Goal: Task Accomplishment & Management: Manage account settings

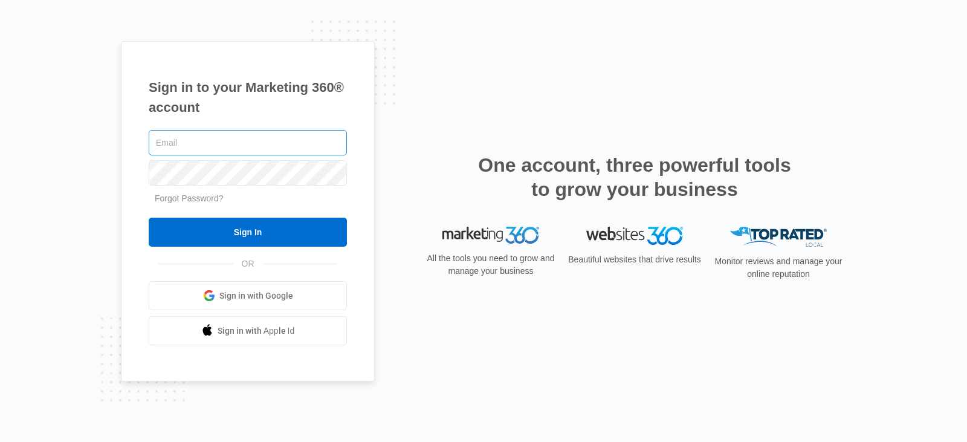
click at [188, 146] on input "text" at bounding box center [248, 142] width 198 height 25
type input "[EMAIL_ADDRESS][DOMAIN_NAME]"
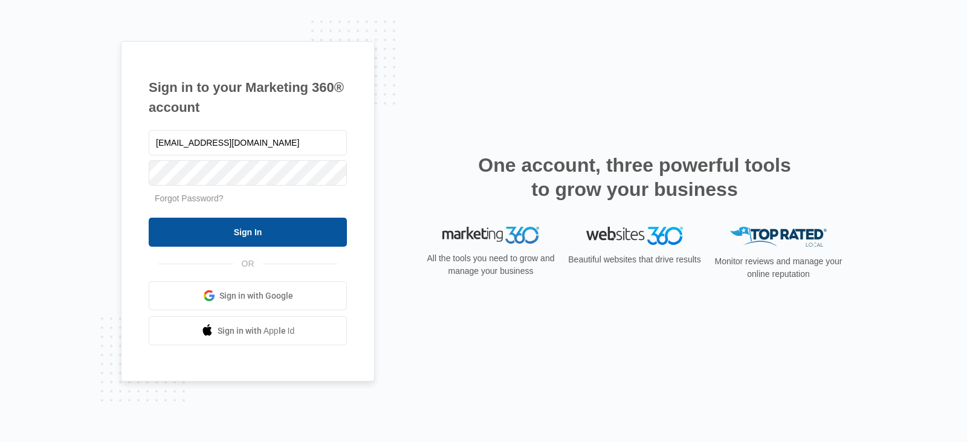
click at [223, 242] on input "Sign In" at bounding box center [248, 232] width 198 height 29
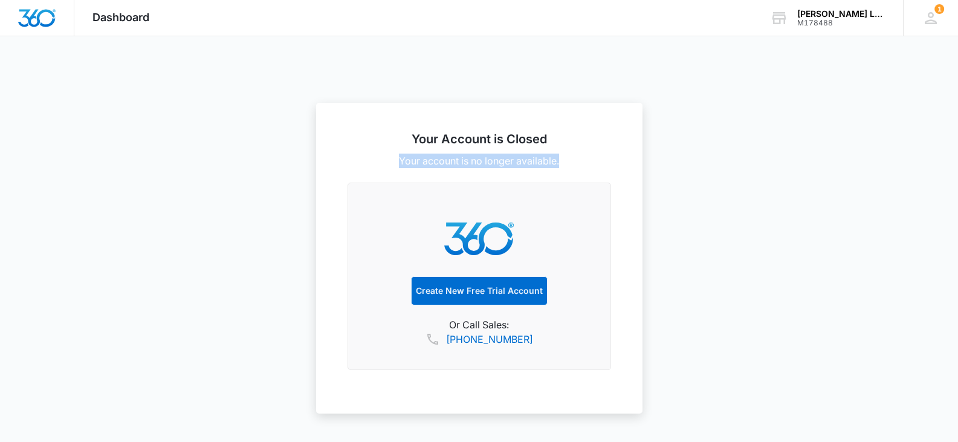
drag, startPoint x: 398, startPoint y: 166, endPoint x: 616, endPoint y: 161, distance: 218.3
click at [616, 161] on div "Your Account is Closed Your account is no longer available. Create New Free Tri…" at bounding box center [479, 258] width 327 height 311
click at [863, 19] on div "M178488" at bounding box center [842, 23] width 88 height 8
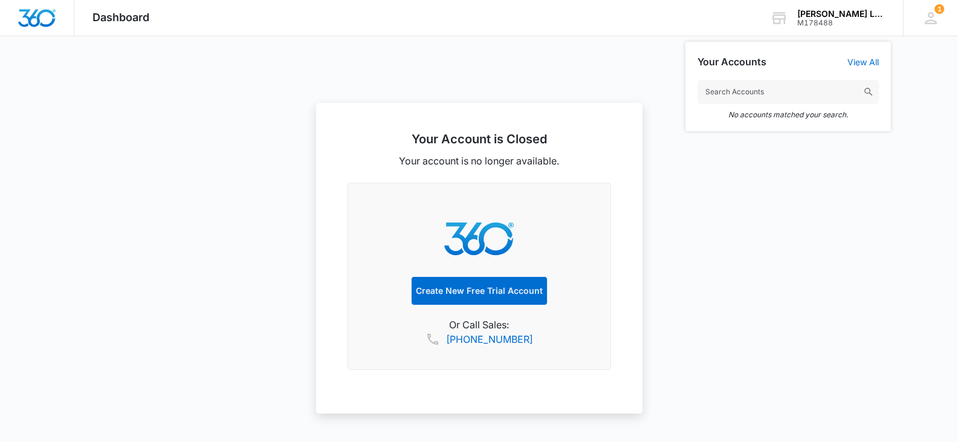
click at [746, 190] on div at bounding box center [479, 221] width 958 height 442
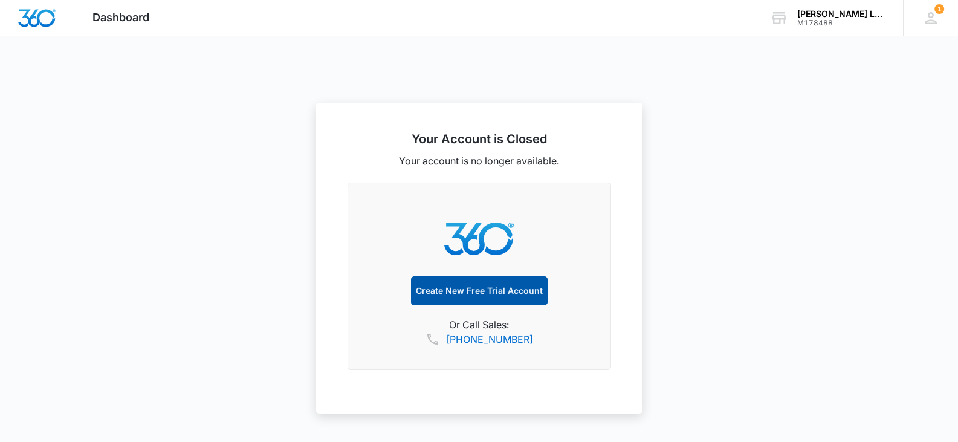
click at [496, 294] on link "Create New Free Trial Account" at bounding box center [479, 290] width 137 height 29
select select "US"
click at [935, 17] on icon at bounding box center [931, 18] width 18 height 18
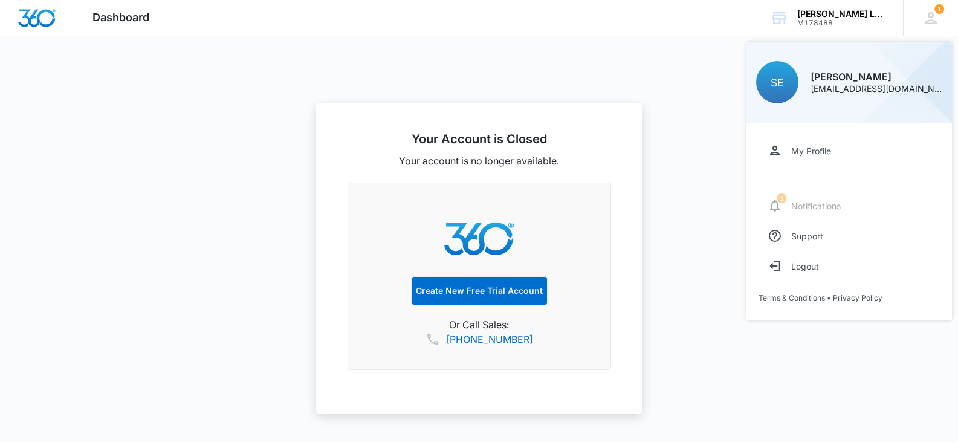
click at [133, 13] on span "Dashboard" at bounding box center [121, 17] width 57 height 13
click at [102, 19] on span "Dashboard" at bounding box center [121, 17] width 57 height 13
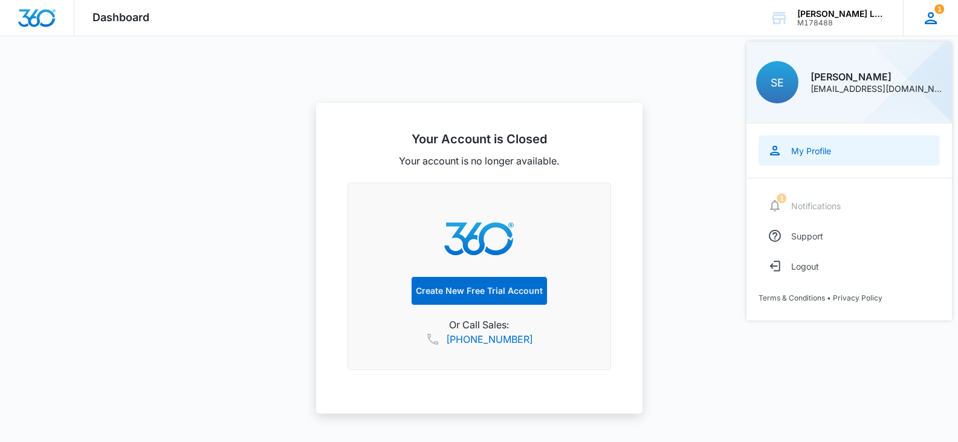
click at [811, 151] on div "My Profile" at bounding box center [812, 151] width 40 height 10
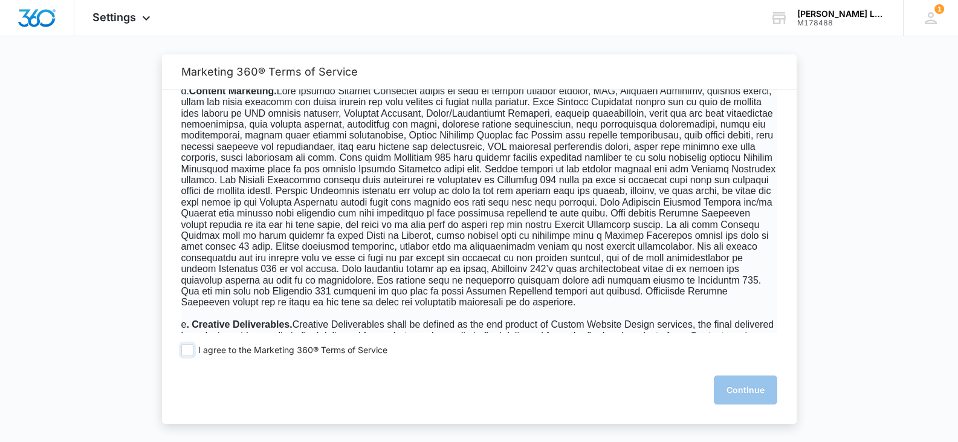
scroll to position [242, 0]
click at [189, 350] on span at bounding box center [187, 350] width 12 height 12
click at [189, 350] on input "I agree to the Marketing 360® Terms of Service" at bounding box center [187, 350] width 12 height 12
checkbox input "true"
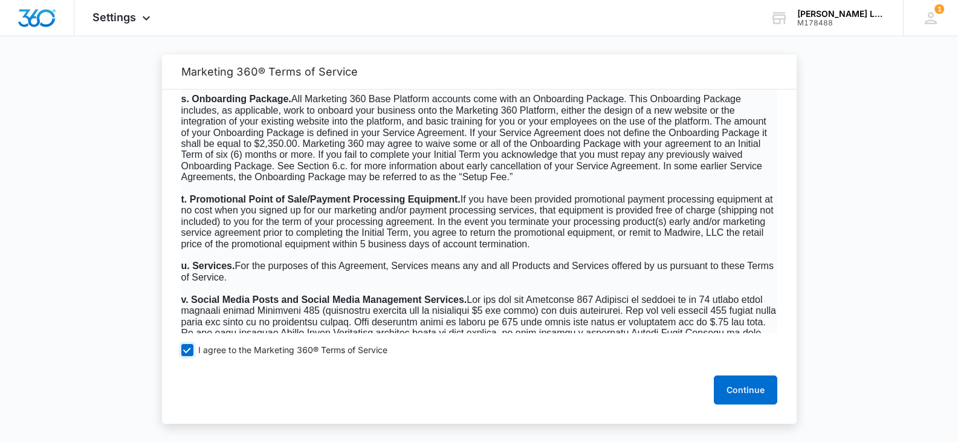
scroll to position [2902, 0]
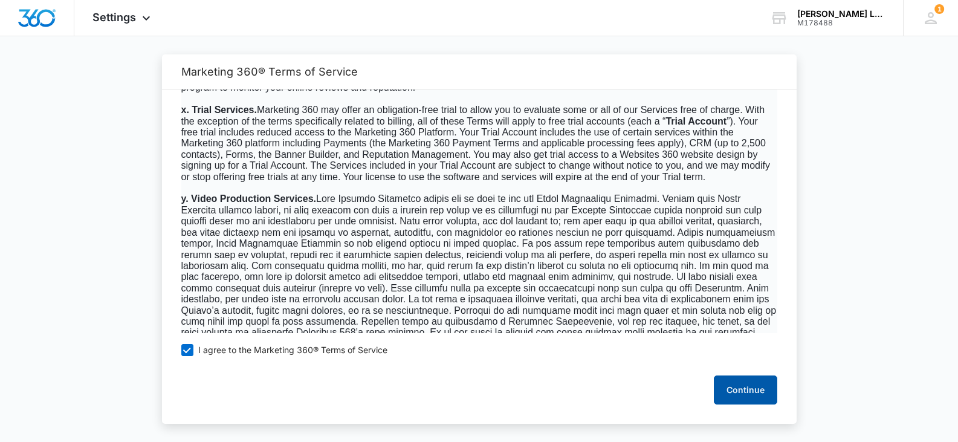
click at [741, 379] on button "Continue" at bounding box center [745, 390] width 63 height 29
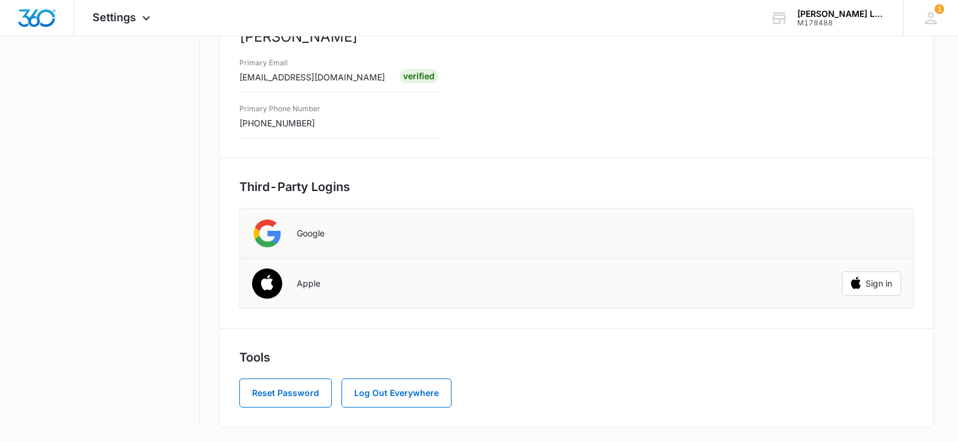
scroll to position [0, 0]
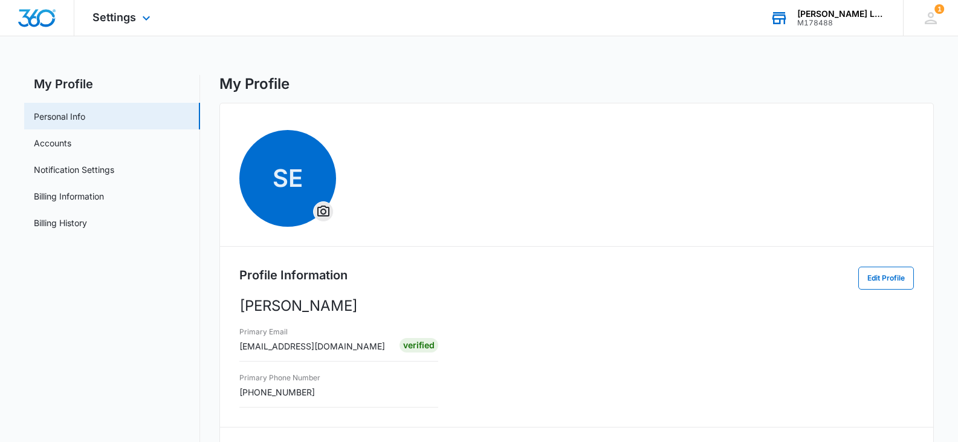
click at [850, 16] on div "[PERSON_NAME] Law, P.C." at bounding box center [842, 14] width 88 height 10
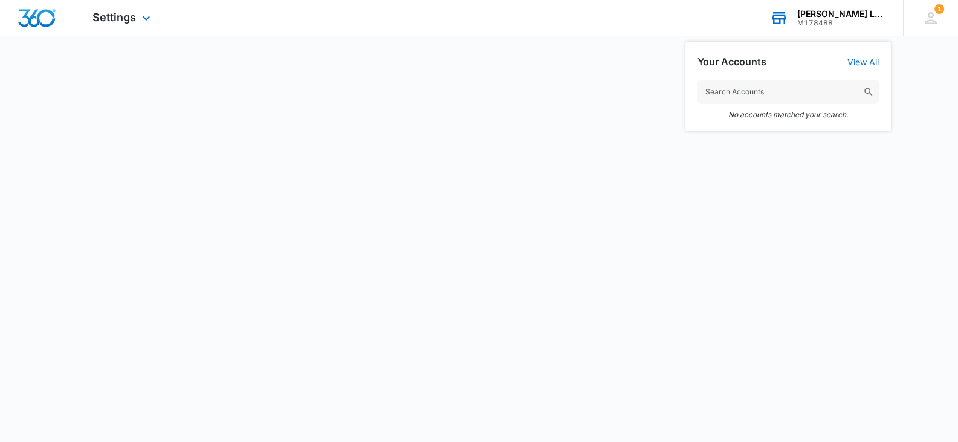
click at [770, 85] on input "text" at bounding box center [788, 92] width 181 height 24
paste input "[PERSON_NAME] Law, P.C."
type input "Erkel"
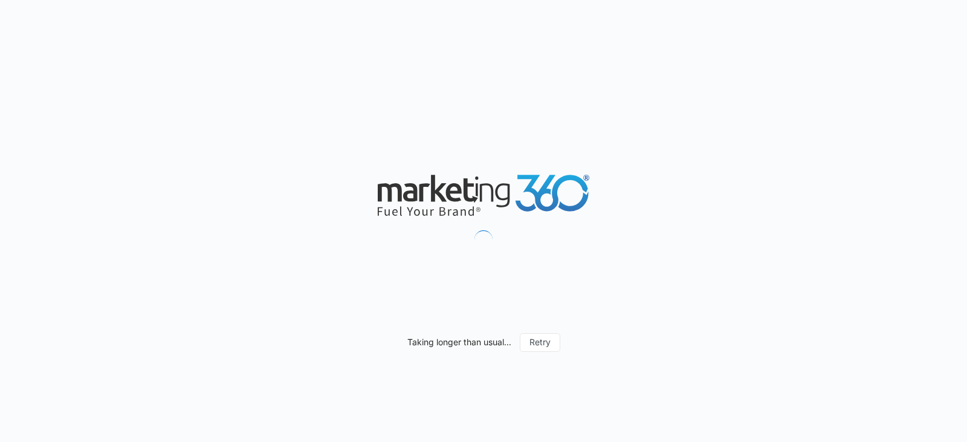
select select "US"
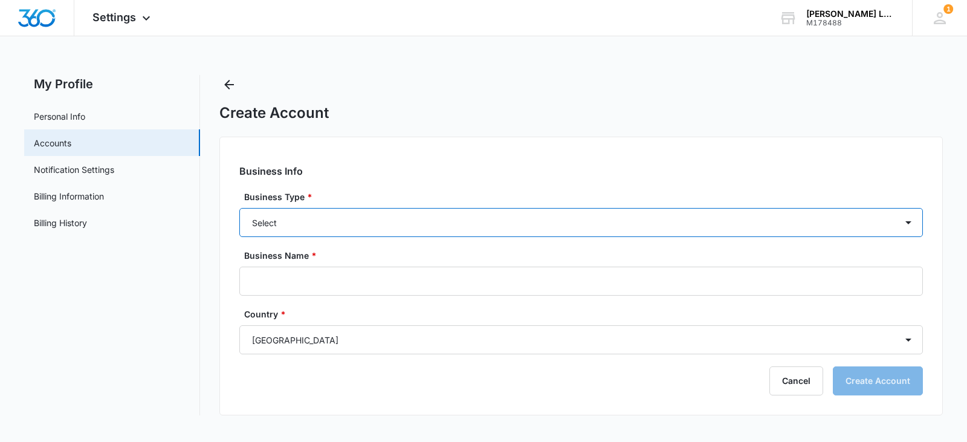
click at [393, 226] on select "Select Accounting / CPA Assisted Living Attorney / Law Firm Auto Repair Carpet …" at bounding box center [581, 222] width 684 height 29
click at [375, 219] on select "Select Accounting / CPA Assisted Living Attorney / Law Firm Auto Repair Carpet …" at bounding box center [581, 222] width 684 height 29
select select "30"
click at [239, 208] on select "Select Accounting / CPA Assisted Living Attorney / Law Firm Auto Repair Carpet …" at bounding box center [581, 222] width 684 height 29
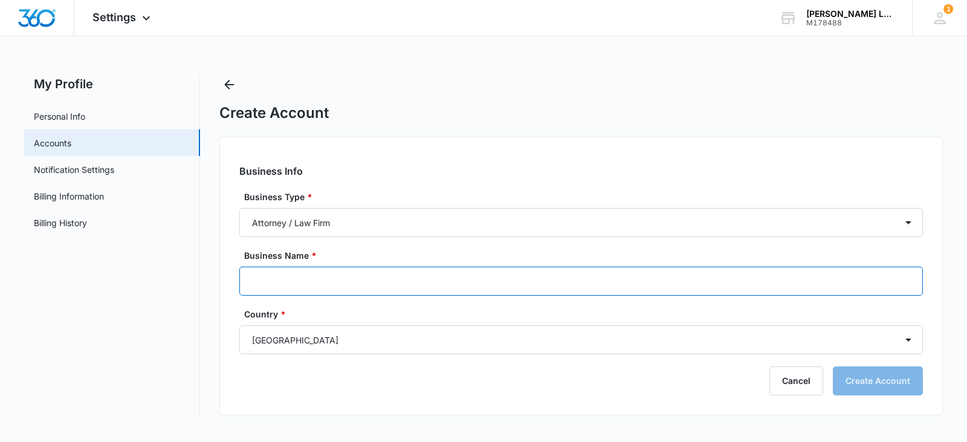
click at [389, 274] on input "Business Name *" at bounding box center [581, 281] width 684 height 29
paste input "Erkel Law, P.C."
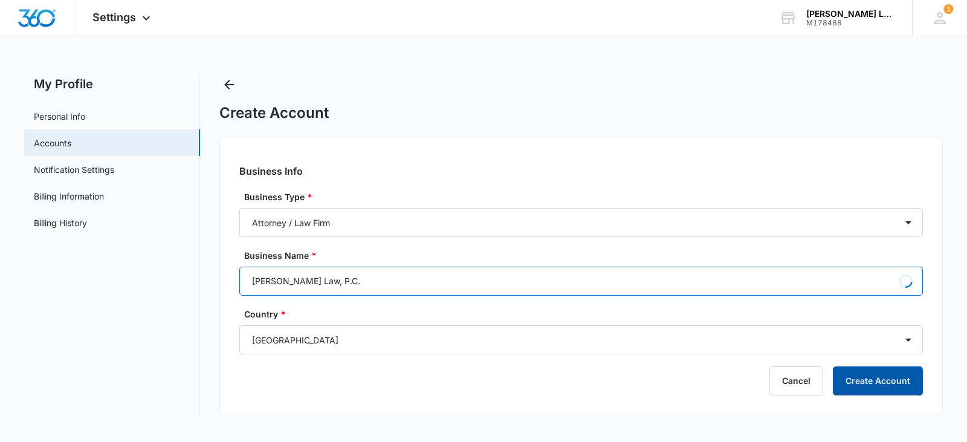
type input "[PERSON_NAME] Law, P.C."
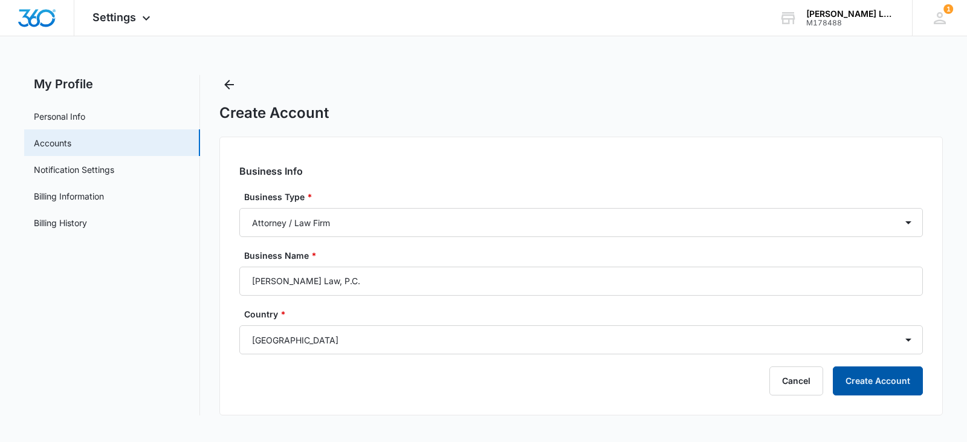
click at [868, 385] on button "Create Account" at bounding box center [878, 380] width 90 height 29
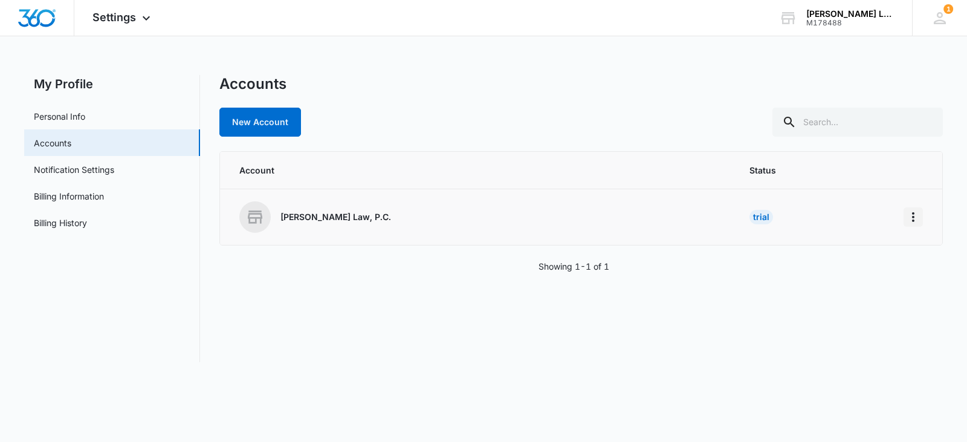
click at [912, 218] on icon "Home" at bounding box center [913, 217] width 15 height 15
click at [850, 251] on div "Go to Dashboard" at bounding box center [860, 251] width 67 height 8
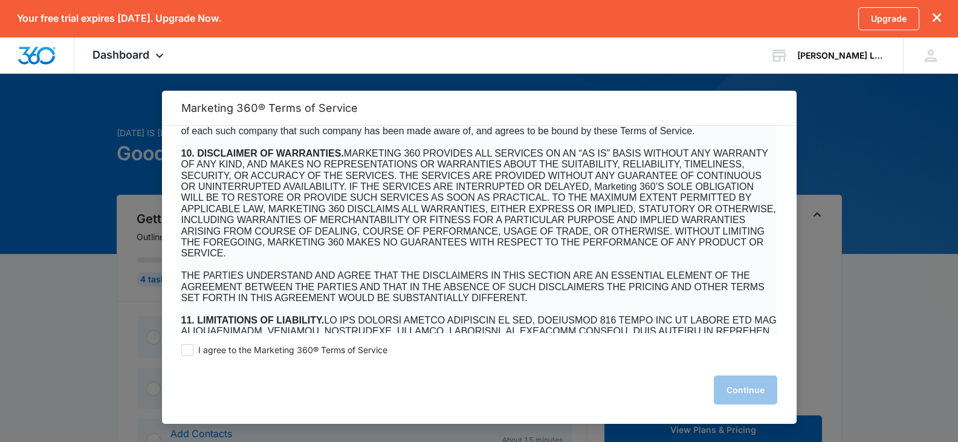
scroll to position [5805, 0]
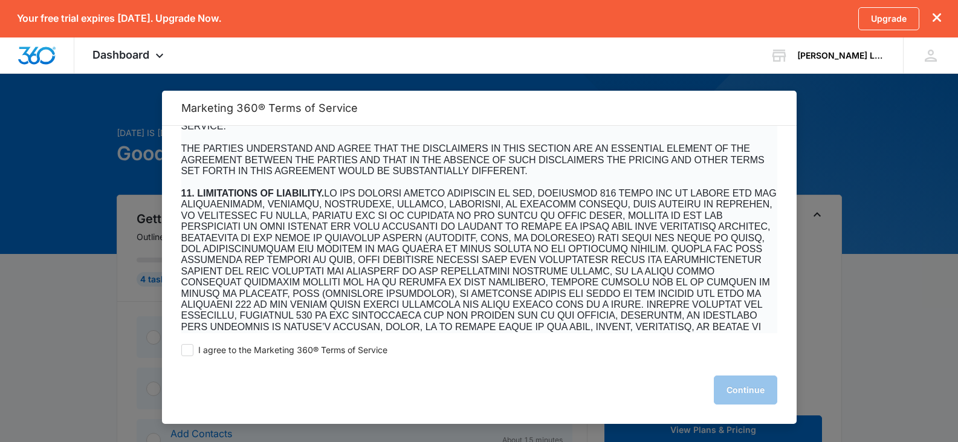
click at [192, 343] on div "I agree to the Marketing 360® Terms of Service Continue" at bounding box center [479, 378] width 635 height 91
click at [189, 350] on span at bounding box center [187, 350] width 12 height 12
click at [189, 350] on input "I agree to the Marketing 360® Terms of Service" at bounding box center [187, 350] width 12 height 12
checkbox input "true"
click at [751, 385] on button "Continue" at bounding box center [745, 390] width 63 height 29
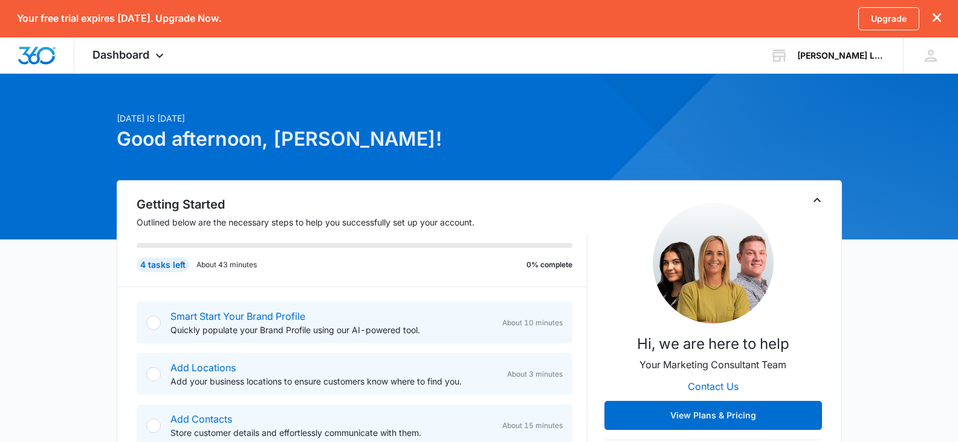
scroll to position [0, 0]
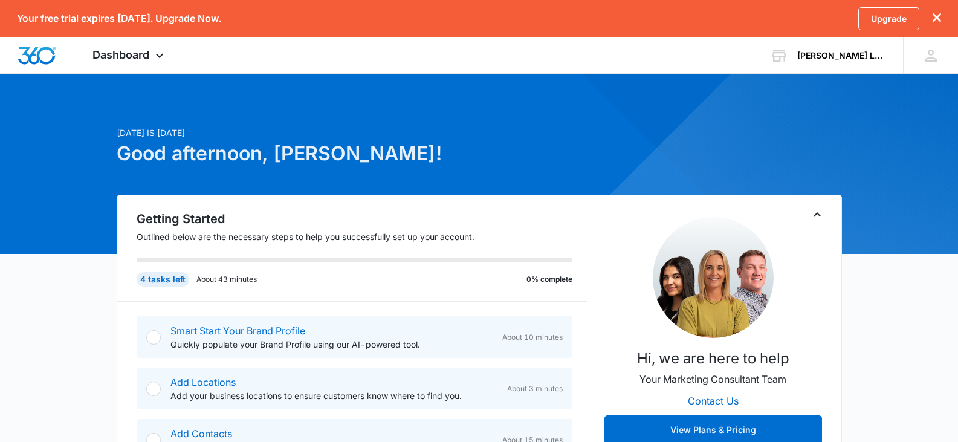
click at [149, 339] on div at bounding box center [153, 337] width 15 height 15
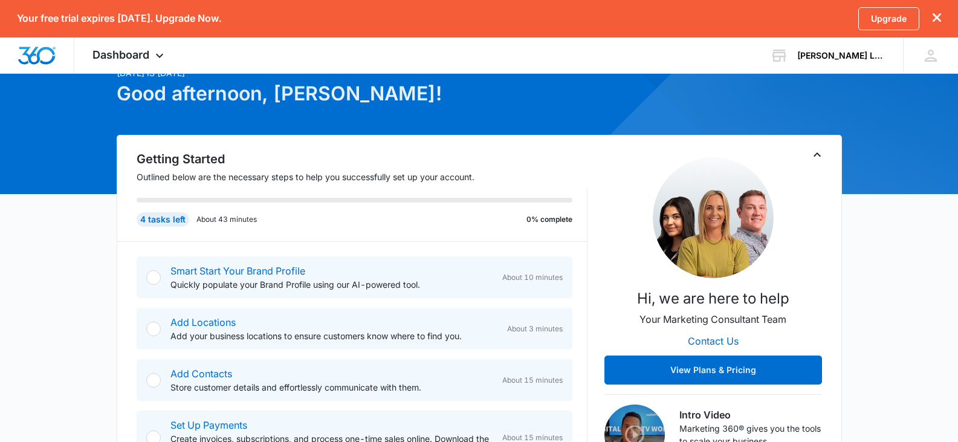
scroll to position [60, 0]
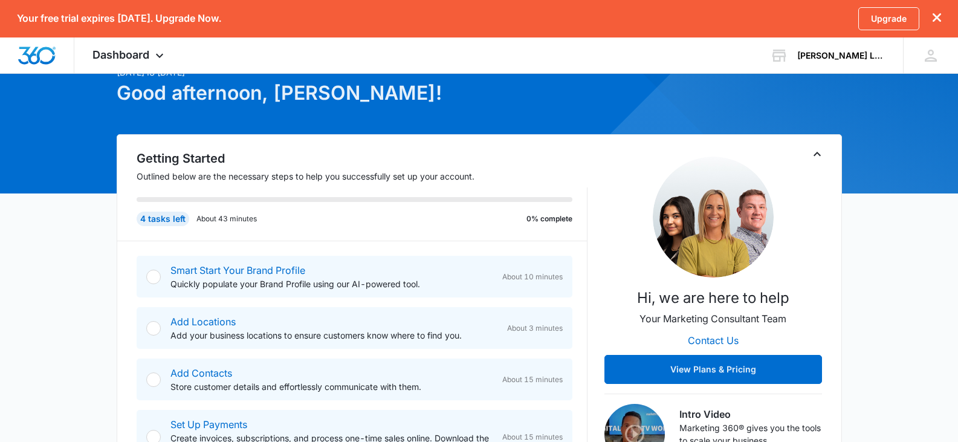
click at [154, 325] on div at bounding box center [153, 328] width 15 height 15
click at [222, 322] on link "Add Locations" at bounding box center [203, 322] width 65 height 12
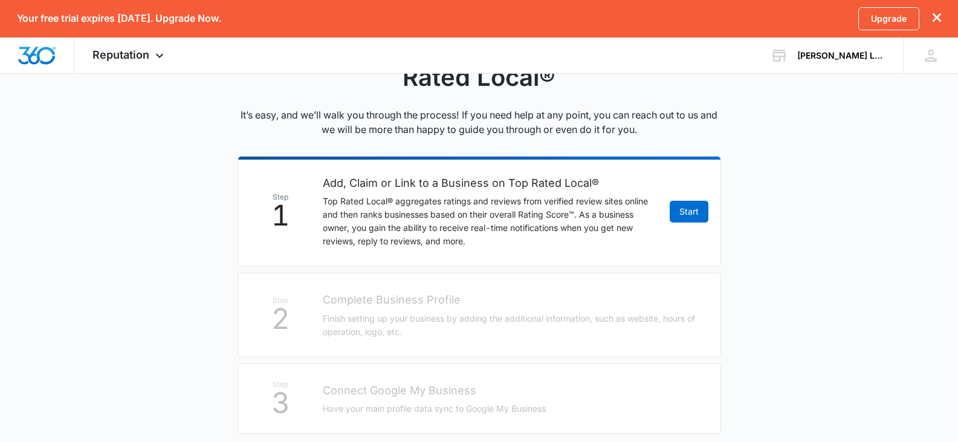
scroll to position [145, 0]
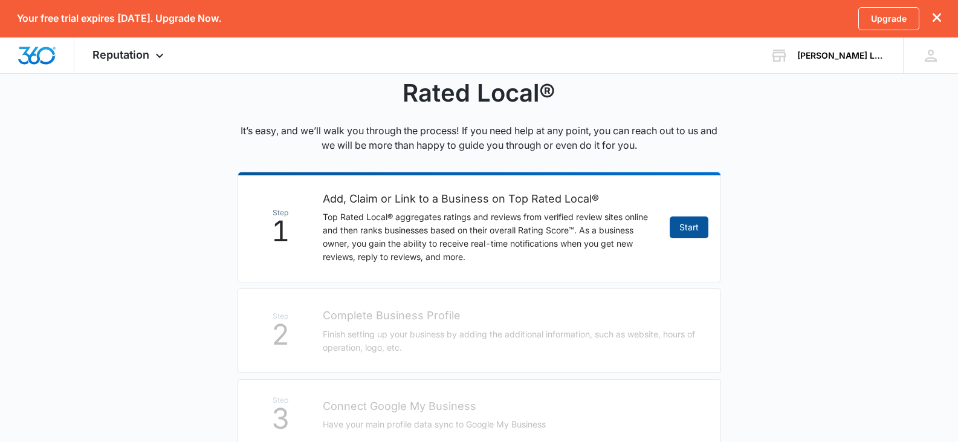
click at [683, 223] on link "Start" at bounding box center [689, 227] width 39 height 22
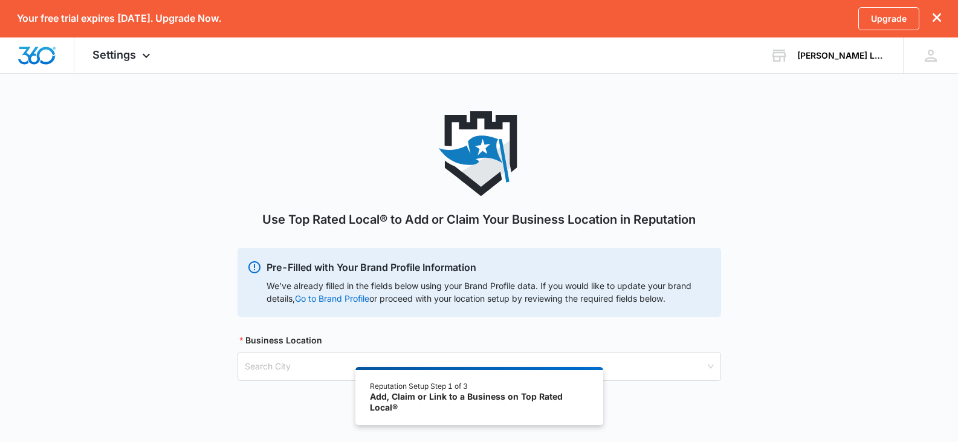
scroll to position [103, 0]
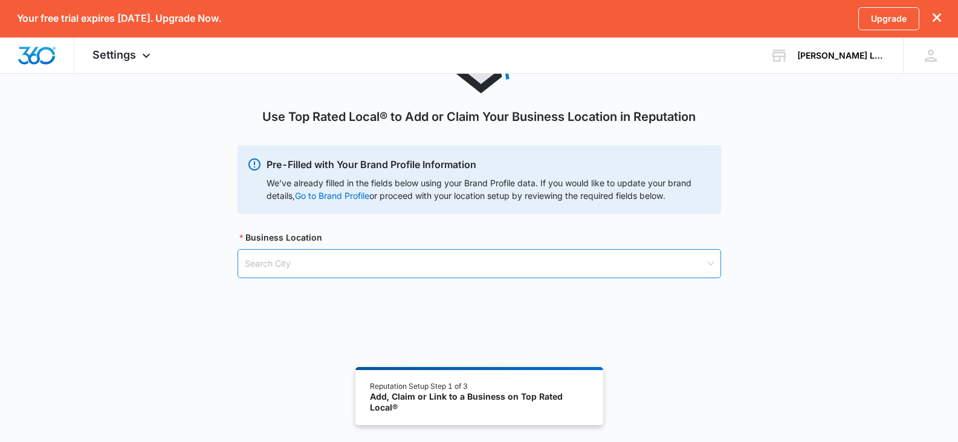
click at [298, 262] on input "search" at bounding box center [475, 264] width 461 height 28
paste input "Sacramento"
type input "Sacramento"
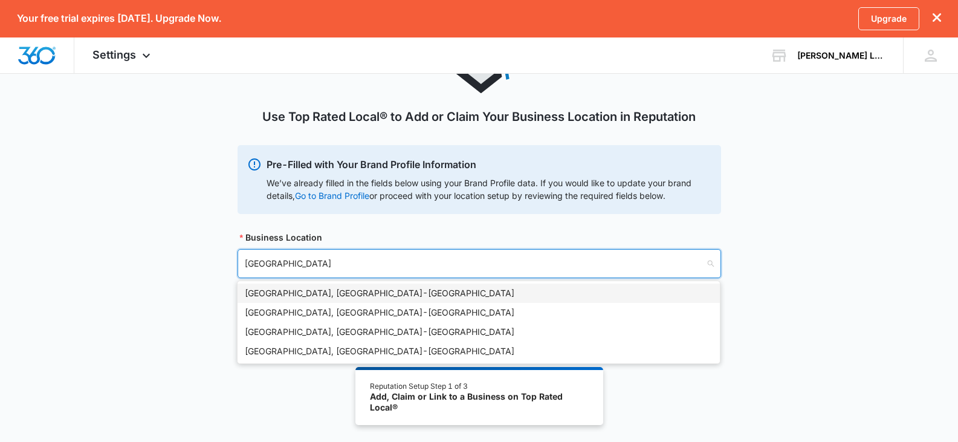
click at [318, 292] on div "Sacramento, CA - USA" at bounding box center [479, 293] width 468 height 13
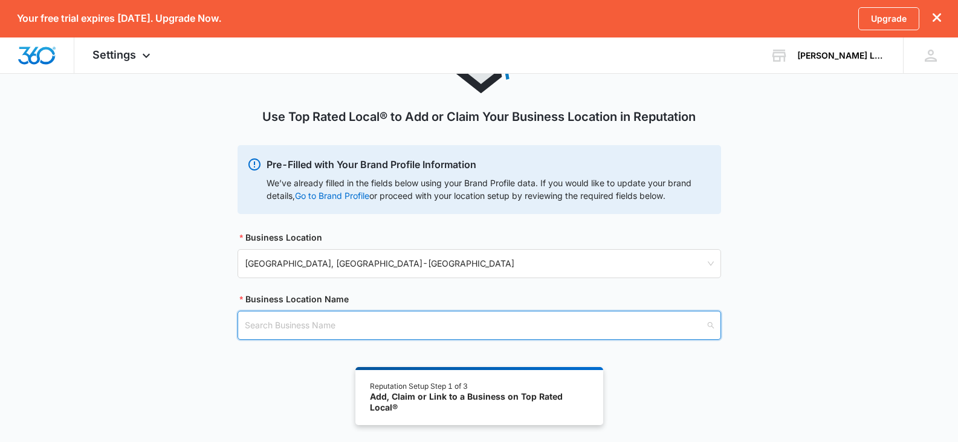
click at [371, 324] on input "search" at bounding box center [475, 325] width 461 height 28
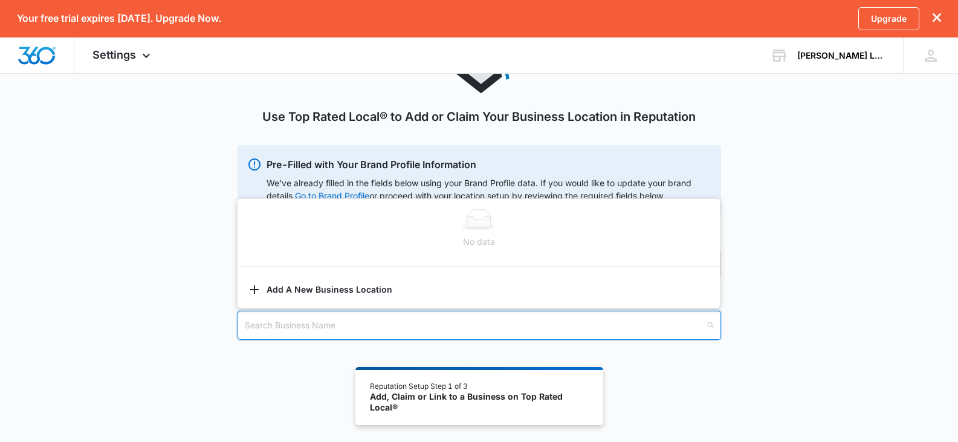
paste input "[PERSON_NAME] Law, P.C."
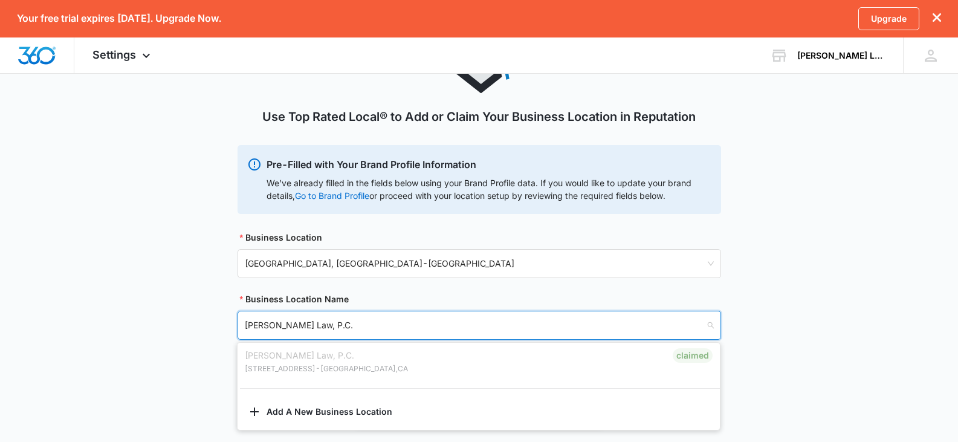
click at [345, 369] on p "2014 Capitol Ave Ste 100 #4009 - Sacramento , CA" at bounding box center [326, 368] width 163 height 13
click at [696, 360] on div "Claimed" at bounding box center [693, 355] width 40 height 15
click at [290, 377] on div "Erkel Law, P.C. 2014 Capitol Ave Ste 100 #4009 - Sacramento , CA Claimed" at bounding box center [479, 361] width 483 height 33
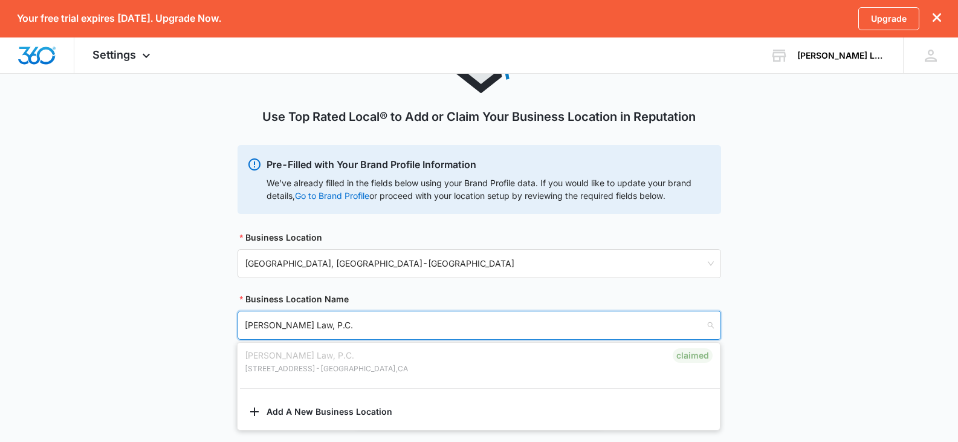
click at [298, 370] on p "2014 Capitol Ave Ste 100 #4009 - Sacramento , CA" at bounding box center [326, 368] width 163 height 13
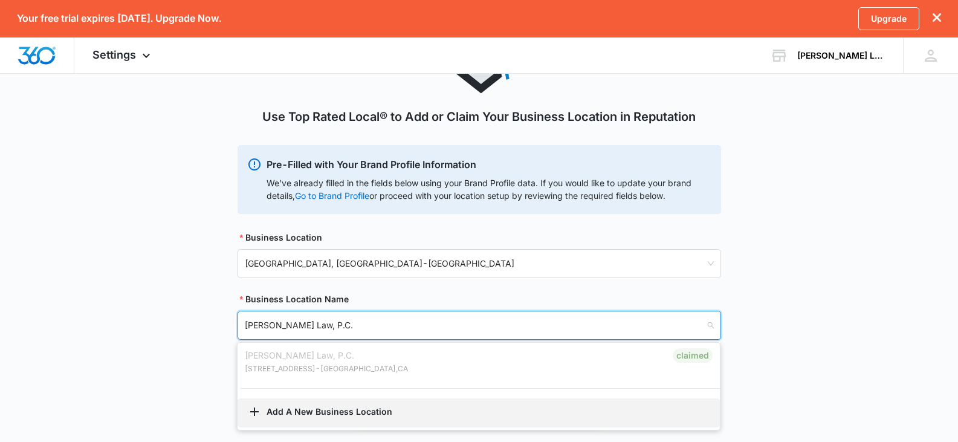
type input "[PERSON_NAME] Law, P.C."
click at [348, 417] on button "Add A New Business Location" at bounding box center [479, 412] width 483 height 29
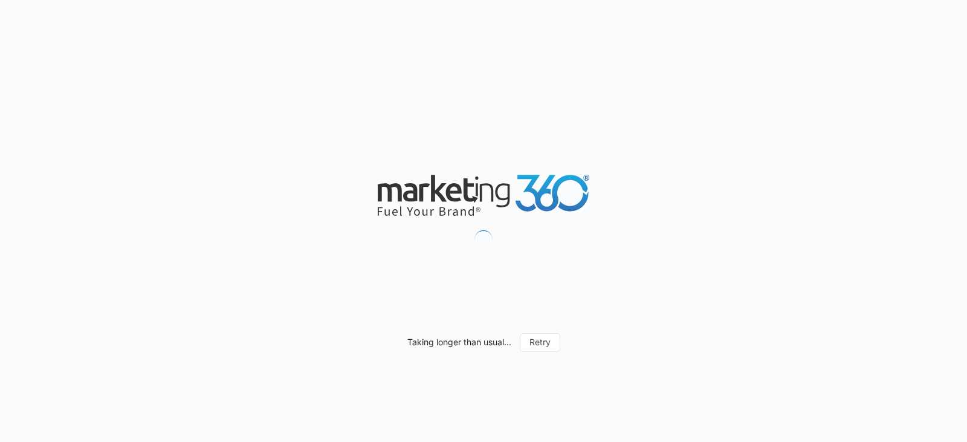
select select "California"
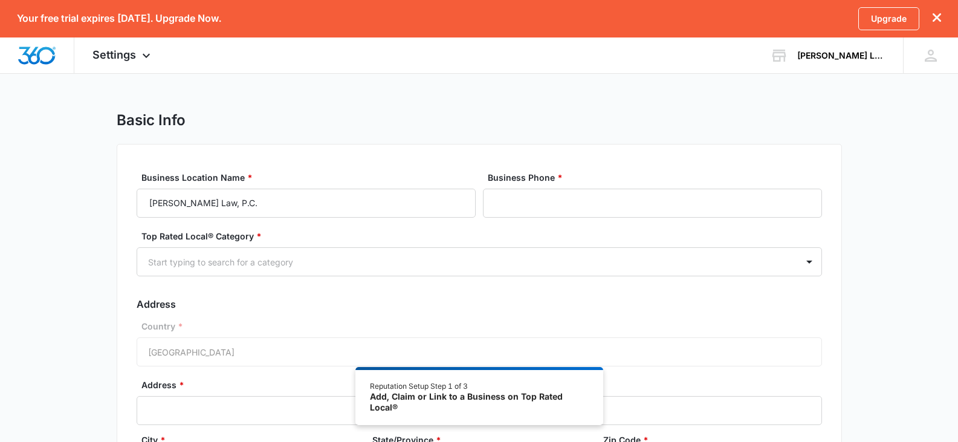
click at [939, 17] on icon "dismiss this dialog" at bounding box center [937, 17] width 8 height 8
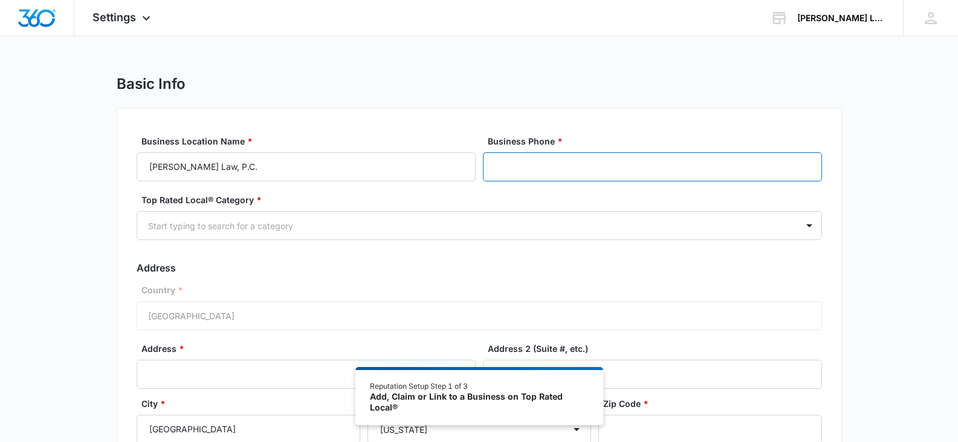
click at [610, 172] on input "Business Phone *" at bounding box center [652, 166] width 339 height 29
paste input "(916) 709-3702"
type input "(916) 709-3702"
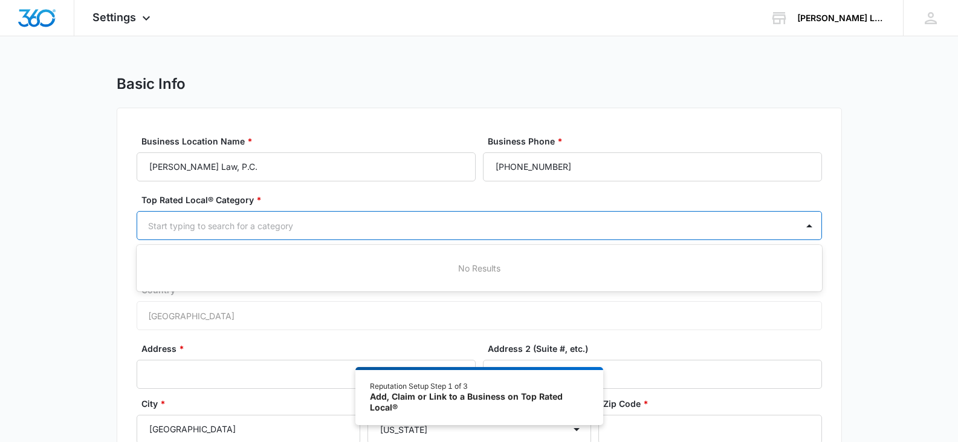
click at [308, 225] on div at bounding box center [465, 225] width 634 height 15
type input "personal i"
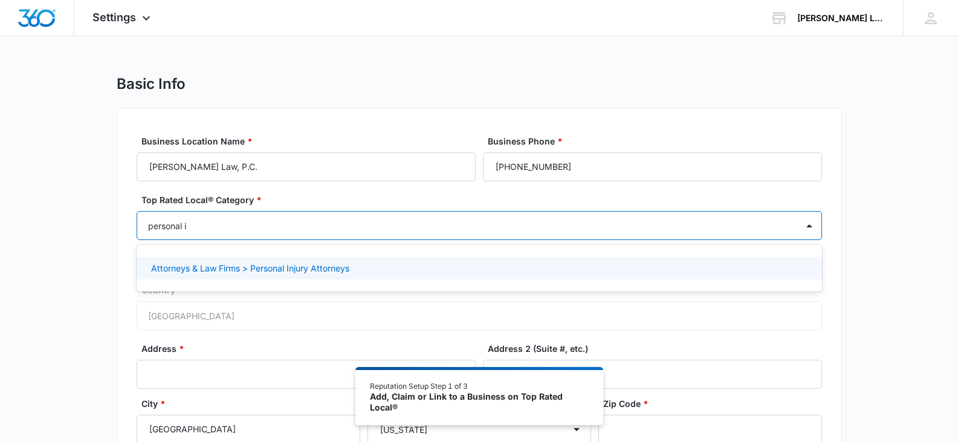
click at [315, 272] on p "Attorneys & Law Firms > Personal Injury Attorneys" at bounding box center [250, 268] width 198 height 13
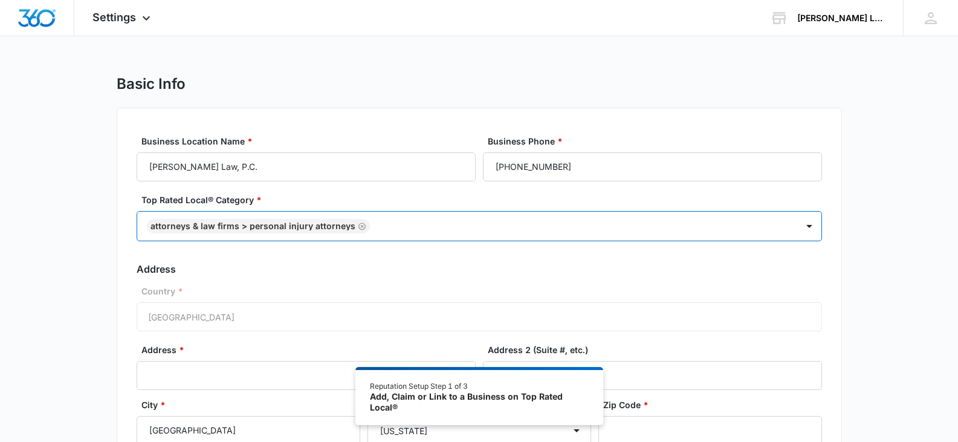
click at [359, 226] on icon "Remove Attorneys & Law Firms > Personal Injury Attorneys" at bounding box center [362, 226] width 7 height 7
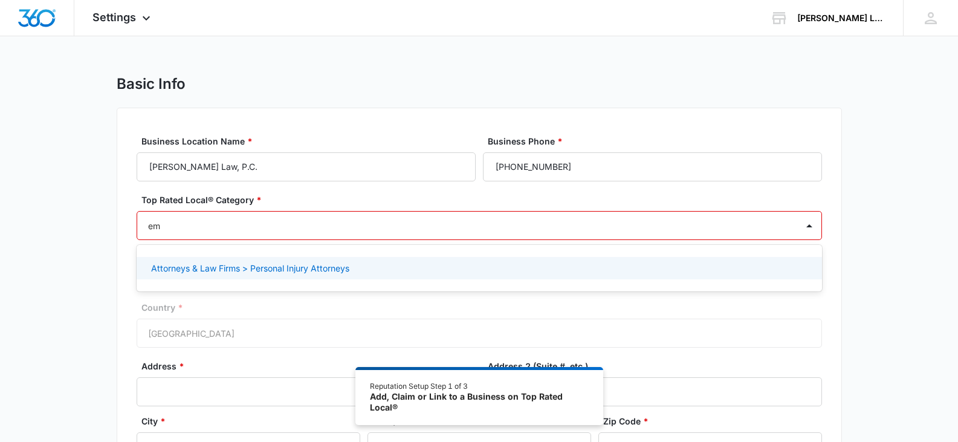
type input "emp"
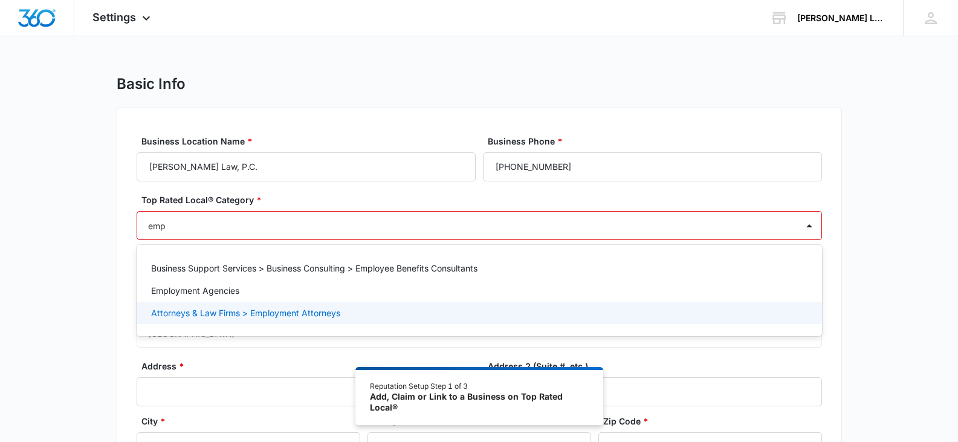
click at [309, 313] on p "Attorneys & Law Firms > Employment Attorneys" at bounding box center [245, 313] width 189 height 13
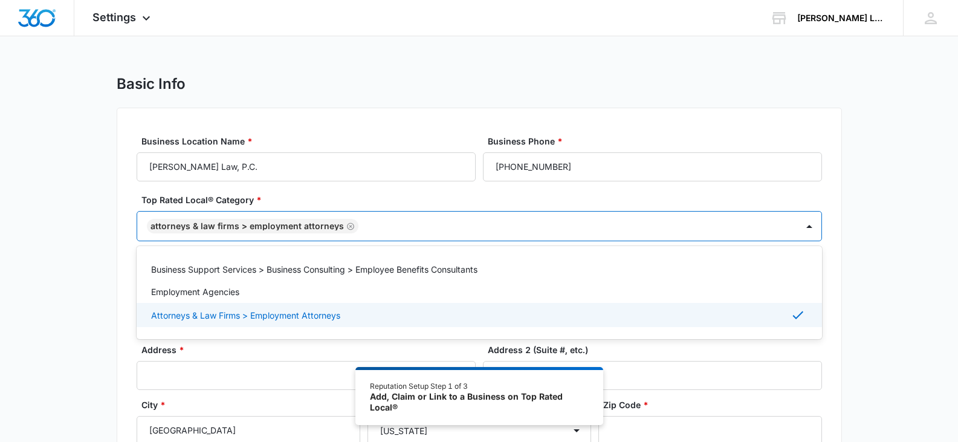
click at [790, 309] on div "Attorneys & Law Firms > Employment Attorneys" at bounding box center [478, 315] width 654 height 15
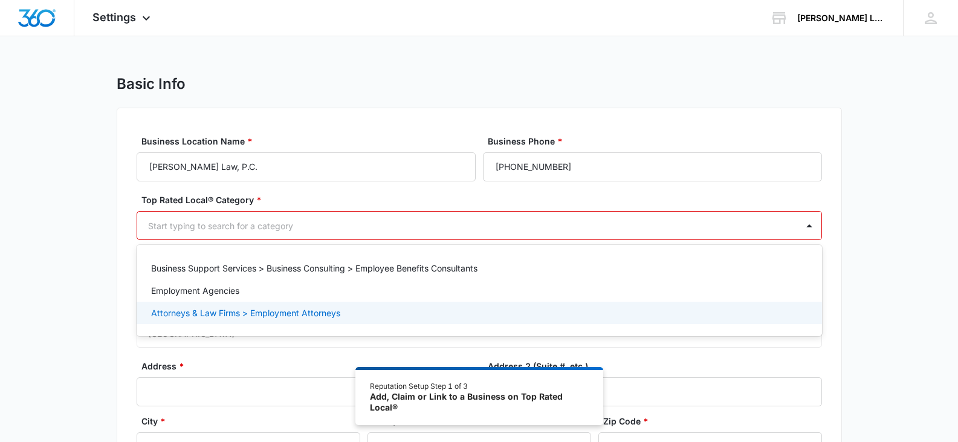
click at [261, 311] on p "Attorneys & Law Firms > Employment Attorneys" at bounding box center [245, 313] width 189 height 13
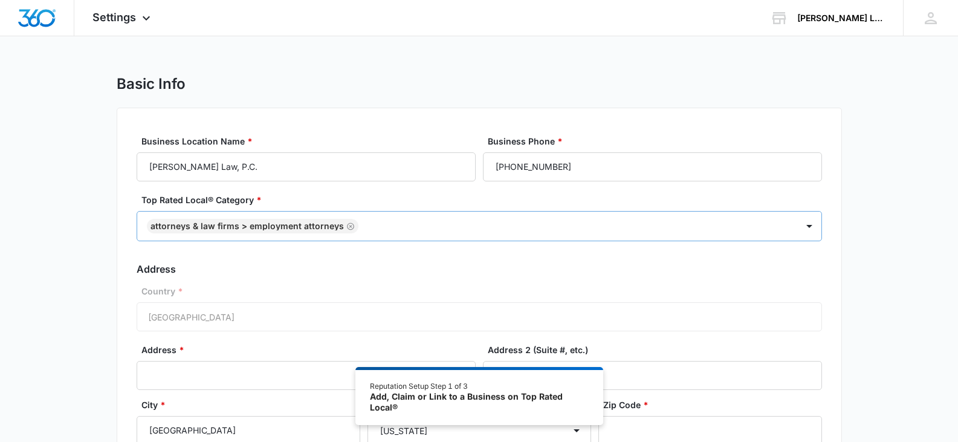
click at [836, 282] on div "Business Location Name * Erkel Law, P.C. Business Phone * (916) 709-3702 Top Ra…" at bounding box center [480, 321] width 726 height 427
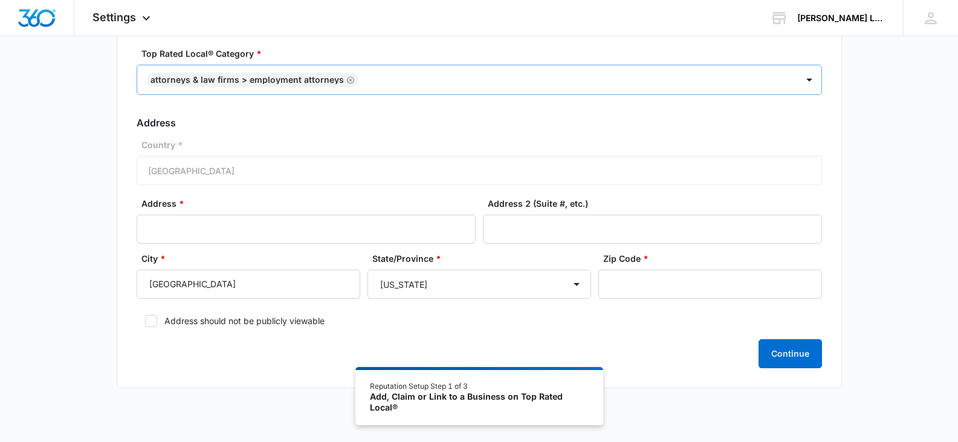
scroll to position [169, 0]
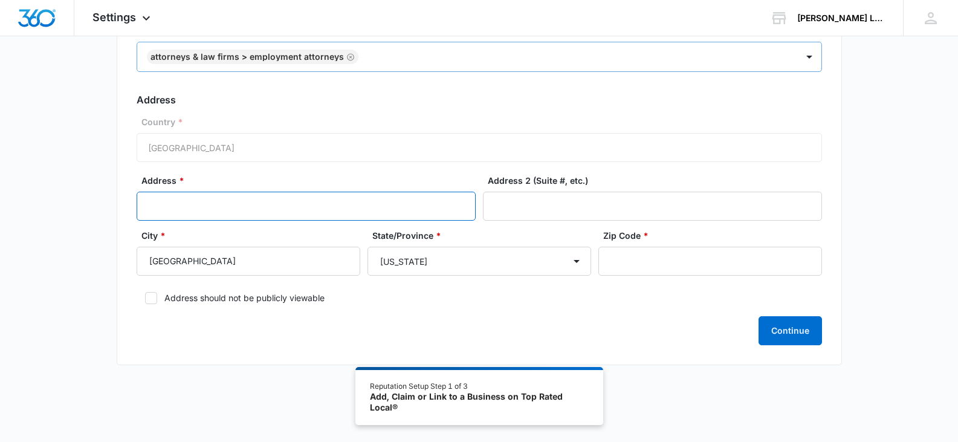
click at [263, 203] on input "Address *" at bounding box center [306, 206] width 339 height 29
paste input "2014 Capitol Ave Ste 100 #4009"
type input "2014 Capitol Ave Ste 100 #4009"
click at [637, 267] on input "Zip Code *" at bounding box center [711, 261] width 224 height 29
click at [693, 266] on input "Zip Code *" at bounding box center [711, 261] width 224 height 29
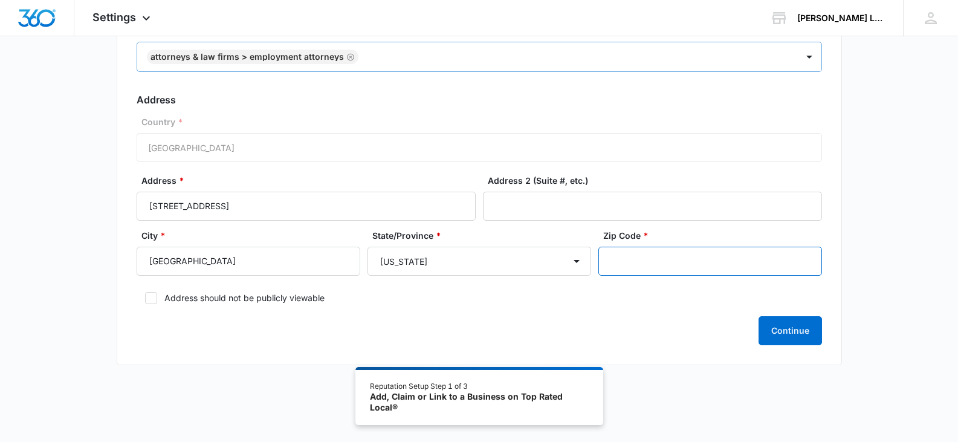
paste input "95811"
type input "95811"
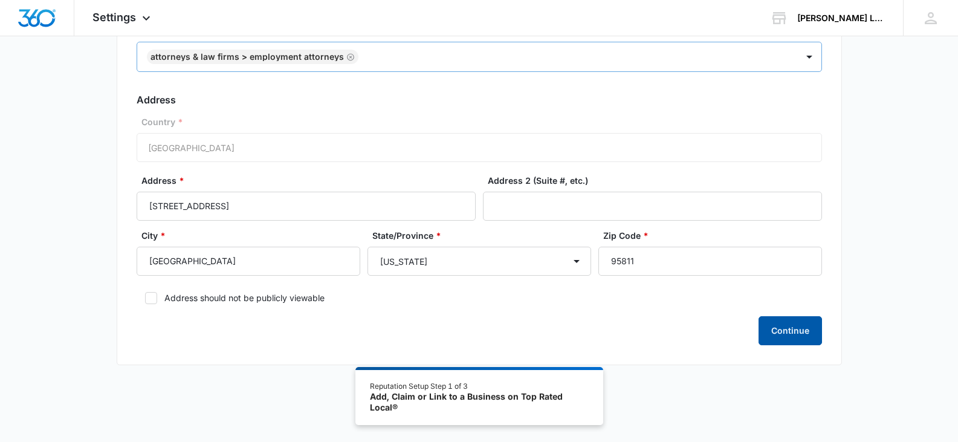
click at [821, 332] on button "Continue" at bounding box center [790, 330] width 63 height 29
click at [787, 335] on button "Continue" at bounding box center [790, 330] width 63 height 29
drag, startPoint x: 298, startPoint y: 203, endPoint x: 252, endPoint y: 206, distance: 45.5
click at [252, 206] on input "[STREET_ADDRESS]" at bounding box center [306, 206] width 339 height 29
type input "[STREET_ADDRESS]"
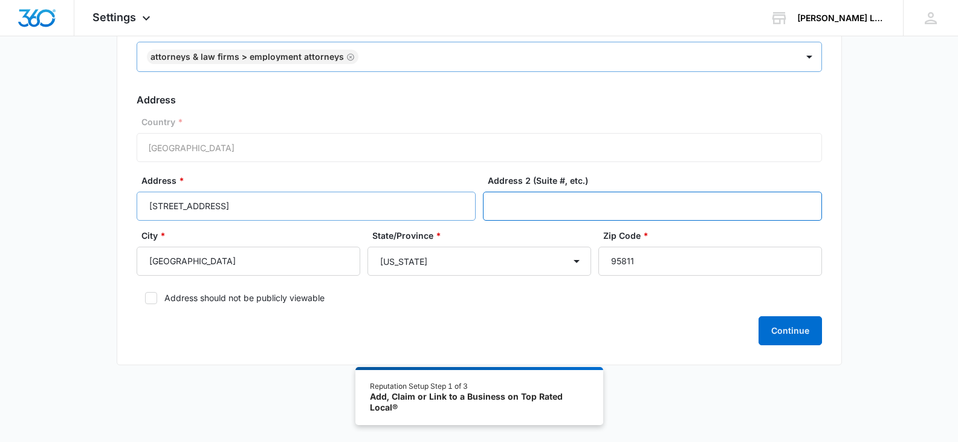
paste input "#4009"
type input "#4009"
click at [788, 328] on button "Continue" at bounding box center [790, 330] width 63 height 29
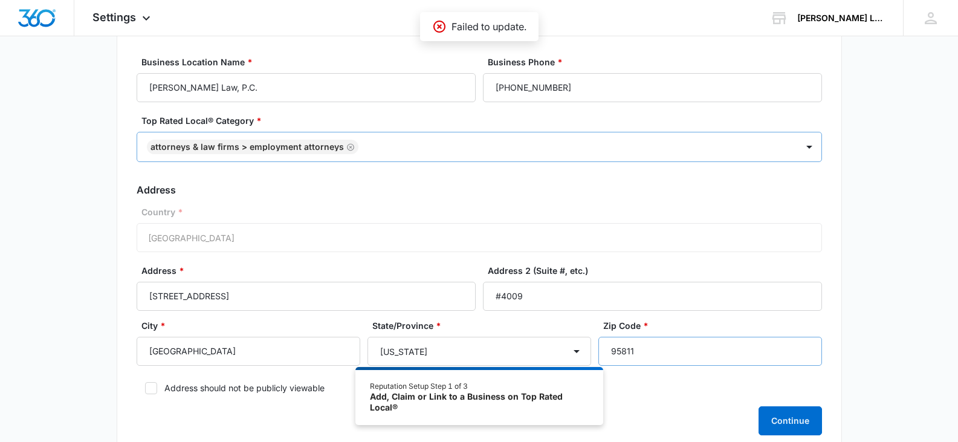
scroll to position [0, 0]
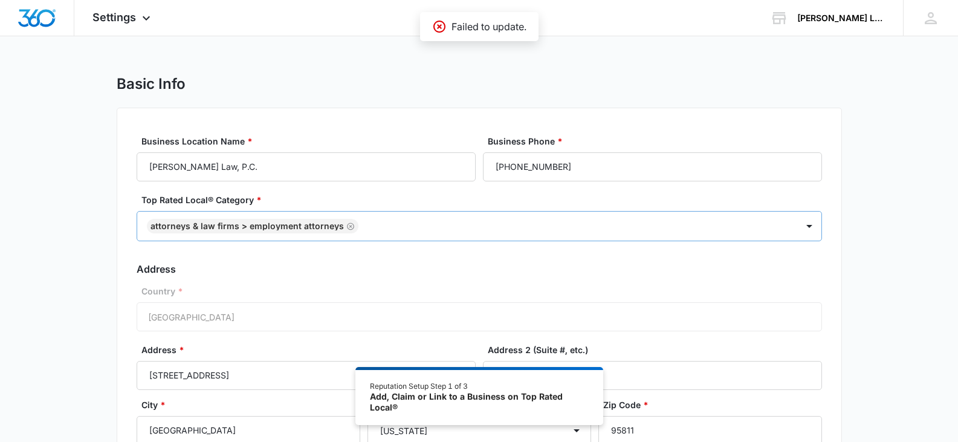
click at [515, 28] on p "Failed to update." at bounding box center [489, 26] width 75 height 15
click at [527, 28] on div "Failed to update." at bounding box center [479, 26] width 119 height 29
click at [556, 86] on div "Basic Info" at bounding box center [480, 84] width 726 height 18
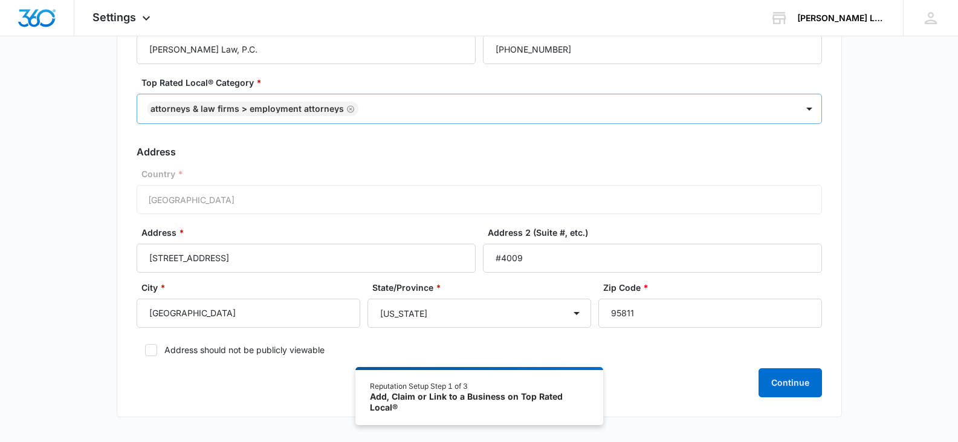
scroll to position [169, 0]
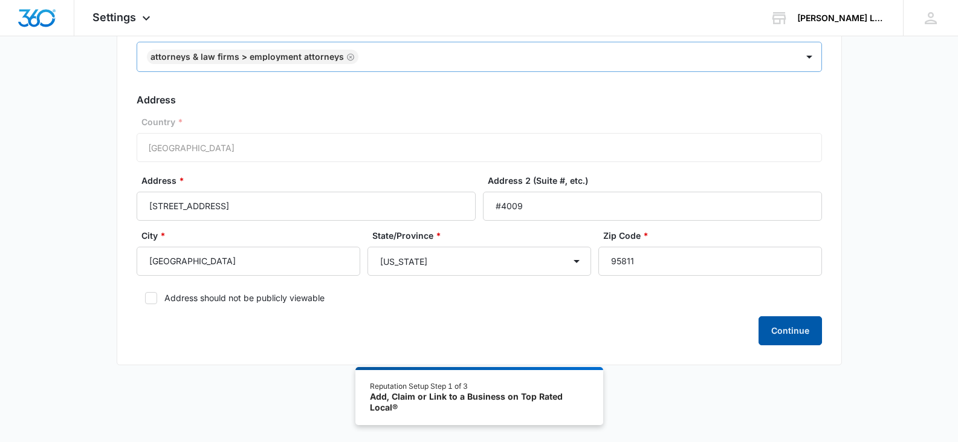
click at [806, 330] on button "Continue" at bounding box center [790, 330] width 63 height 29
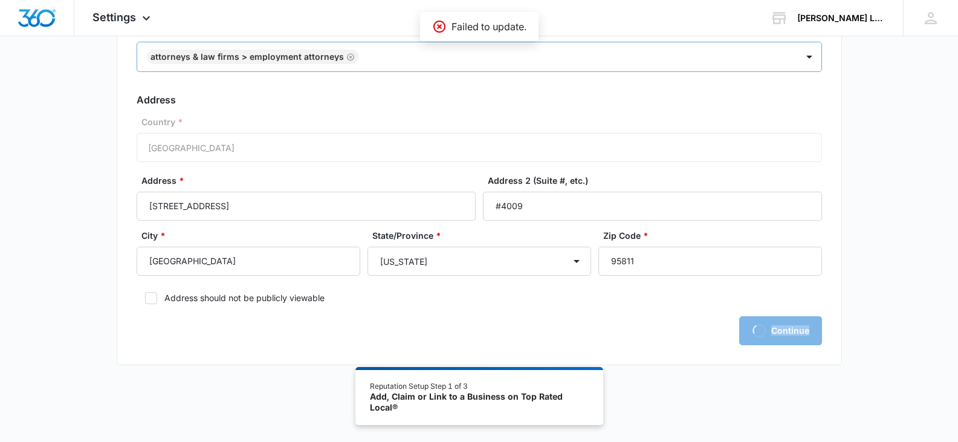
click at [806, 330] on div "Loading Continue" at bounding box center [480, 330] width 686 height 29
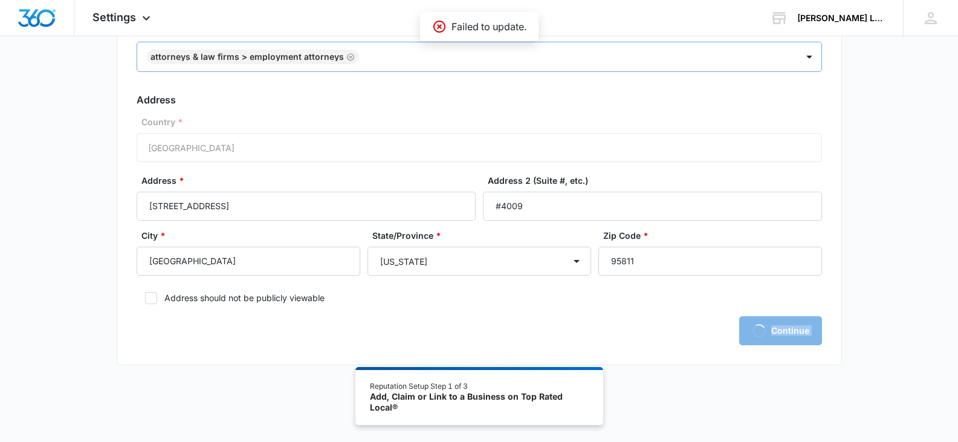
click at [806, 330] on div "Loading Continue" at bounding box center [480, 330] width 686 height 29
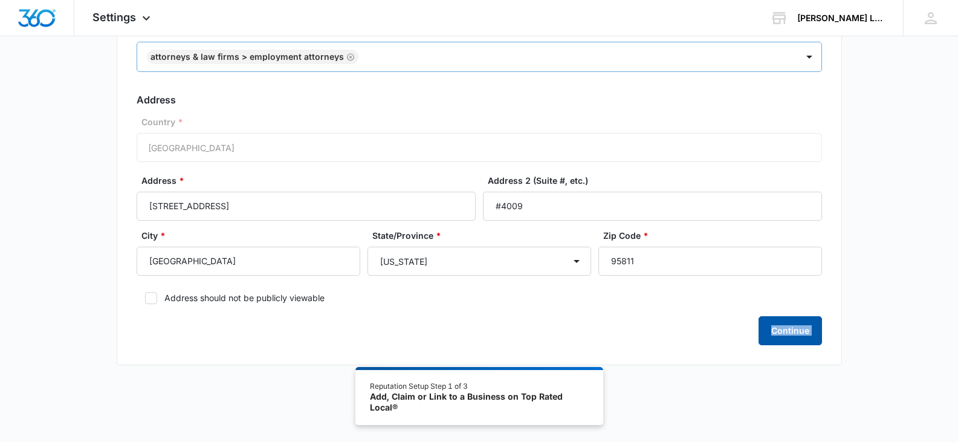
click at [806, 330] on button "Continue" at bounding box center [790, 330] width 63 height 29
click at [818, 337] on button "Continue" at bounding box center [790, 330] width 63 height 29
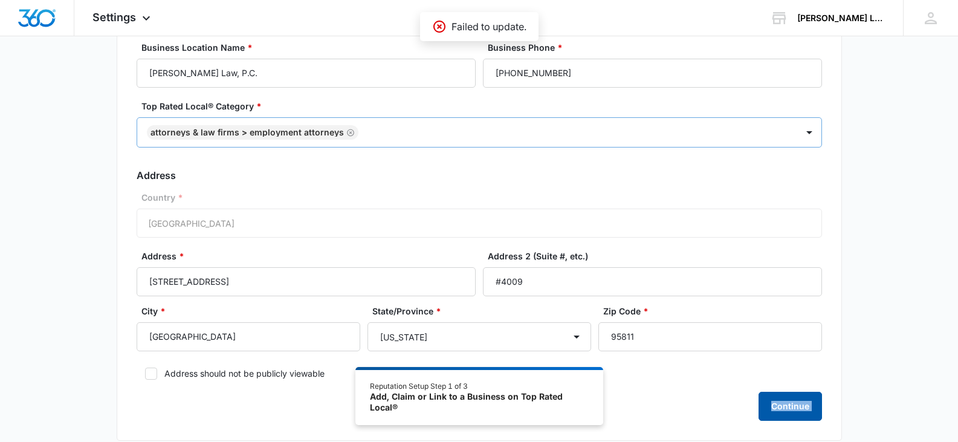
scroll to position [0, 0]
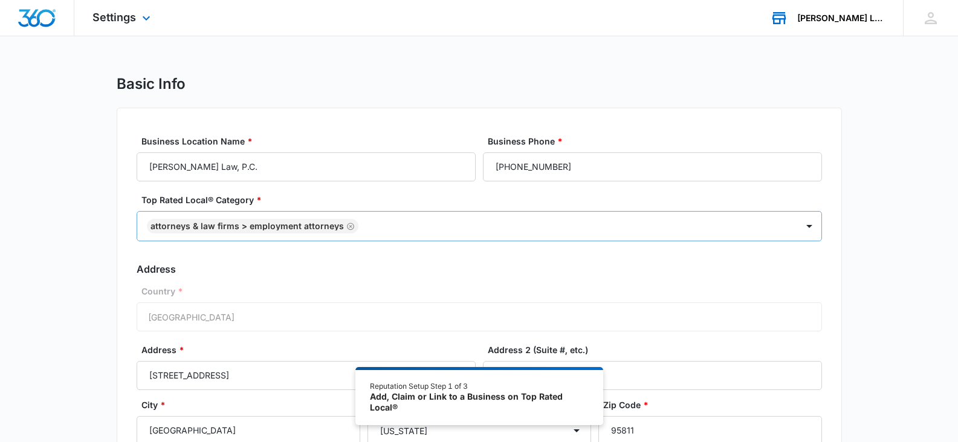
click at [859, 19] on div "[PERSON_NAME] Law, P.C." at bounding box center [842, 18] width 88 height 10
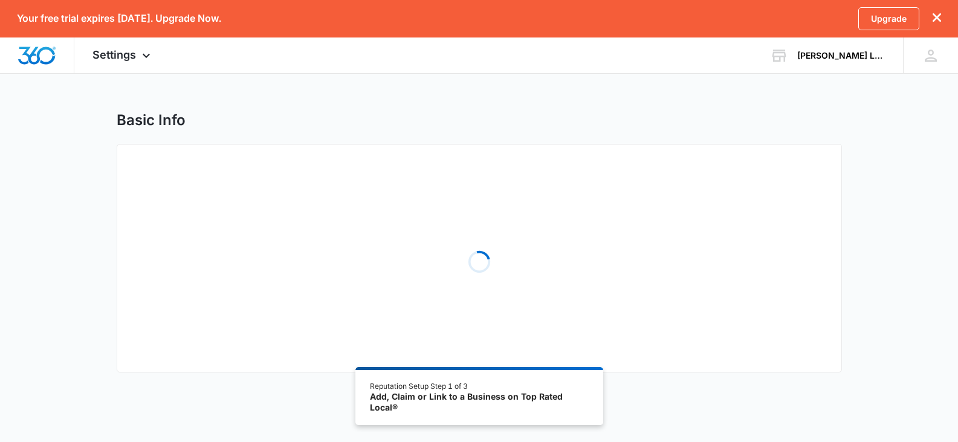
select select "California"
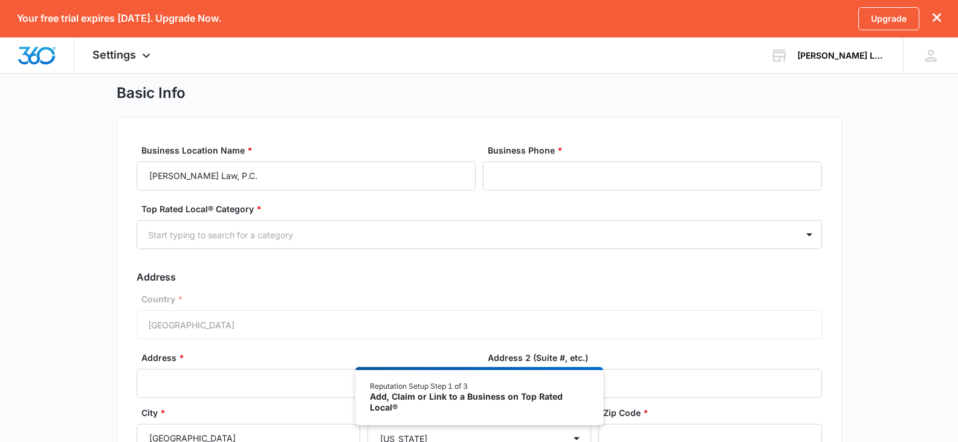
scroll to position [23, 0]
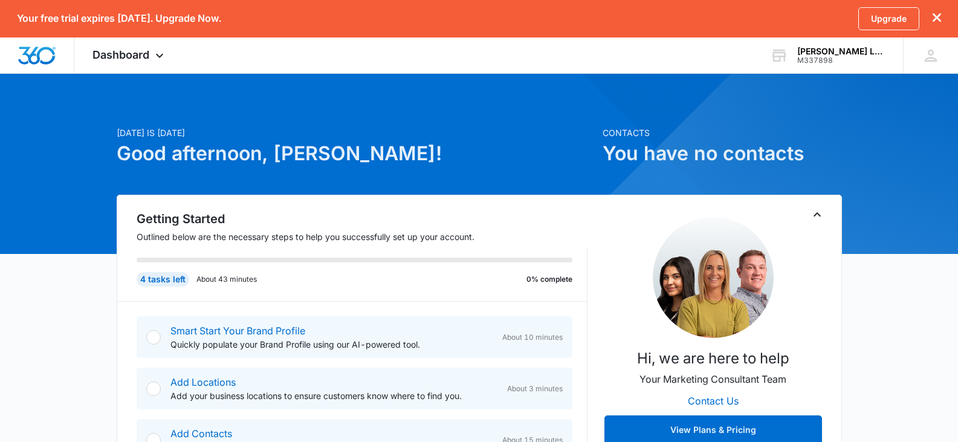
click at [934, 18] on icon "dismiss this dialog" at bounding box center [937, 17] width 8 height 8
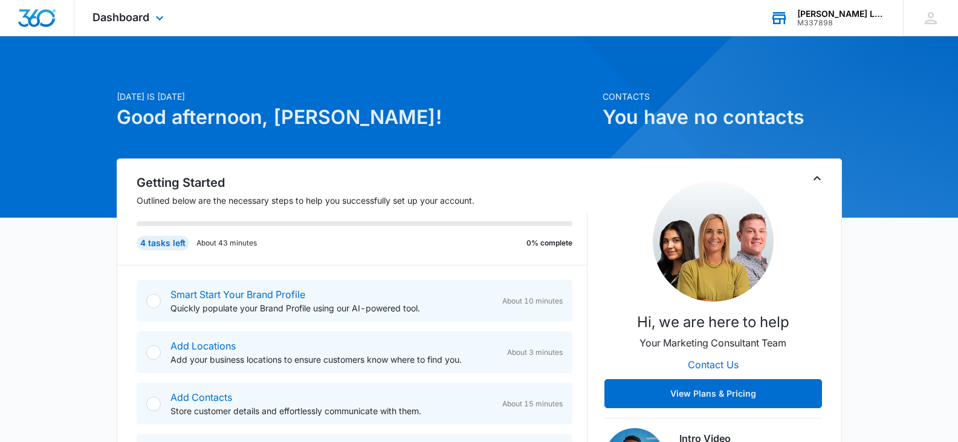
click at [857, 15] on div "[PERSON_NAME] Law, P.C." at bounding box center [842, 14] width 88 height 10
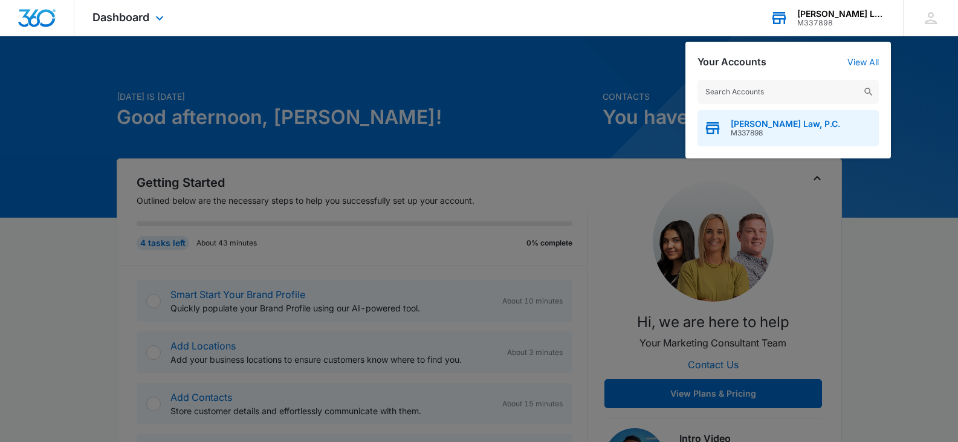
click at [751, 126] on span "[PERSON_NAME] Law, P.C." at bounding box center [785, 124] width 109 height 10
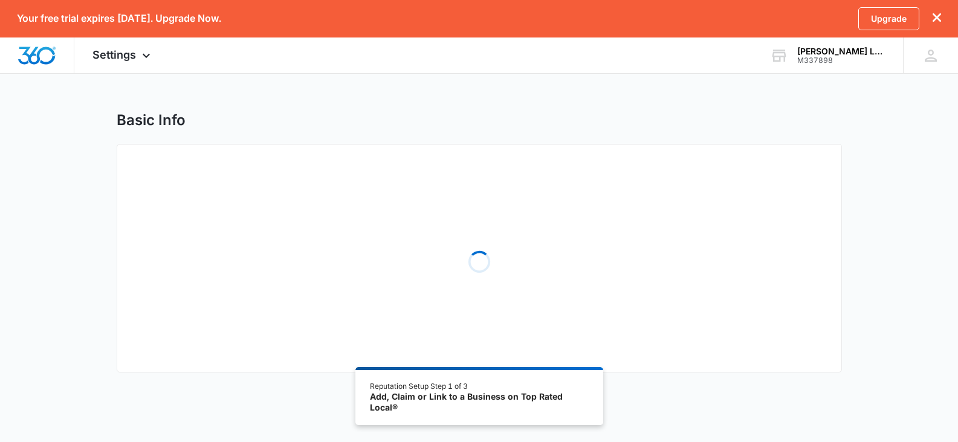
select select "[US_STATE]"
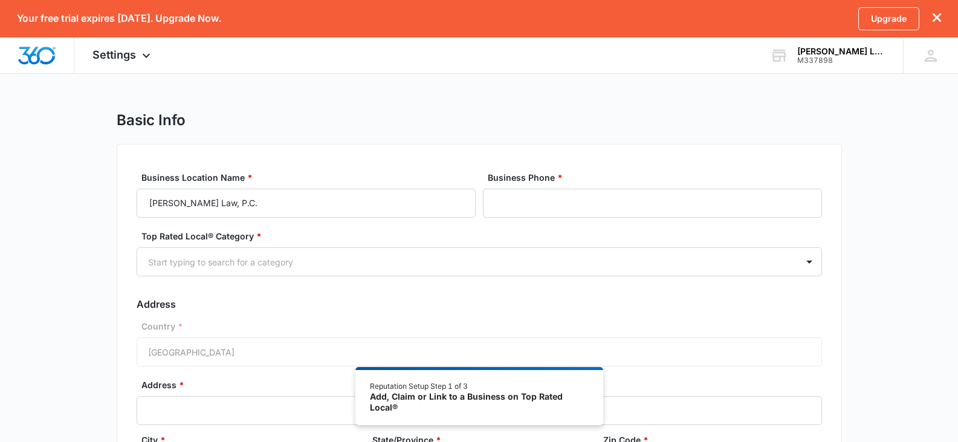
click at [938, 17] on icon "dismiss this dialog" at bounding box center [937, 17] width 8 height 8
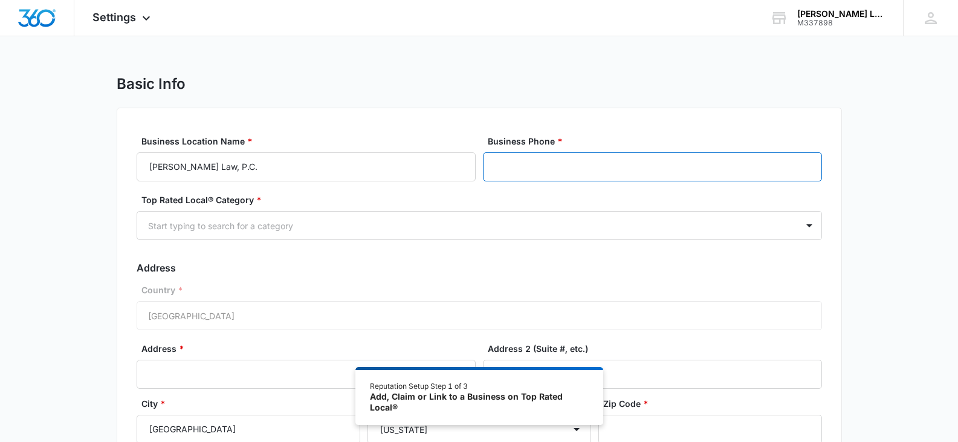
click at [670, 178] on input "Business Phone *" at bounding box center [652, 166] width 339 height 29
paste input "[PHONE_NUMBER]"
type input "[PHONE_NUMBER]"
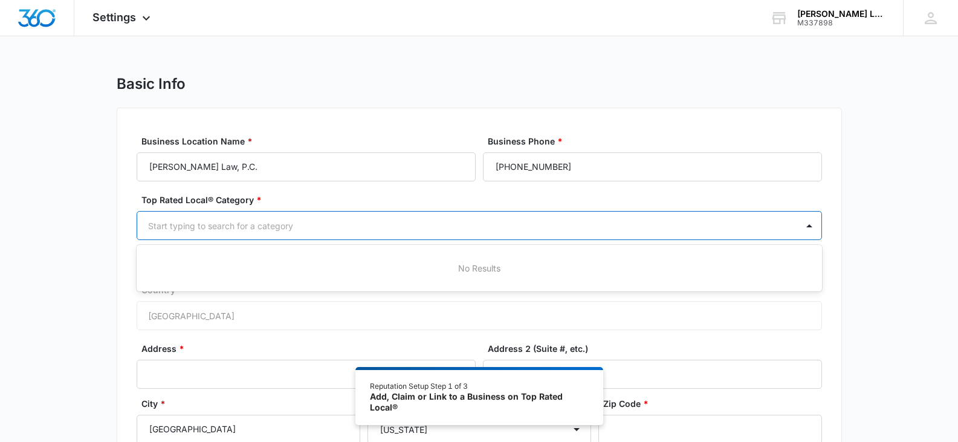
click at [495, 216] on div "Start typing to search for a category" at bounding box center [467, 225] width 660 height 27
type input "empl"
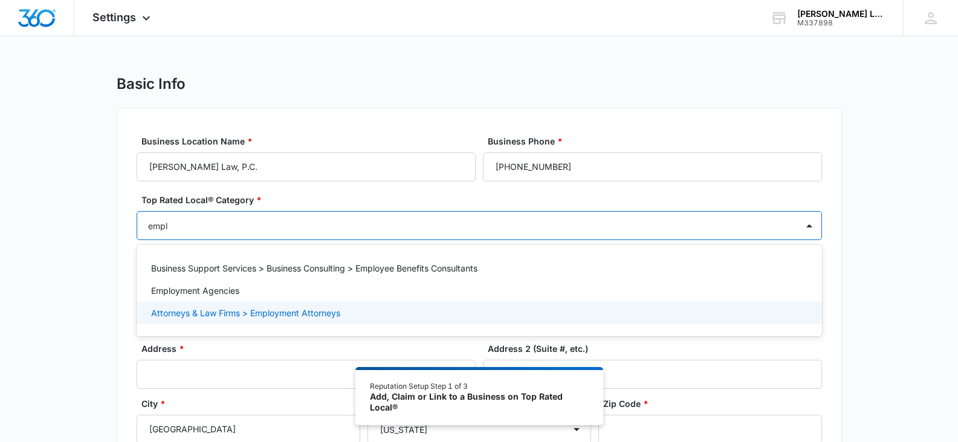
click at [238, 313] on p "Attorneys & Law Firms > Employment Attorneys" at bounding box center [245, 313] width 189 height 13
click at [841, 305] on div "Business Location Name * Erkel Law, P.C. Business Phone * (916) 709-3702 Top Ra…" at bounding box center [480, 321] width 726 height 427
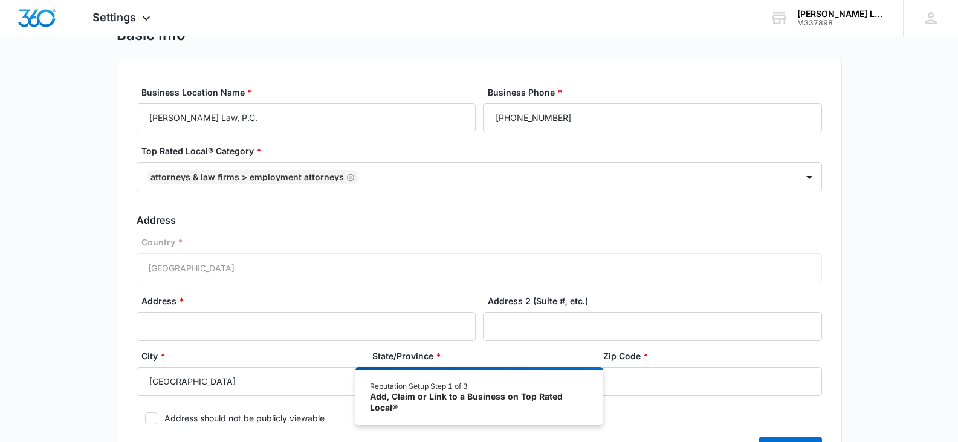
scroll to position [121, 0]
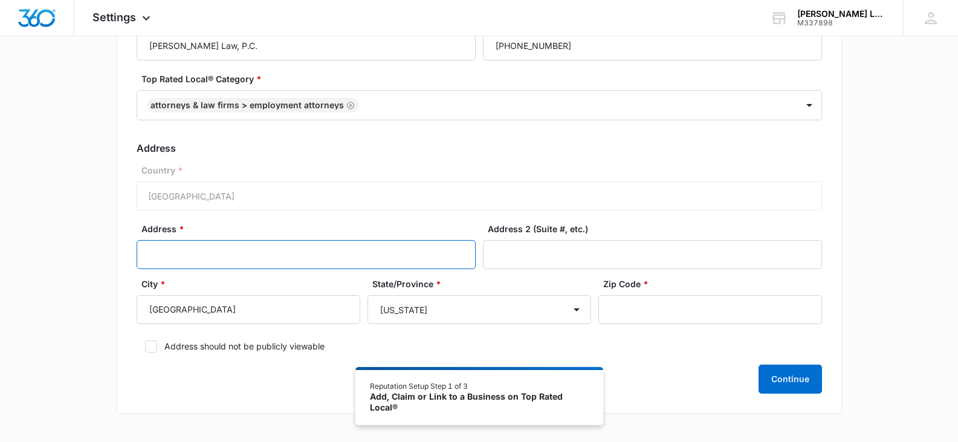
click at [230, 258] on input "Address *" at bounding box center [306, 254] width 339 height 29
paste input "[STREET_ADDRESS]"
drag, startPoint x: 250, startPoint y: 253, endPoint x: 475, endPoint y: 259, distance: 225.0
click at [472, 259] on input "[STREET_ADDRESS]" at bounding box center [306, 254] width 339 height 29
type input "2014 Capitol Ave Ste 100"
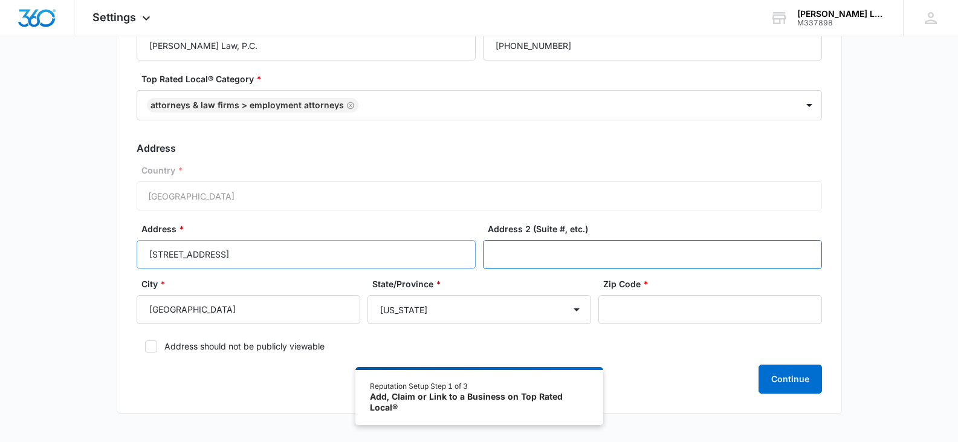
paste input "#4009"
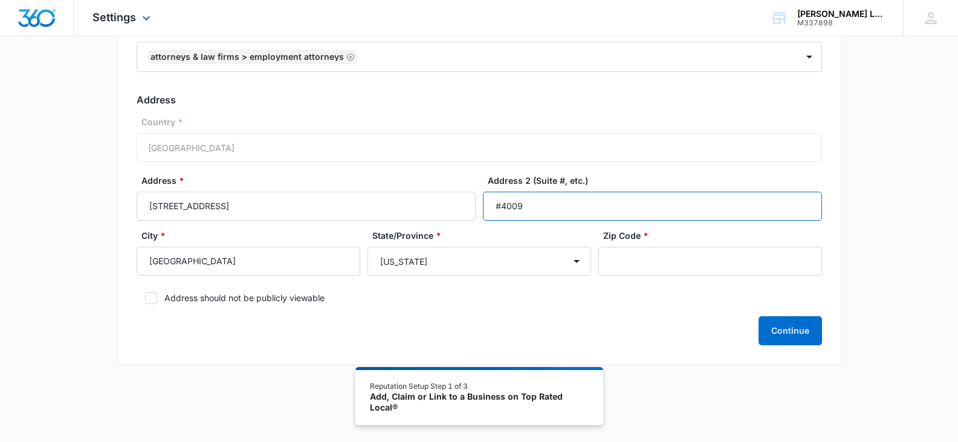
type input "#4009"
click at [660, 263] on input "Zip Code *" at bounding box center [711, 261] width 224 height 29
paste input "95811"
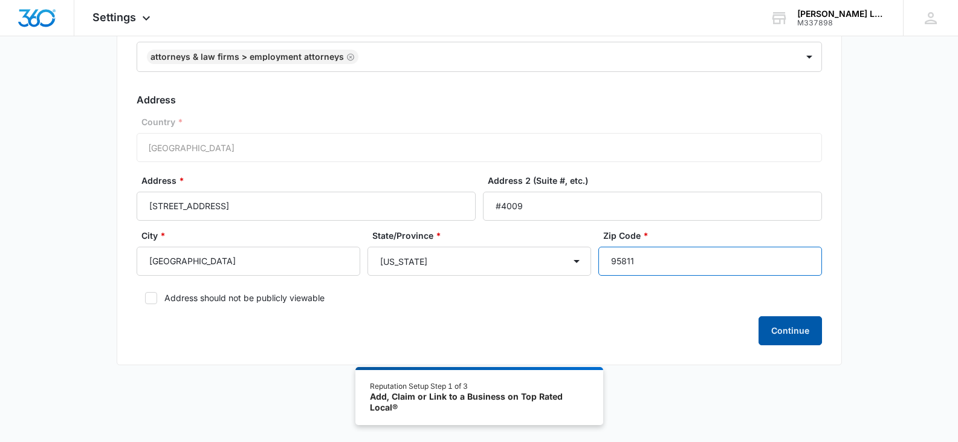
type input "95811"
click at [772, 337] on button "Continue" at bounding box center [790, 330] width 63 height 29
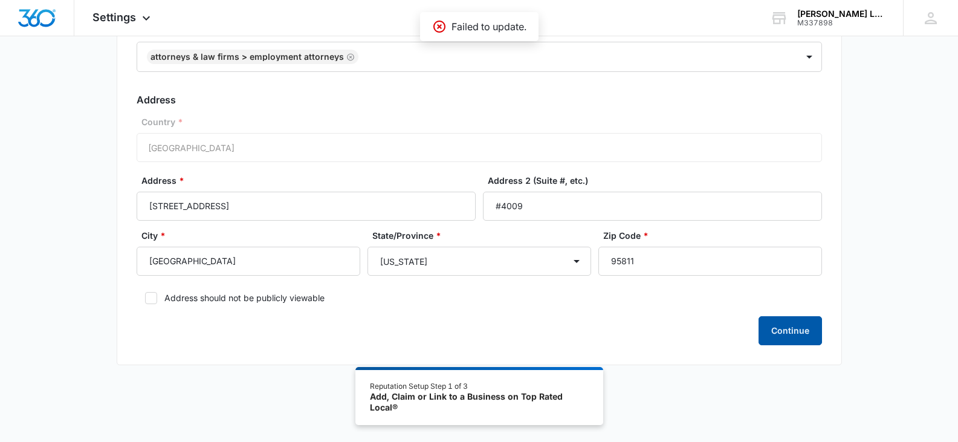
scroll to position [0, 0]
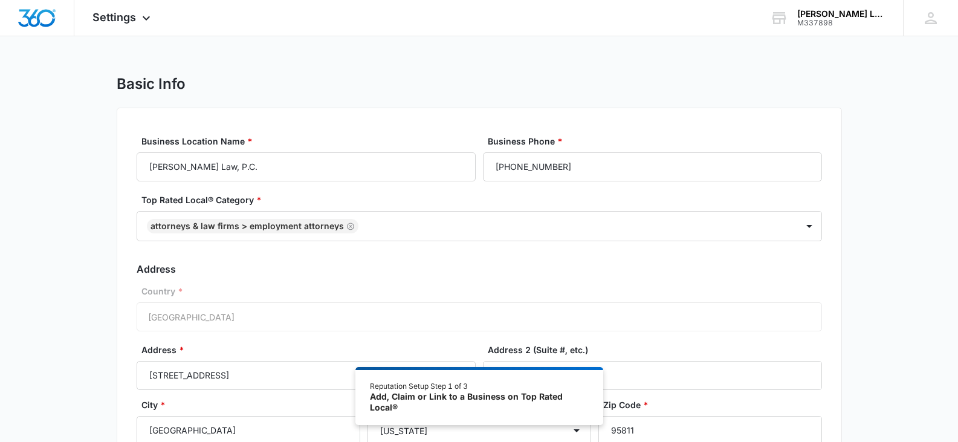
drag, startPoint x: 531, startPoint y: 27, endPoint x: 454, endPoint y: 28, distance: 77.4
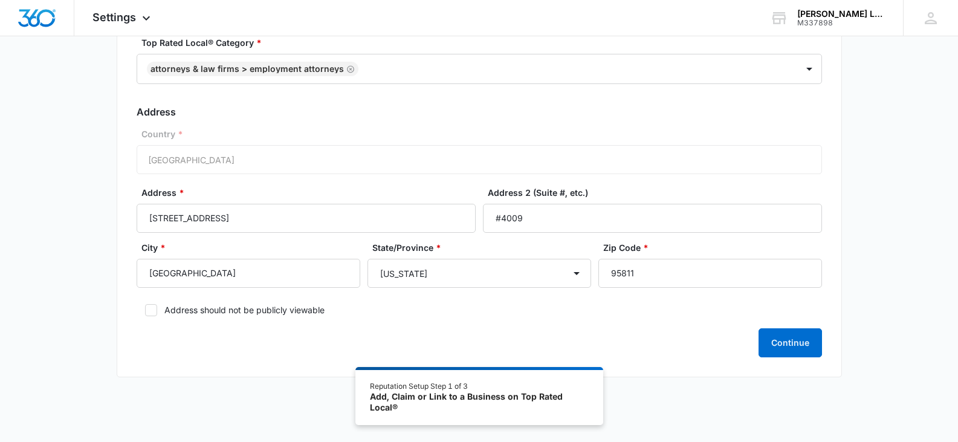
scroll to position [169, 0]
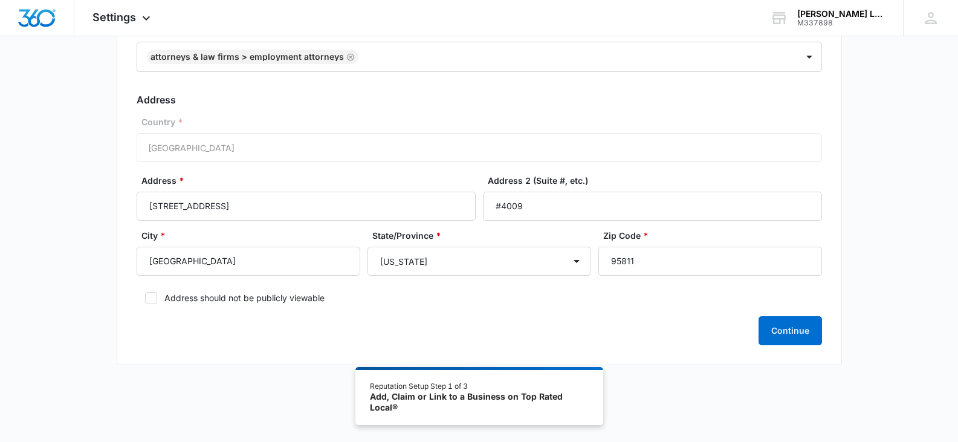
click at [448, 396] on div "Add, Claim or Link to a Business on Top Rated Local®" at bounding box center [479, 401] width 218 height 21
click at [801, 336] on button "Continue" at bounding box center [790, 330] width 63 height 29
click at [801, 336] on div "Loading Continue" at bounding box center [480, 330] width 686 height 29
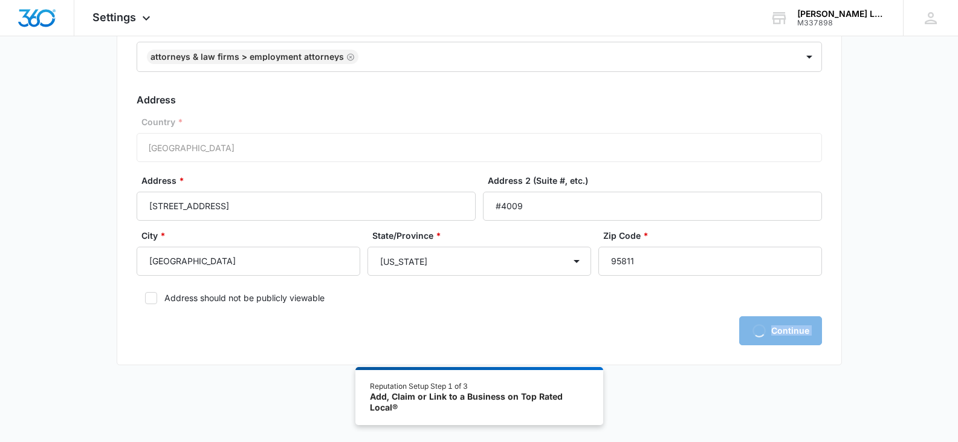
click at [801, 336] on div "Loading Continue" at bounding box center [480, 330] width 686 height 29
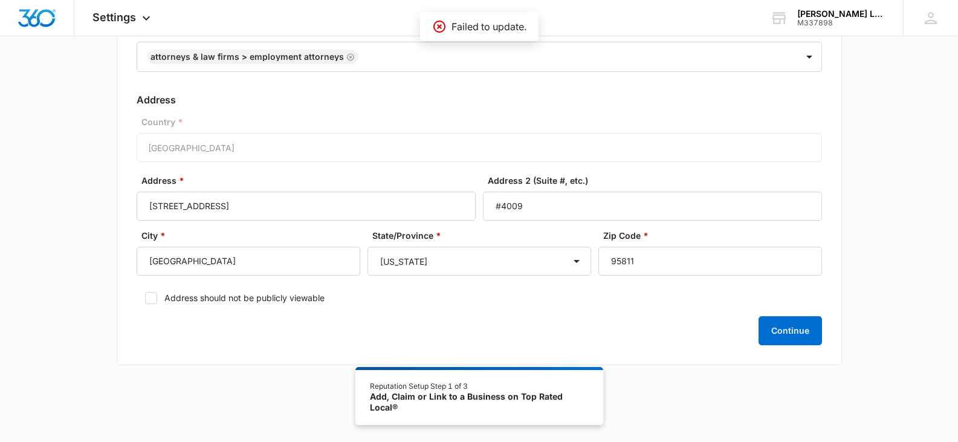
click at [781, 327] on div "Continue" at bounding box center [480, 330] width 686 height 29
click at [781, 327] on button "Continue" at bounding box center [790, 330] width 63 height 29
click at [781, 327] on div "Loading Continue" at bounding box center [480, 330] width 686 height 29
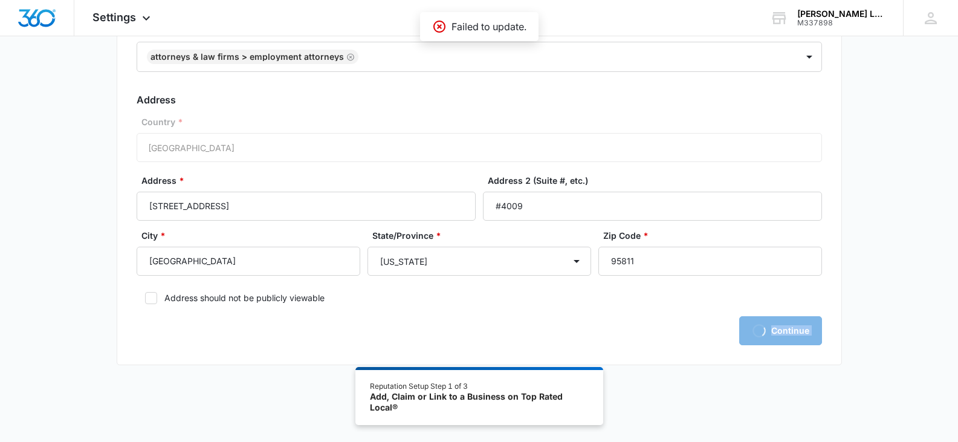
click at [781, 327] on div "Loading Continue" at bounding box center [480, 330] width 686 height 29
click at [781, 328] on div "Loading Continue" at bounding box center [480, 330] width 686 height 29
click at [781, 331] on div "Loading Continue" at bounding box center [480, 330] width 686 height 29
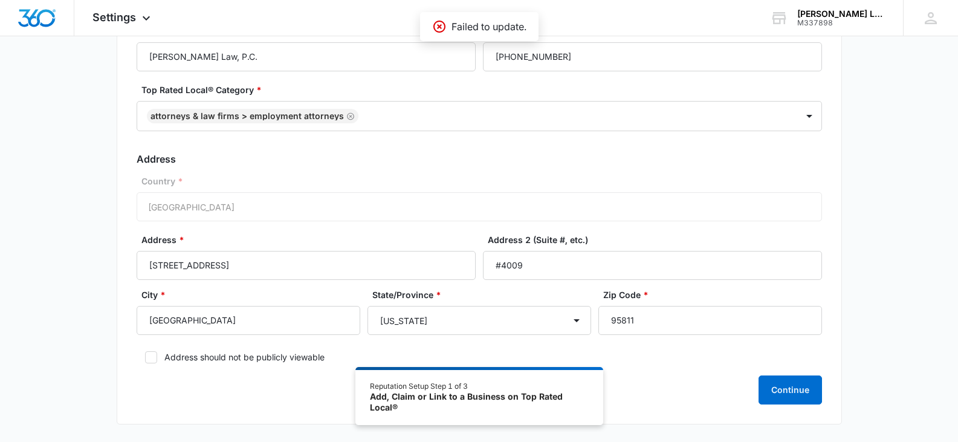
scroll to position [0, 0]
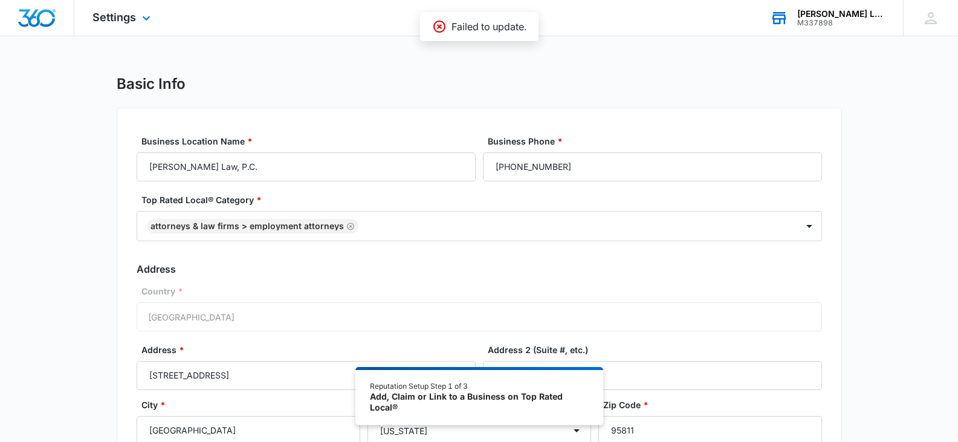
click at [847, 15] on div "[PERSON_NAME] Law, P.C." at bounding box center [842, 14] width 88 height 10
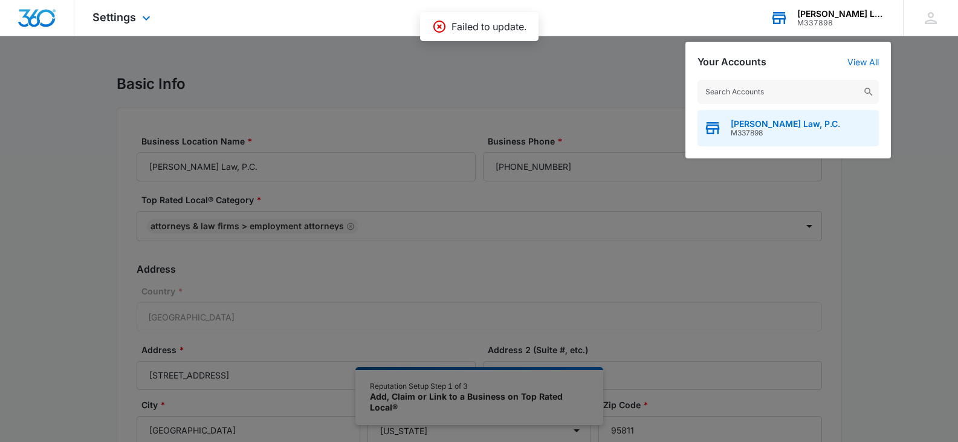
click at [761, 129] on span "M337898" at bounding box center [785, 133] width 109 height 8
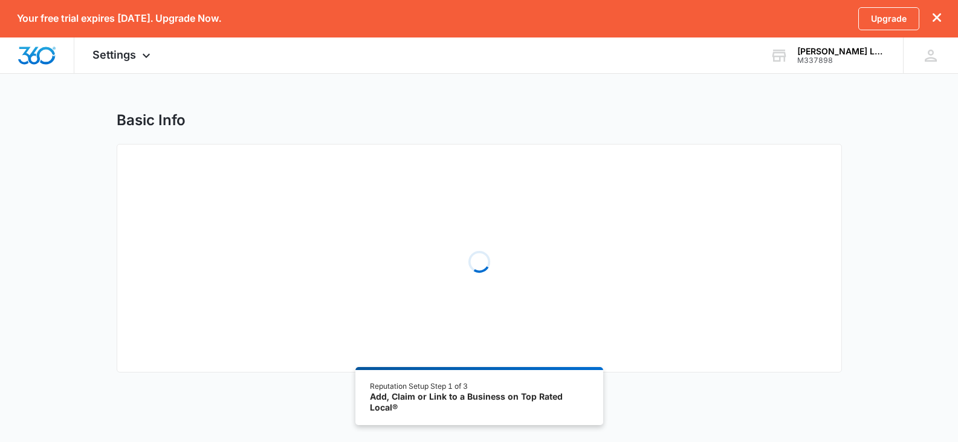
select select "[US_STATE]"
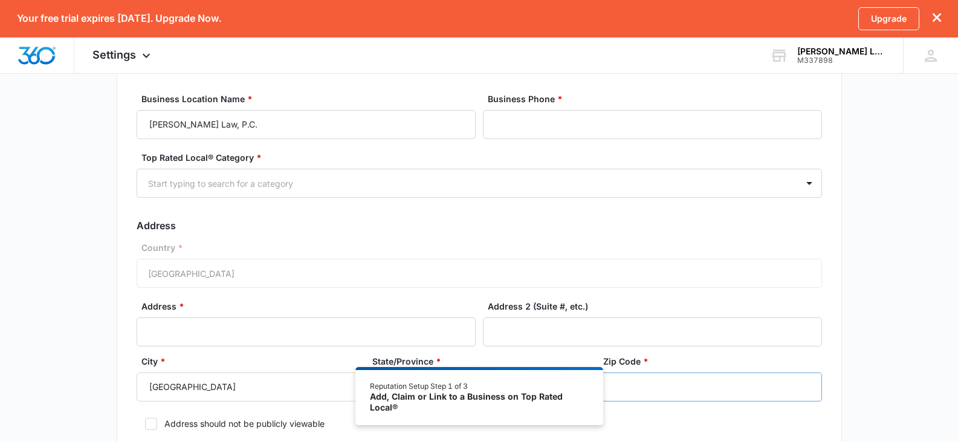
scroll to position [181, 0]
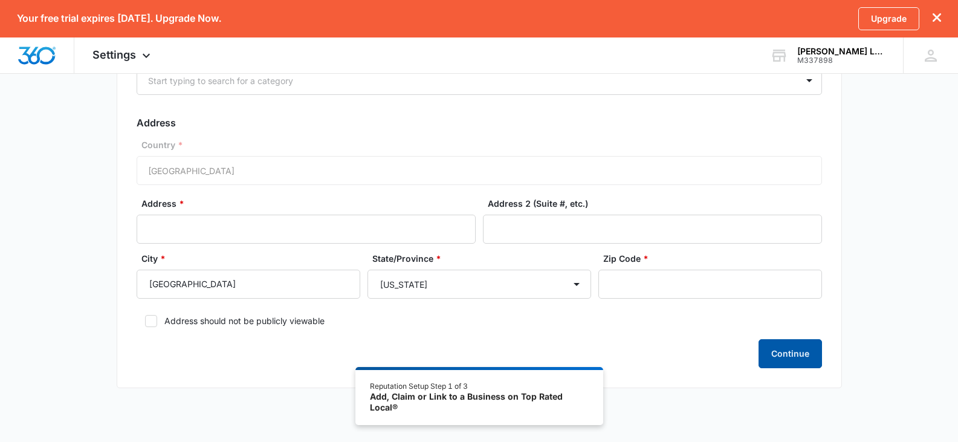
click at [772, 364] on button "Continue" at bounding box center [790, 353] width 63 height 29
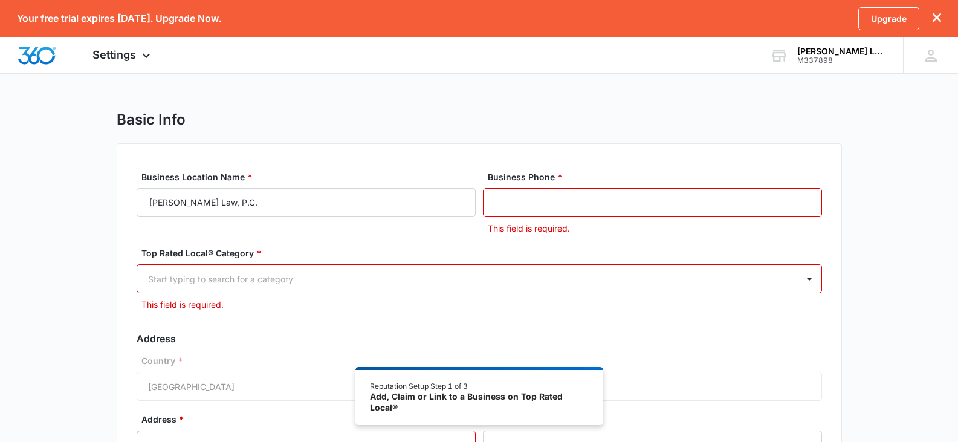
scroll to position [0, 0]
paste input "[PHONE_NUMBER]"
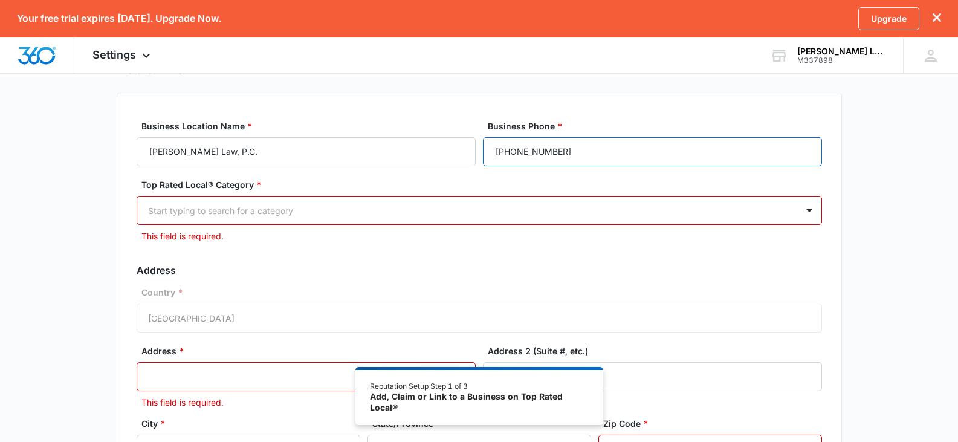
scroll to position [121, 0]
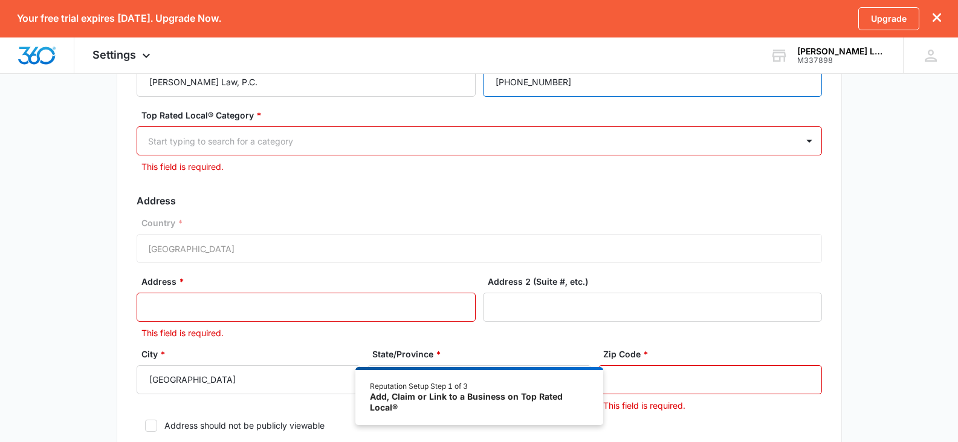
type input "[PHONE_NUMBER]"
click at [290, 145] on div at bounding box center [465, 141] width 634 height 15
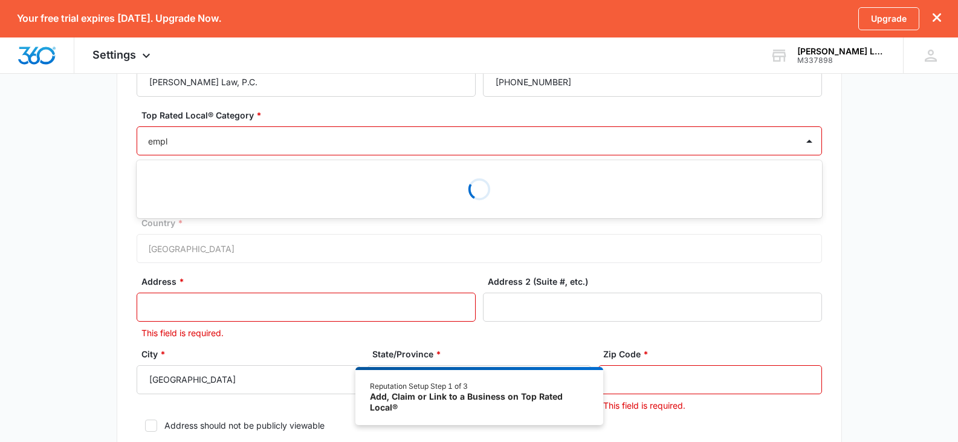
type input "emplo"
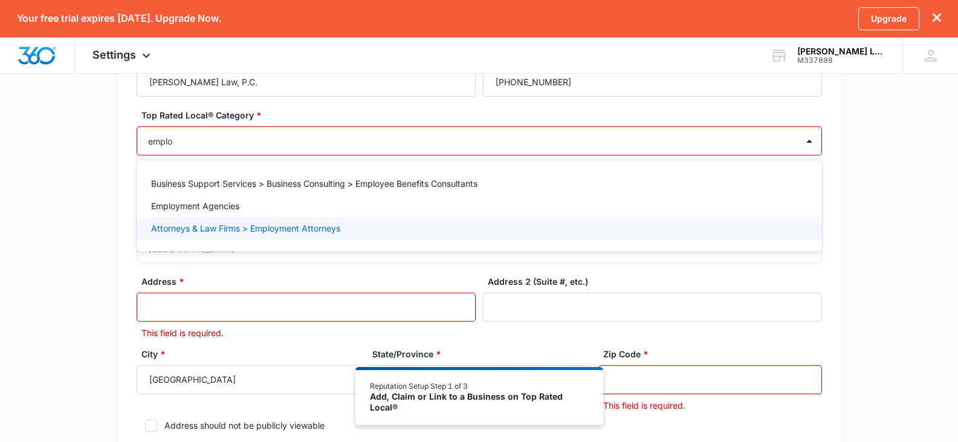
click at [247, 233] on p "Attorneys & Law Firms > Employment Attorneys" at bounding box center [245, 228] width 189 height 13
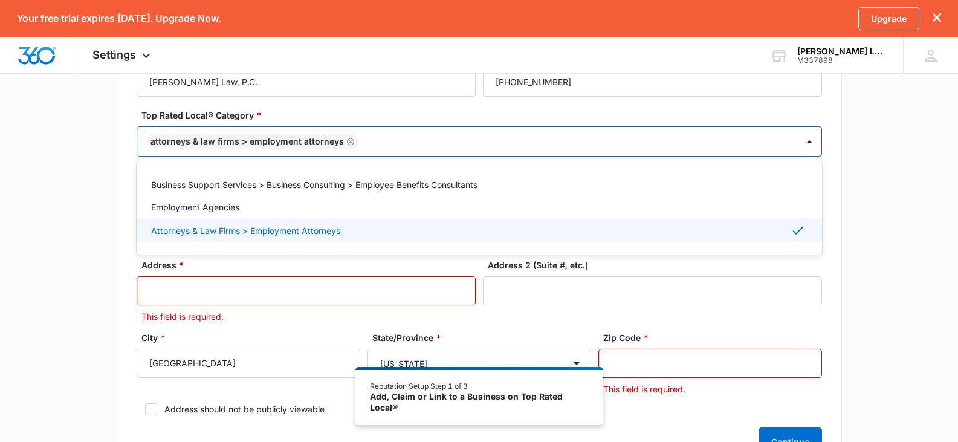
click at [830, 270] on div "Business Location Name * Erkel Law, P.C. Business Phone * (916) 709-3702 Top Ra…" at bounding box center [480, 250] width 726 height 454
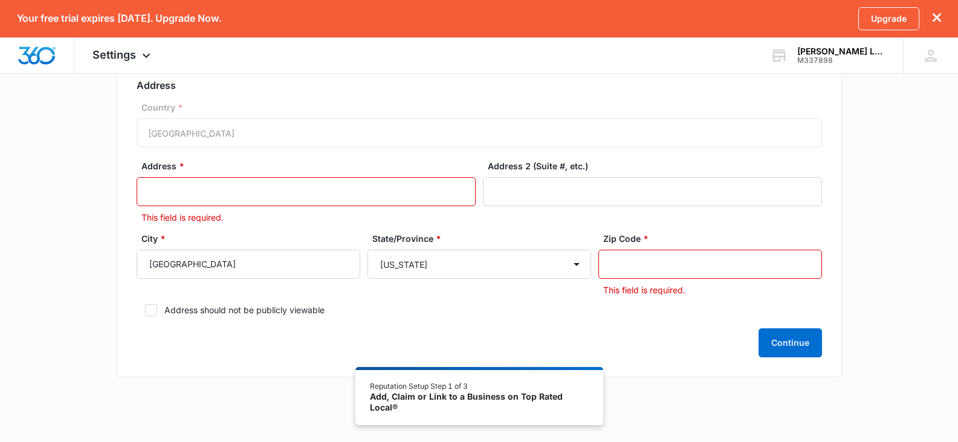
scroll to position [232, 0]
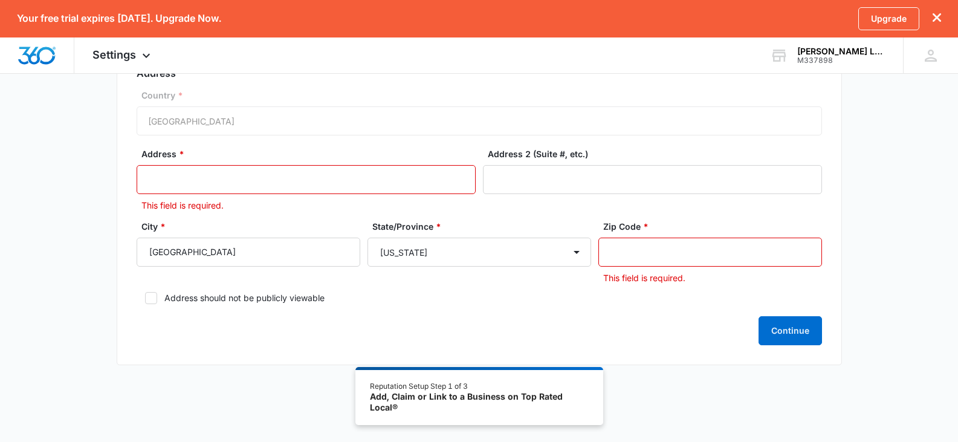
click at [320, 176] on input "Address *" at bounding box center [306, 179] width 339 height 29
paste input "[STREET_ADDRESS]"
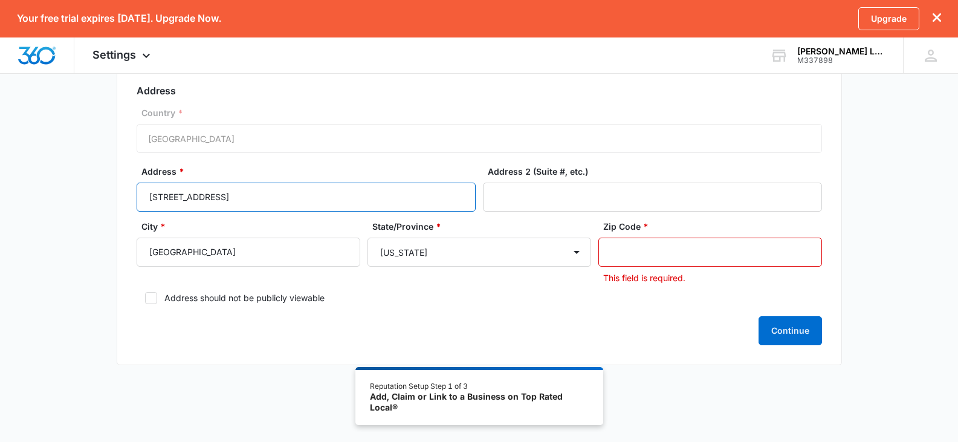
type input "[STREET_ADDRESS]"
click at [681, 250] on input "Zip Code *" at bounding box center [711, 252] width 224 height 29
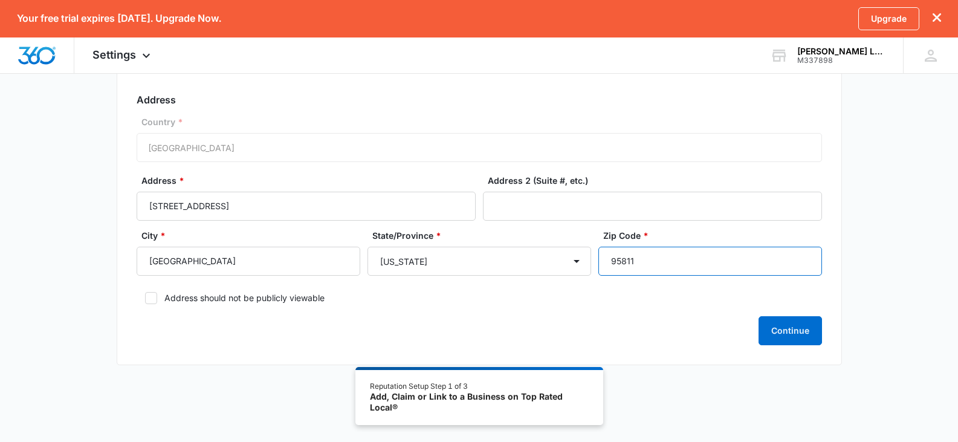
type input "95811"
click at [649, 334] on div "Continue" at bounding box center [480, 330] width 686 height 29
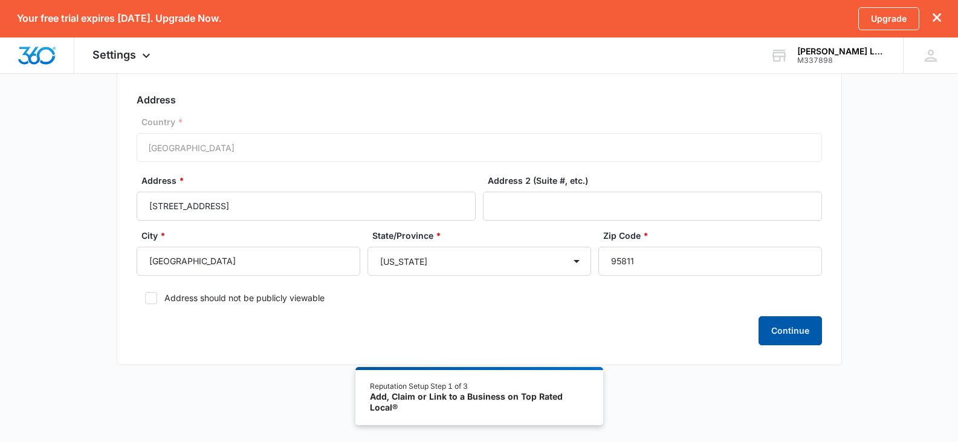
click at [762, 335] on button "Continue" at bounding box center [790, 330] width 63 height 29
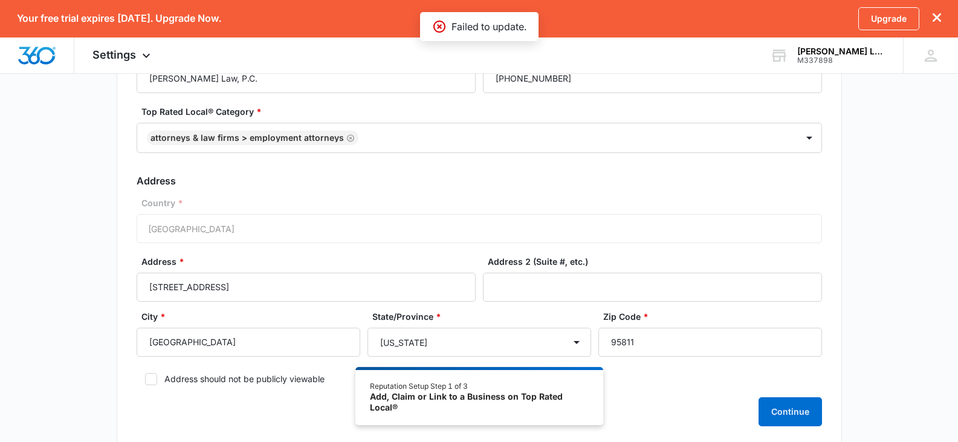
scroll to position [0, 0]
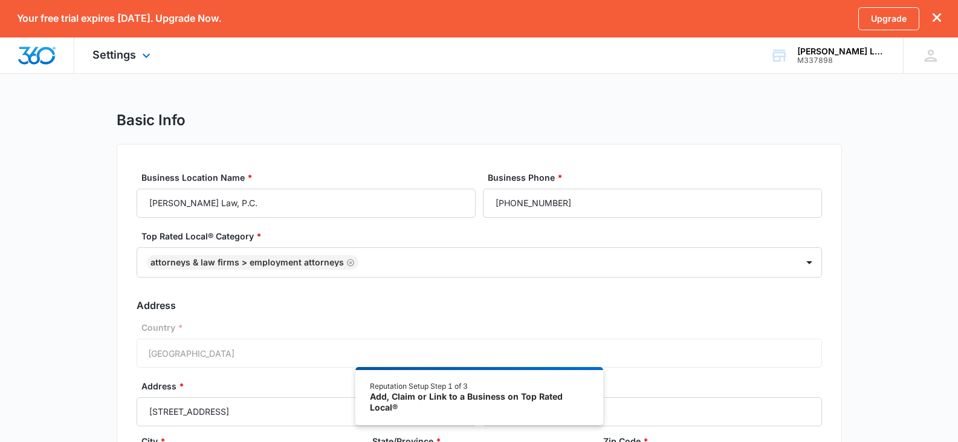
click at [49, 56] on img "Dashboard" at bounding box center [37, 56] width 39 height 18
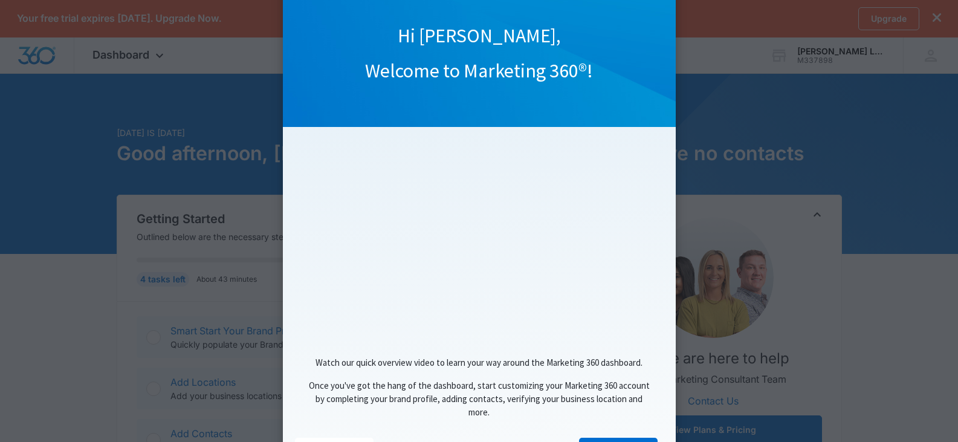
scroll to position [105, 0]
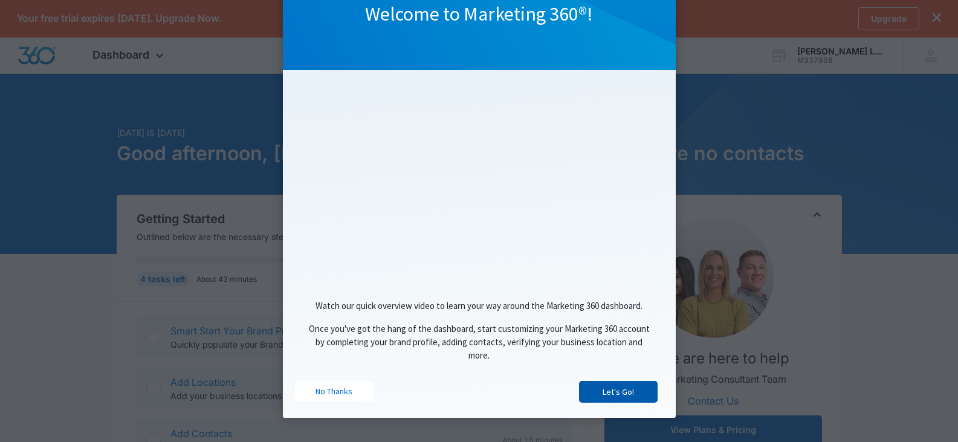
click at [610, 387] on link "Let's Go!" at bounding box center [618, 392] width 79 height 22
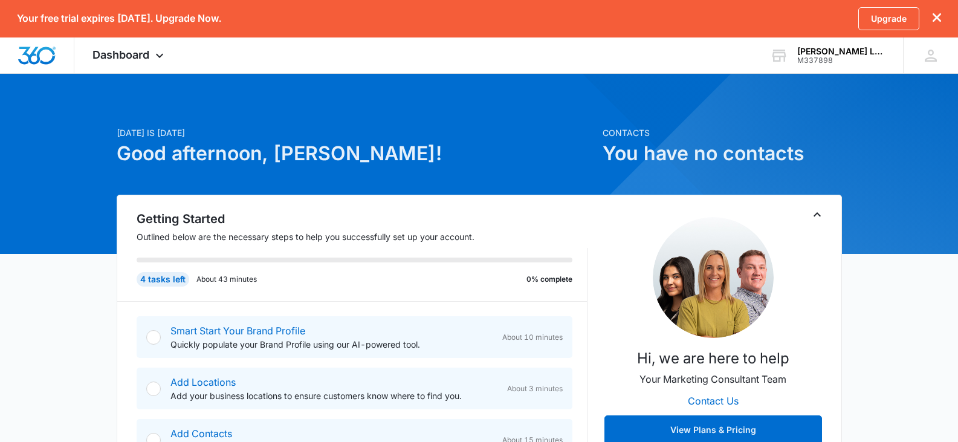
scroll to position [0, 0]
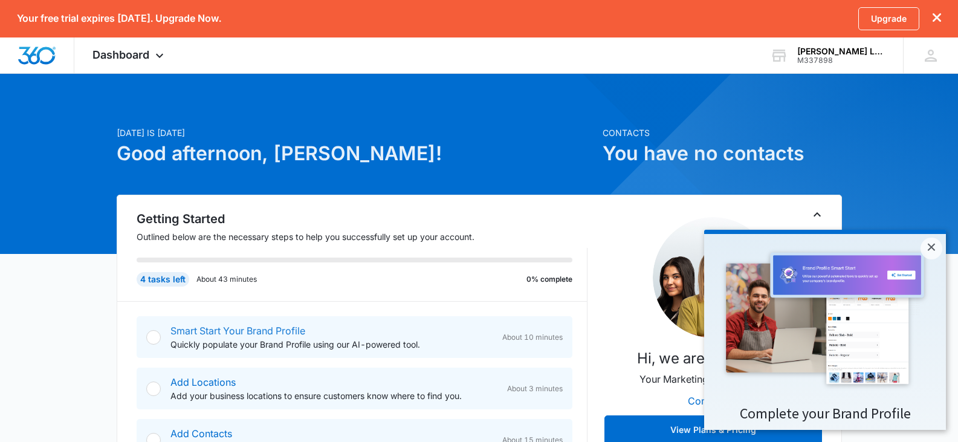
click at [214, 330] on link "Smart Start Your Brand Profile" at bounding box center [238, 331] width 135 height 12
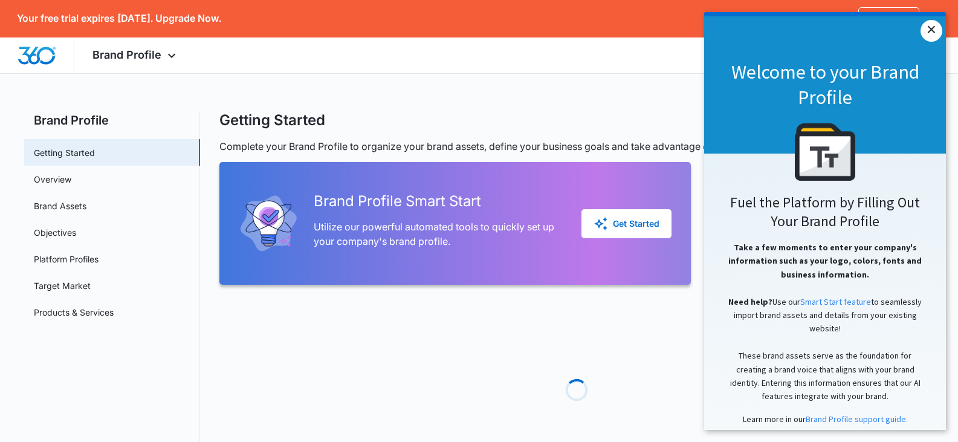
click at [929, 33] on link "×" at bounding box center [932, 31] width 22 height 22
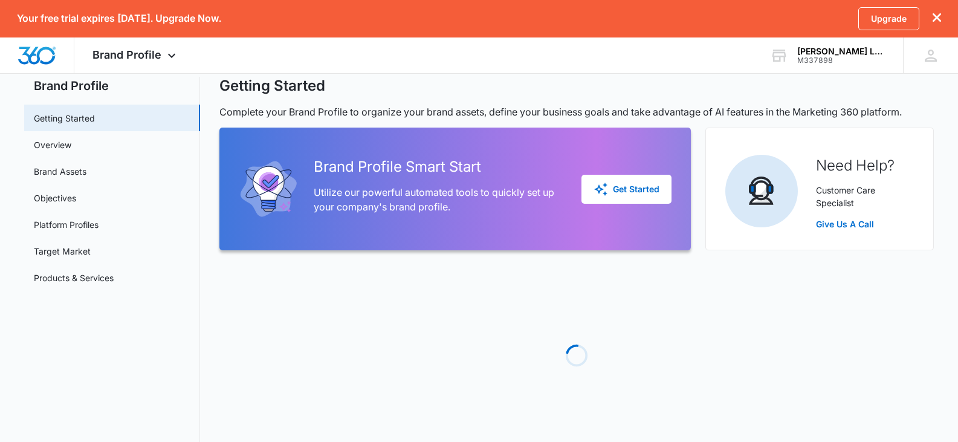
scroll to position [53, 0]
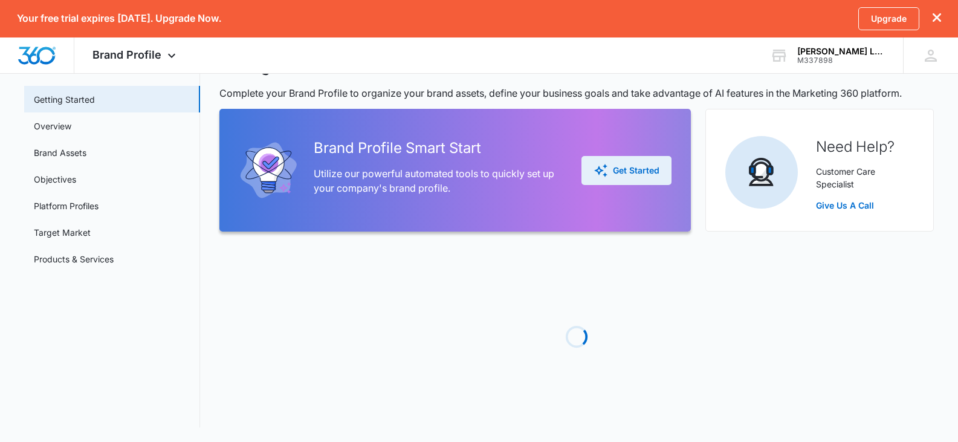
click at [651, 170] on div "Get Started" at bounding box center [627, 170] width 66 height 15
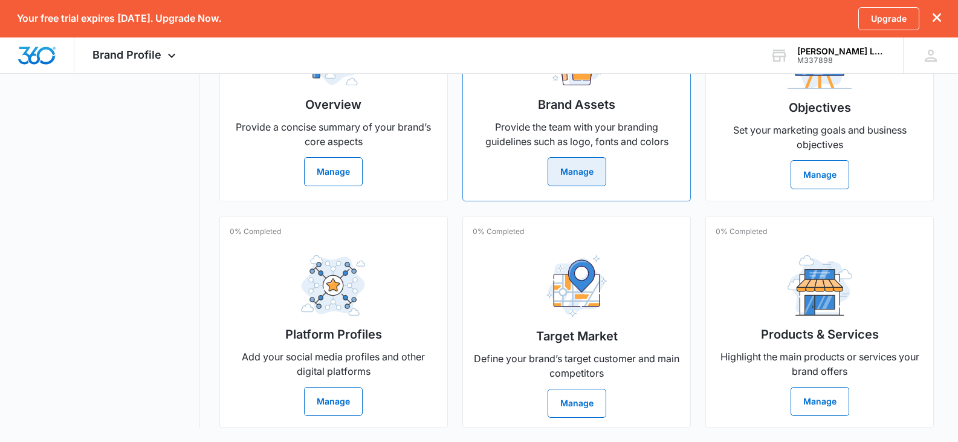
scroll to position [311, 0]
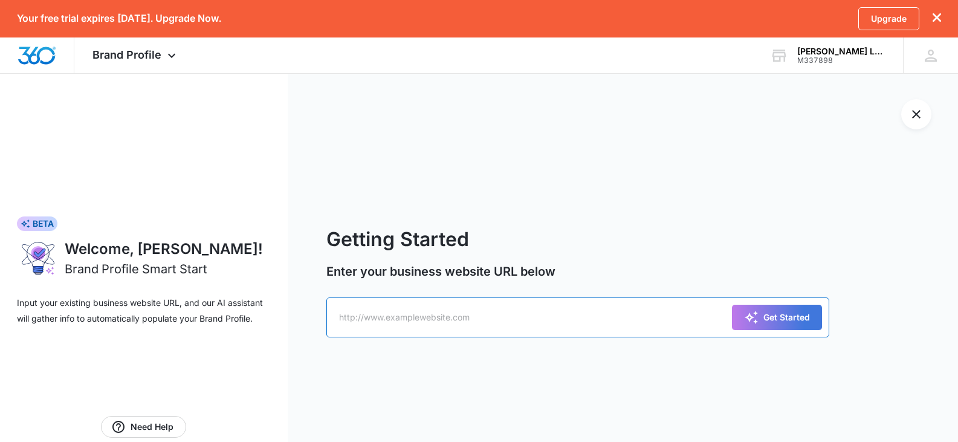
click at [464, 314] on input "text" at bounding box center [578, 318] width 503 height 40
click at [542, 320] on input "text" at bounding box center [578, 318] width 503 height 40
paste input "https://erkellaw.com/"
type input "https://erkellaw.com/"
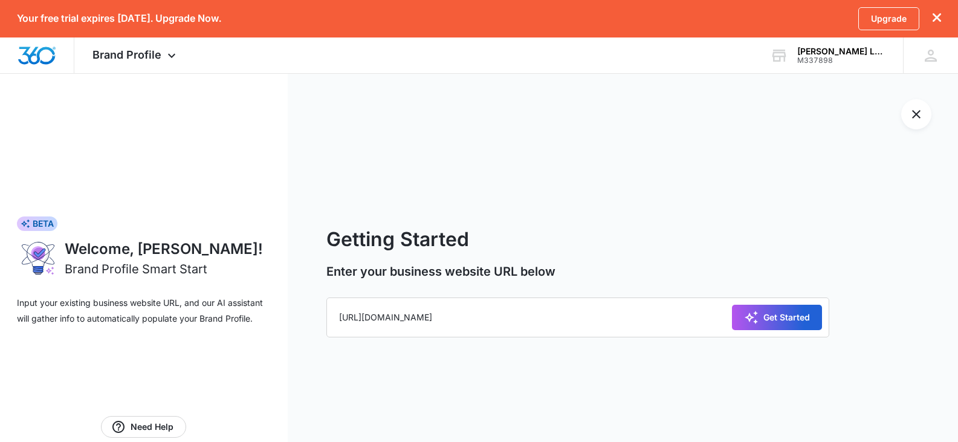
click at [775, 330] on button "Get Started" at bounding box center [777, 317] width 90 height 25
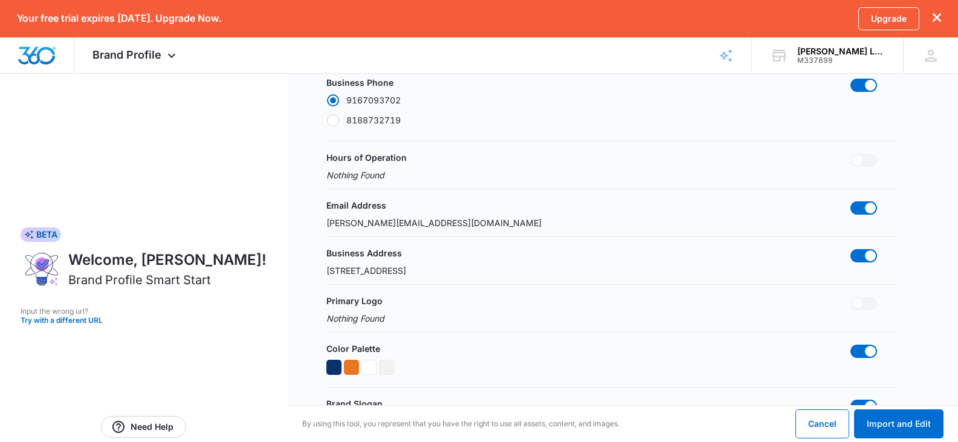
scroll to position [181, 0]
click at [862, 205] on span at bounding box center [864, 206] width 27 height 13
click at [851, 200] on input "checkbox" at bounding box center [850, 200] width 1 height 1
checkbox input "false"
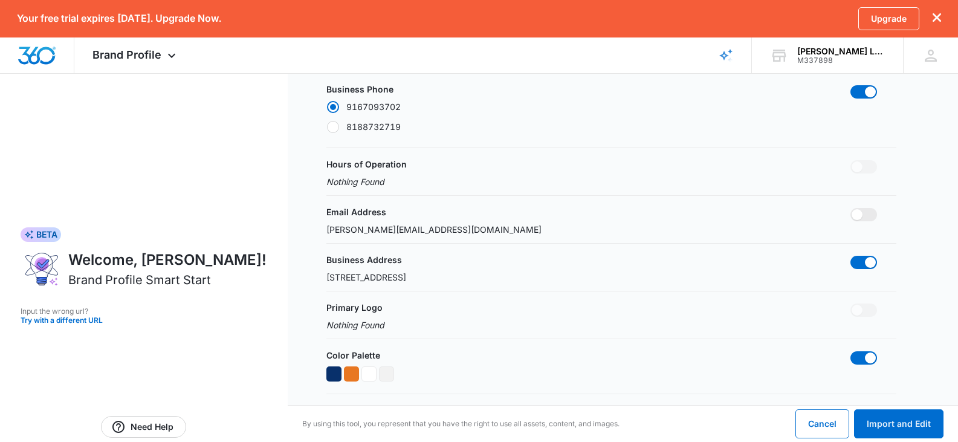
scroll to position [121, 0]
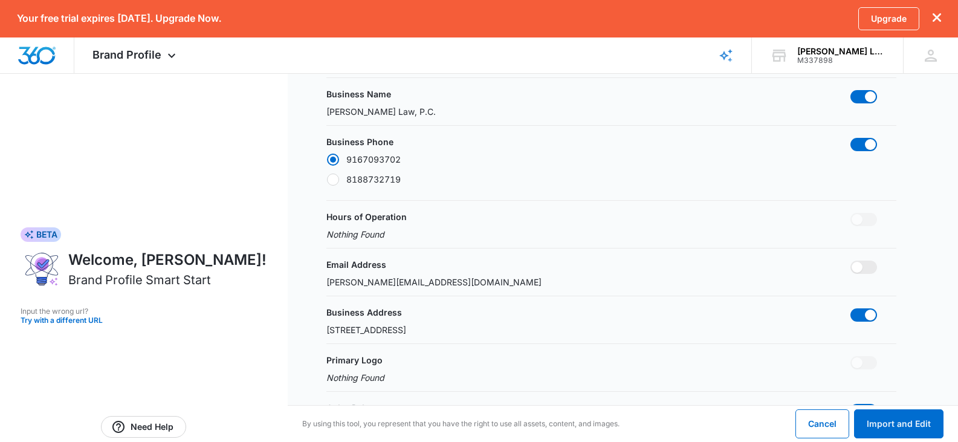
click at [337, 158] on div at bounding box center [333, 160] width 12 height 12
click at [327, 159] on input "9167093702" at bounding box center [327, 159] width 1 height 1
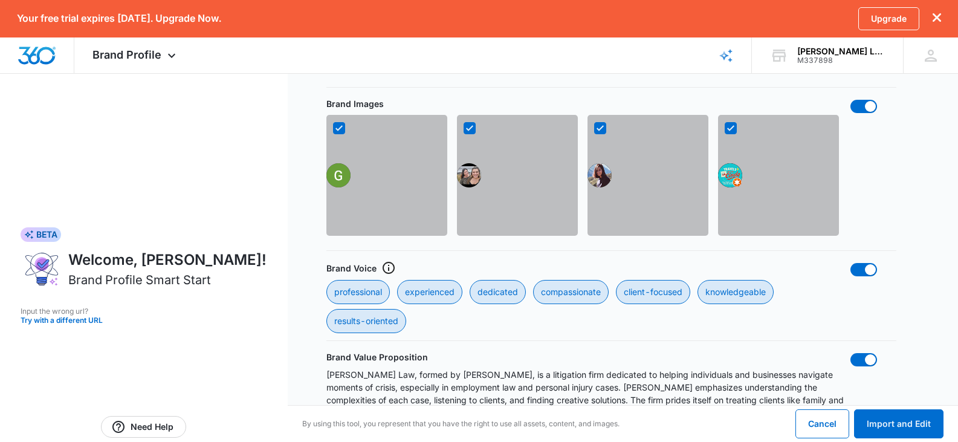
scroll to position [780, 0]
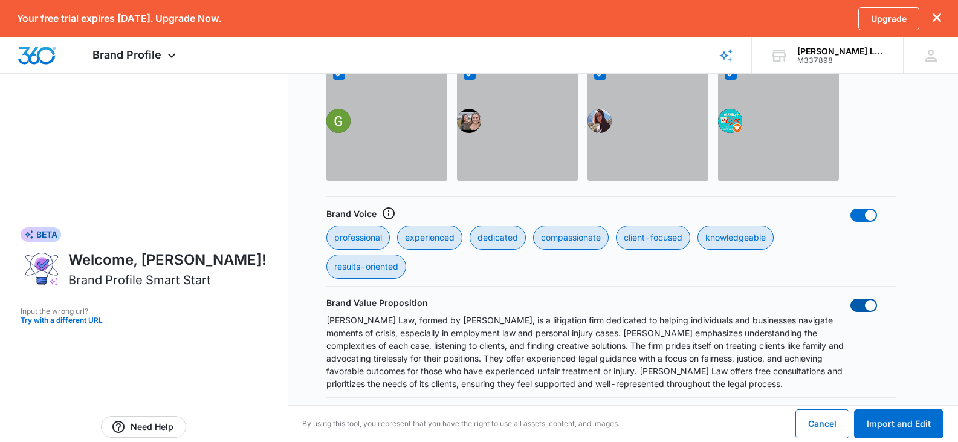
click at [856, 306] on span at bounding box center [864, 305] width 27 height 13
click at [851, 299] on input "checkbox" at bounding box center [850, 298] width 1 height 1
checkbox input "false"
click at [856, 224] on div "Brand Voice professional experienced dedicated compassionate client-focused kno…" at bounding box center [612, 242] width 570 height 73
click at [856, 223] on div "Brand Voice professional experienced dedicated compassionate client-focused kno…" at bounding box center [612, 242] width 570 height 73
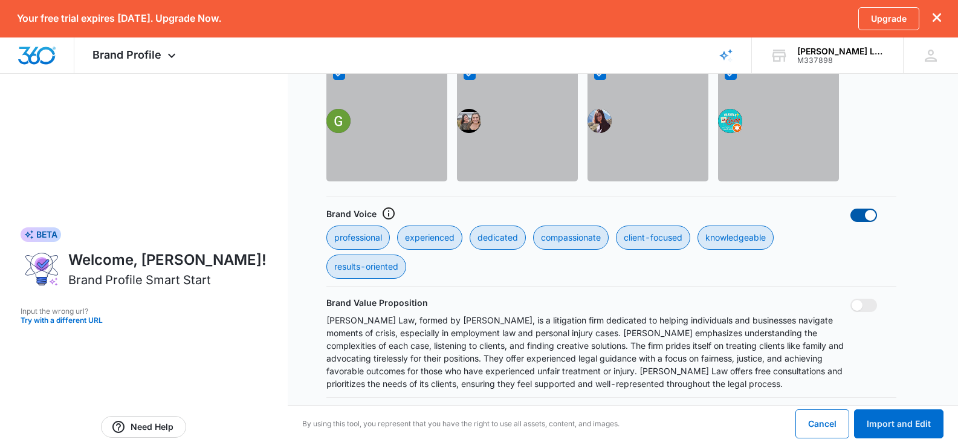
click at [856, 217] on span at bounding box center [864, 215] width 27 height 13
click at [851, 209] on input "checkbox" at bounding box center [850, 208] width 1 height 1
checkbox input "false"
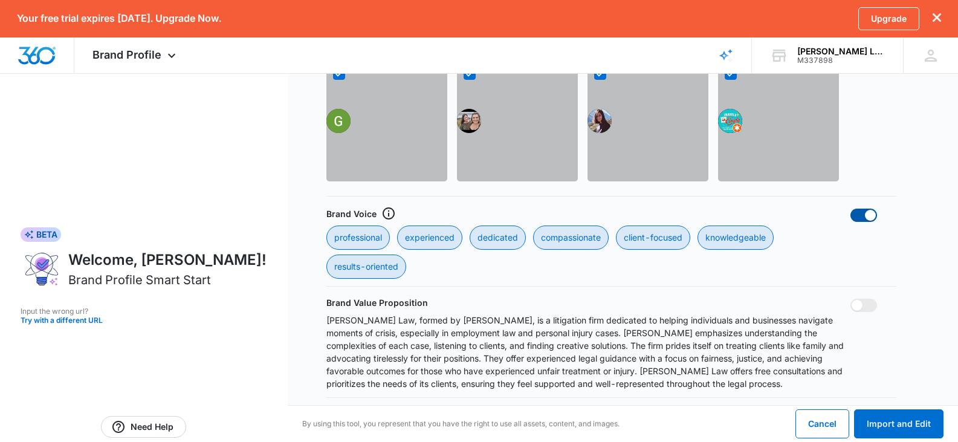
checkbox input "false"
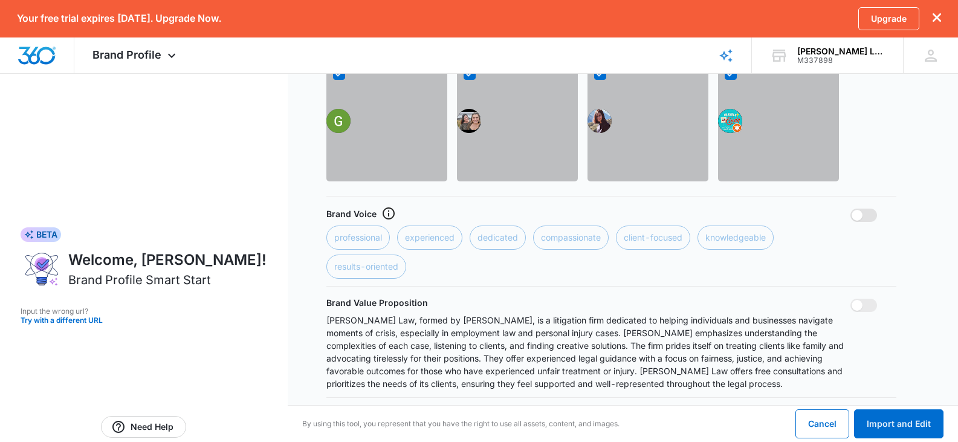
scroll to position [659, 0]
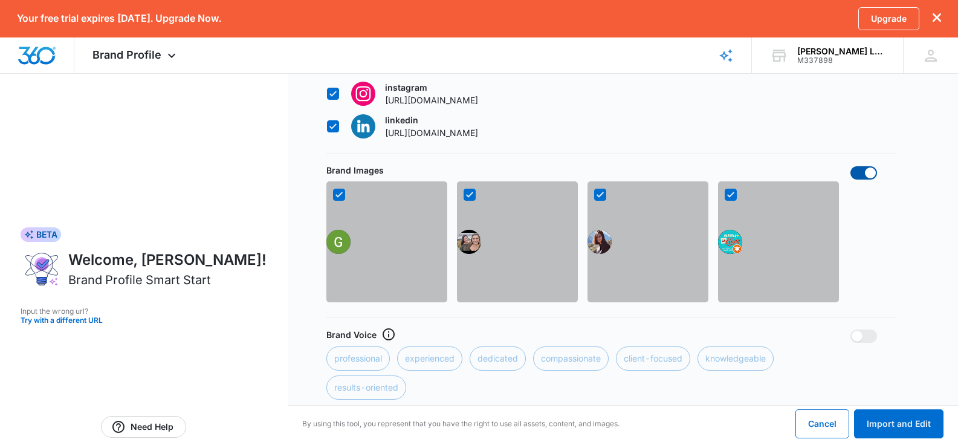
click at [854, 167] on span at bounding box center [864, 172] width 27 height 13
click at [851, 166] on input "checkbox" at bounding box center [850, 166] width 1 height 1
checkbox input "false"
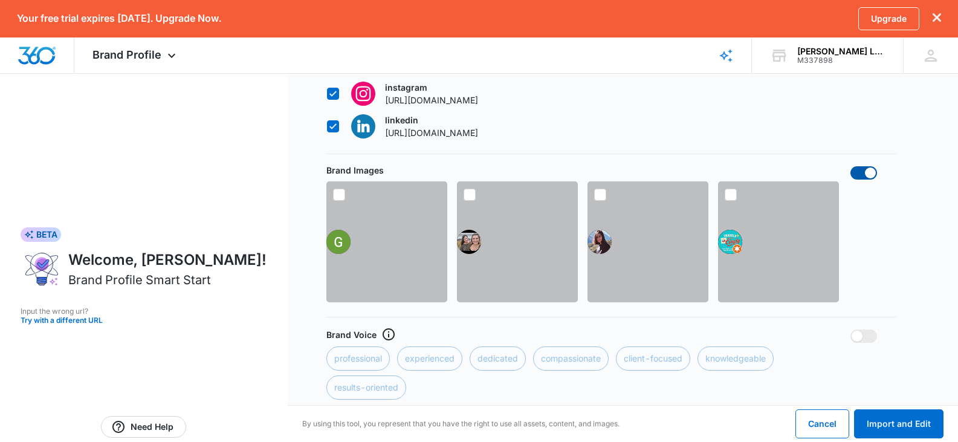
checkbox input "false"
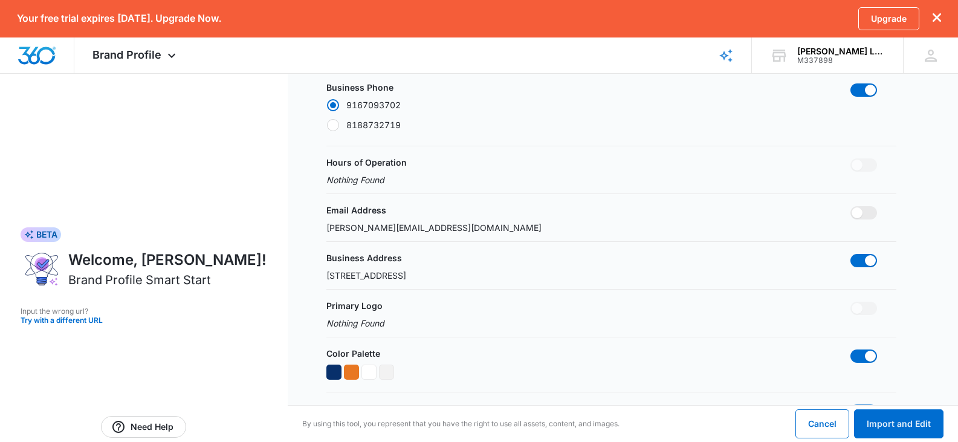
scroll to position [115, 0]
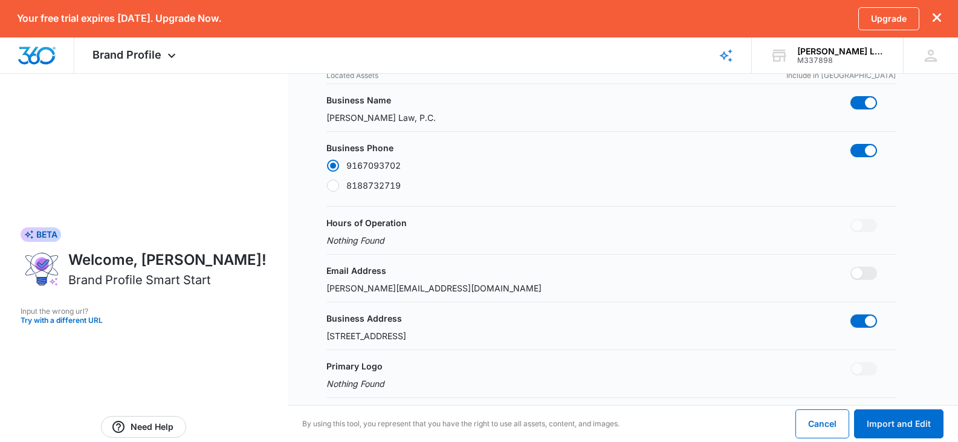
click at [865, 222] on span at bounding box center [864, 225] width 27 height 13
click at [866, 225] on span at bounding box center [864, 225] width 27 height 13
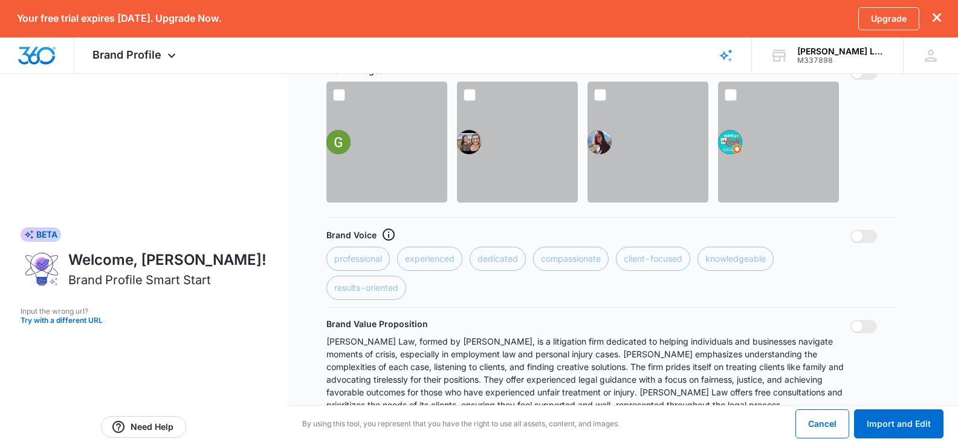
scroll to position [780, 0]
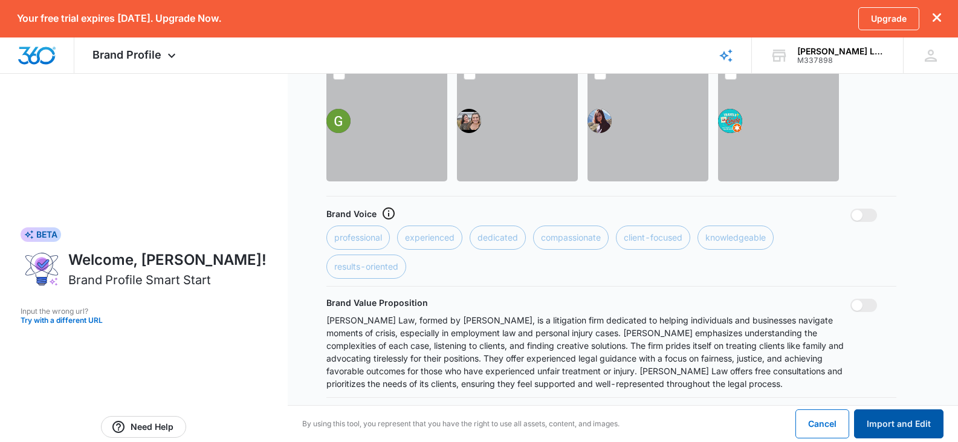
click at [907, 427] on button "Import and Edit" at bounding box center [898, 423] width 89 height 29
click at [873, 302] on span at bounding box center [864, 305] width 27 height 13
click at [851, 299] on input "checkbox" at bounding box center [850, 298] width 1 height 1
checkbox input "true"
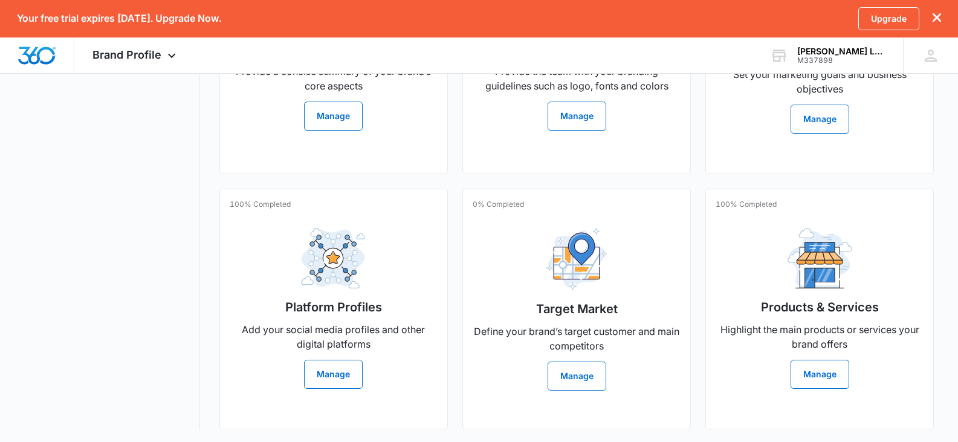
scroll to position [368, 0]
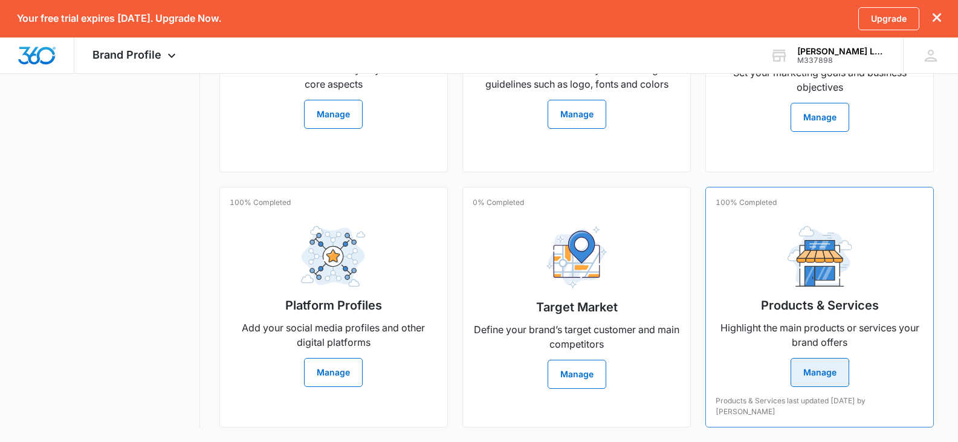
click at [817, 375] on button "Manage" at bounding box center [820, 372] width 59 height 29
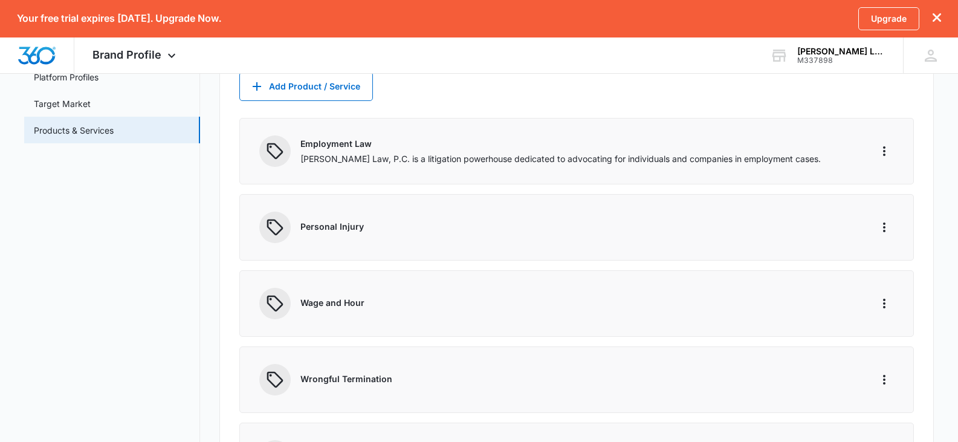
scroll to position [181, 0]
click at [343, 154] on p "Erkel Law, P.C. is a litigation powerhouse dedicated to advocating for individu…" at bounding box center [579, 159] width 556 height 13
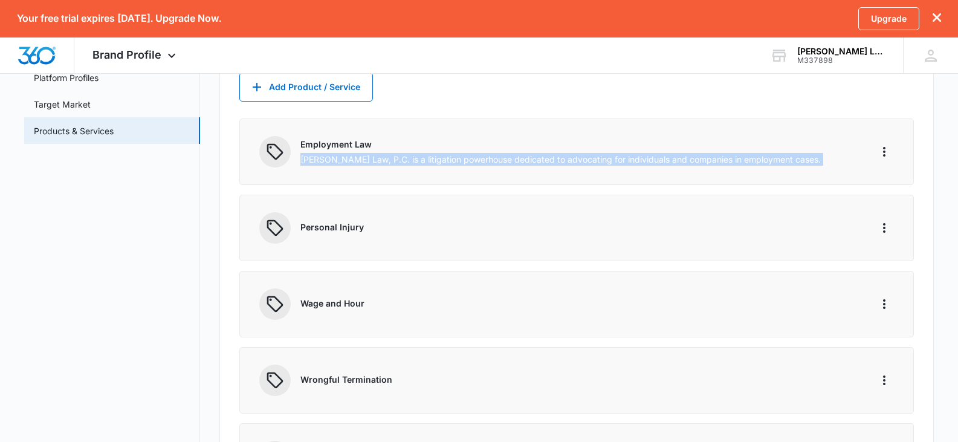
click at [348, 154] on p "Erkel Law, P.C. is a litigation powerhouse dedicated to advocating for individu…" at bounding box center [579, 159] width 556 height 13
click at [797, 176] on div "Employment Law Erkel Law, P.C. is a litigation powerhouse dedicated to advocati…" at bounding box center [576, 152] width 675 height 67
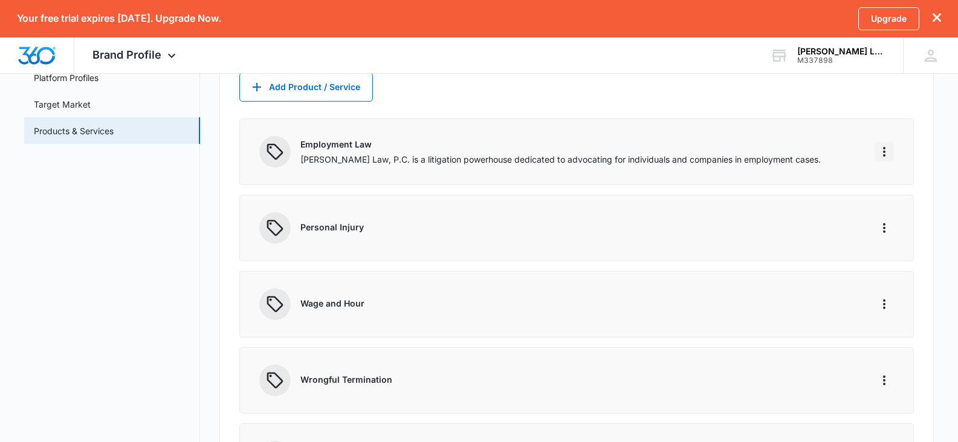
click at [886, 155] on icon "More" at bounding box center [884, 152] width 2 height 10
click at [897, 178] on button "Edit" at bounding box center [910, 186] width 69 height 18
select select "service"
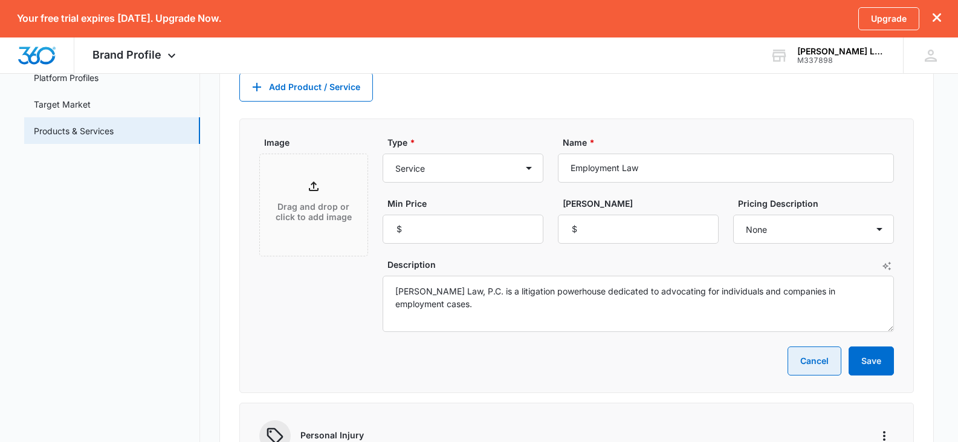
click at [829, 358] on button "Cancel" at bounding box center [815, 360] width 54 height 29
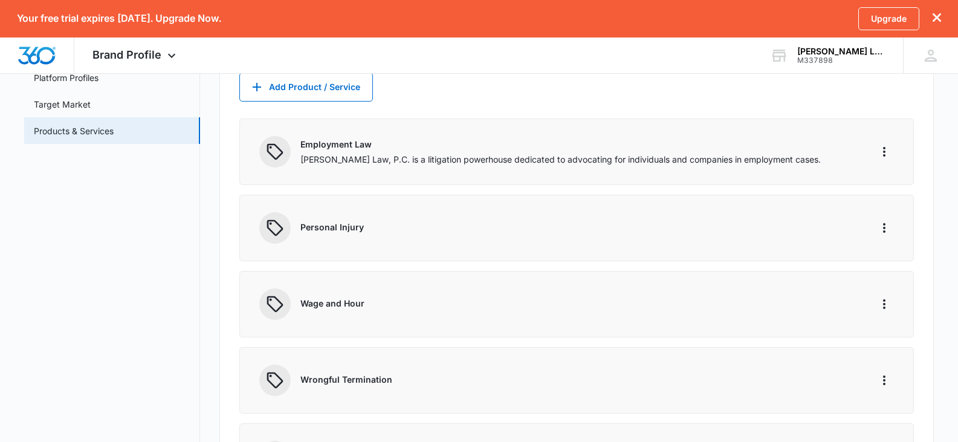
scroll to position [0, 0]
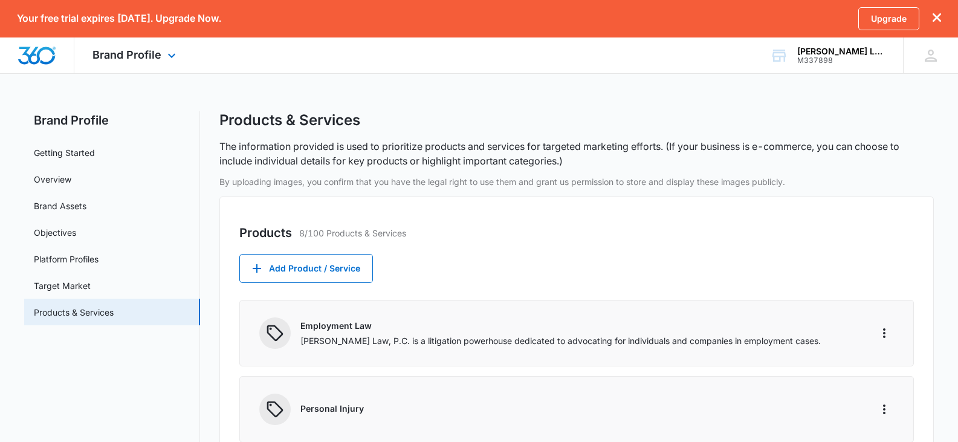
click at [148, 65] on div "Brand Profile Apps Reputation Websites Forms CRM Email Shop Payments POS Ads In…" at bounding box center [135, 55] width 123 height 36
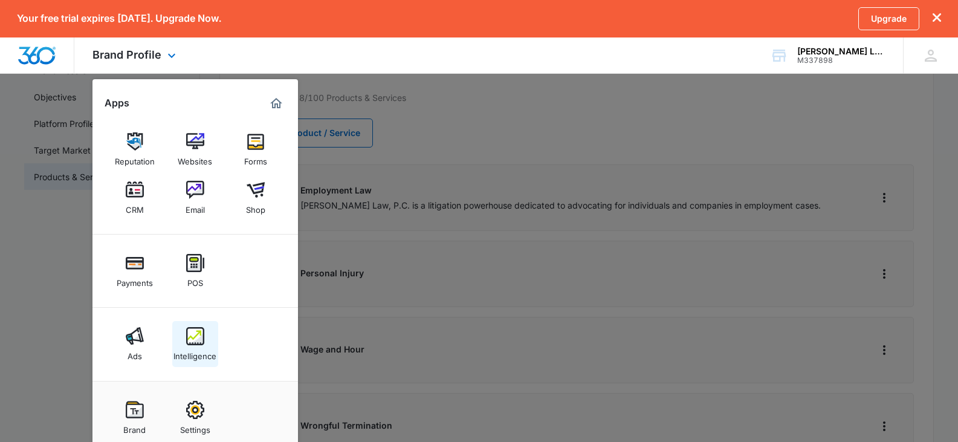
scroll to position [181, 0]
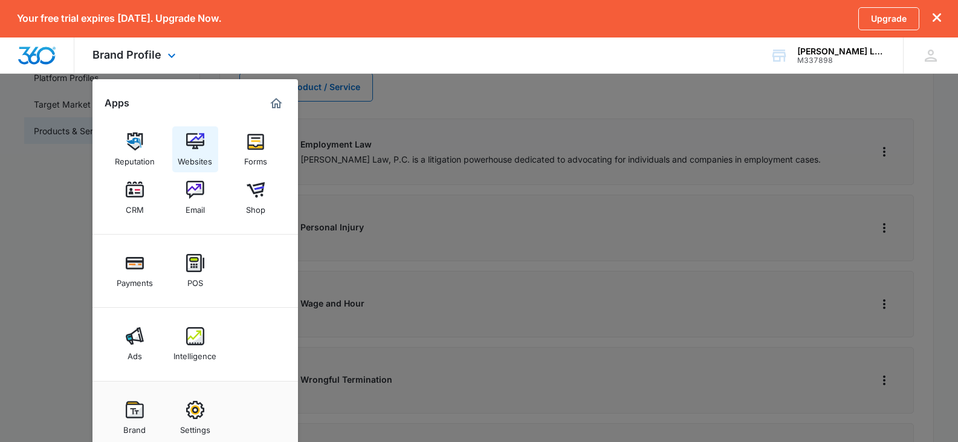
click at [197, 150] on img at bounding box center [195, 141] width 18 height 18
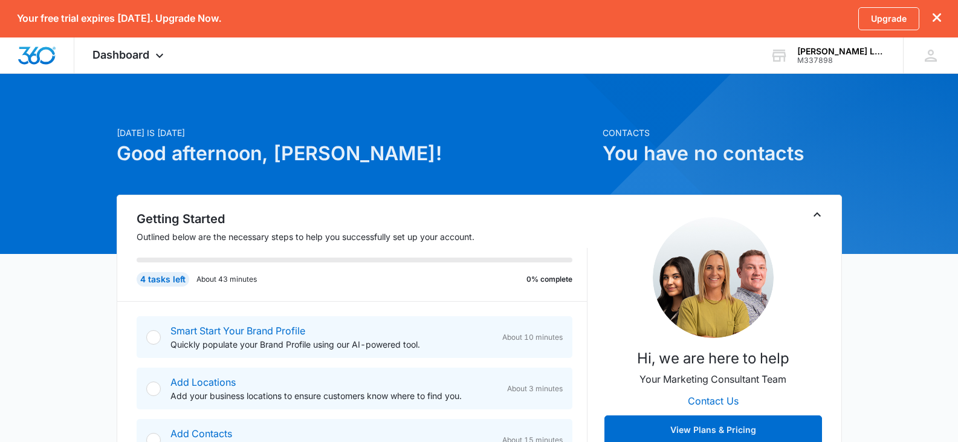
scroll to position [121, 0]
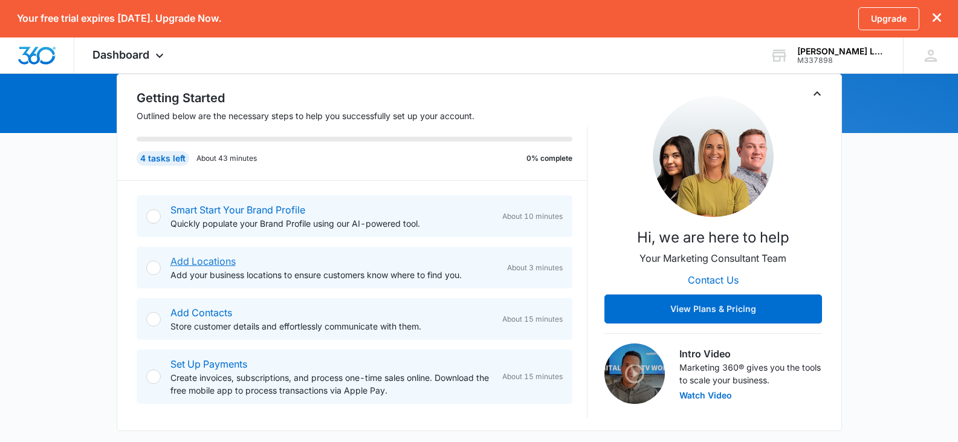
click at [222, 261] on link "Add Locations" at bounding box center [203, 261] width 65 height 12
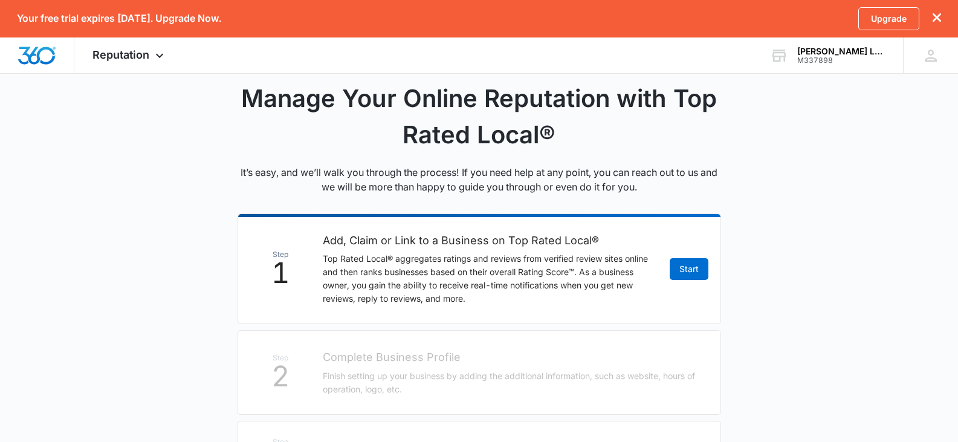
scroll to position [242, 0]
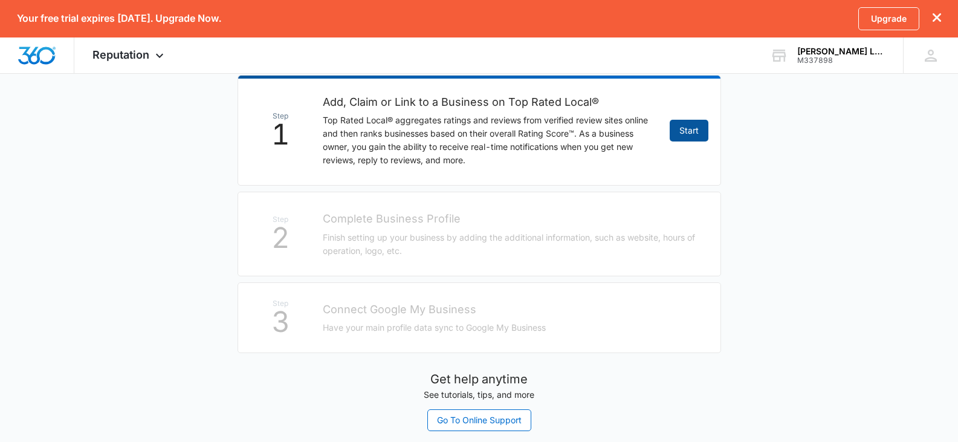
click at [686, 135] on link "Start" at bounding box center [689, 131] width 39 height 22
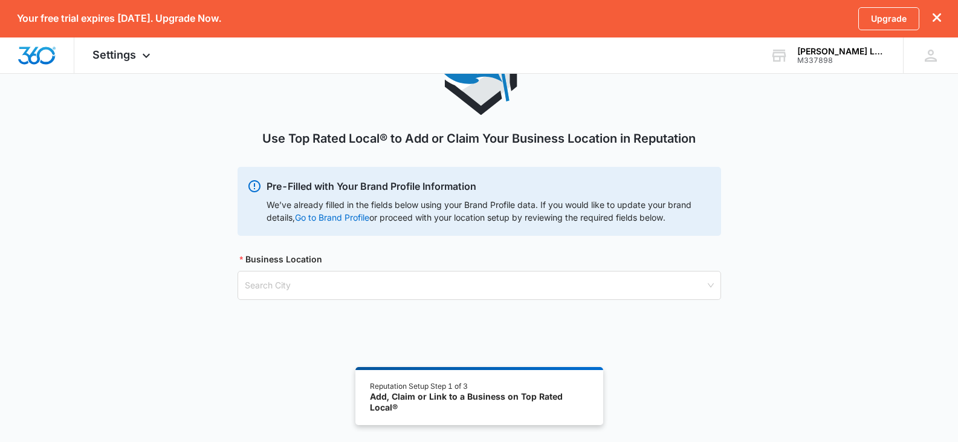
scroll to position [103, 0]
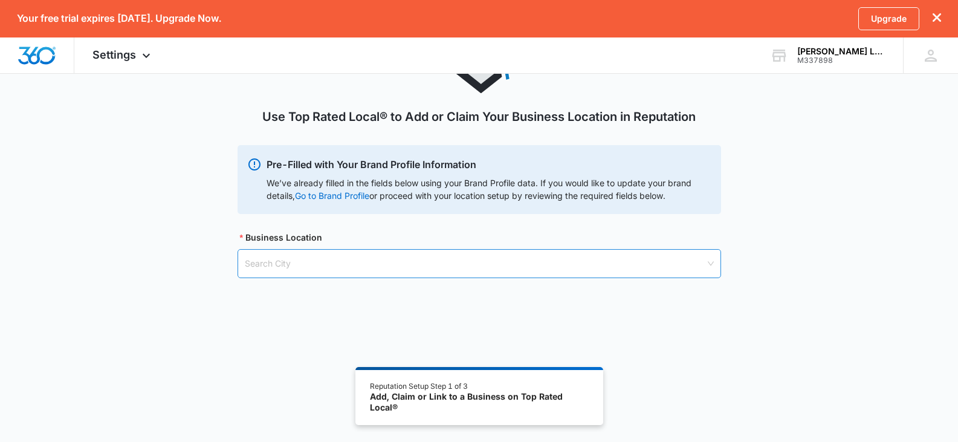
click at [273, 262] on input "search" at bounding box center [475, 264] width 461 height 28
paste input "[GEOGRAPHIC_DATA]"
type input "[GEOGRAPHIC_DATA]"
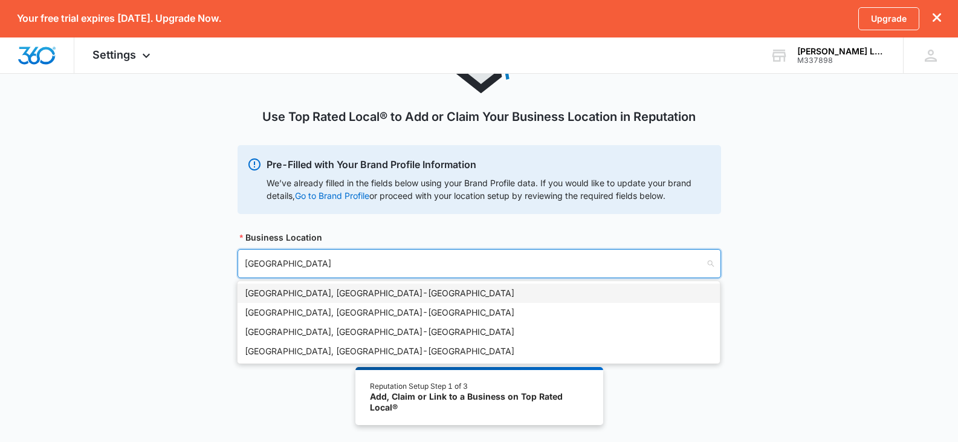
click at [307, 294] on div "[GEOGRAPHIC_DATA], [GEOGRAPHIC_DATA] - [GEOGRAPHIC_DATA]" at bounding box center [479, 293] width 468 height 13
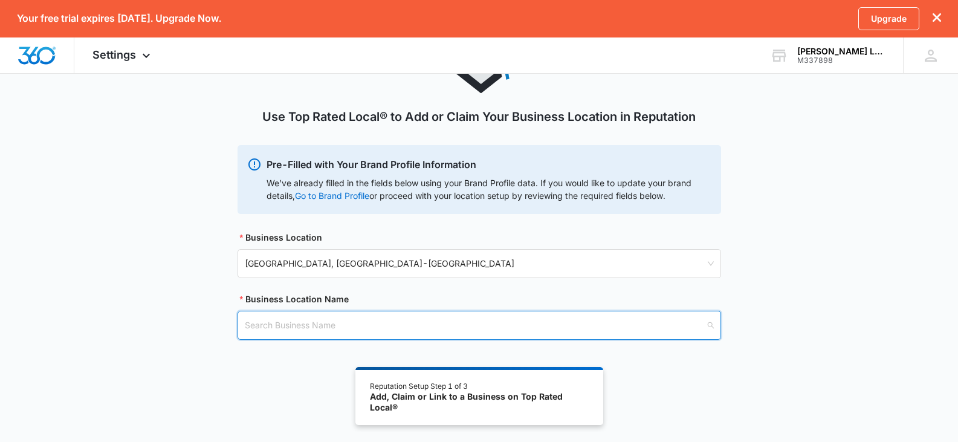
click at [360, 330] on input "search" at bounding box center [475, 325] width 461 height 28
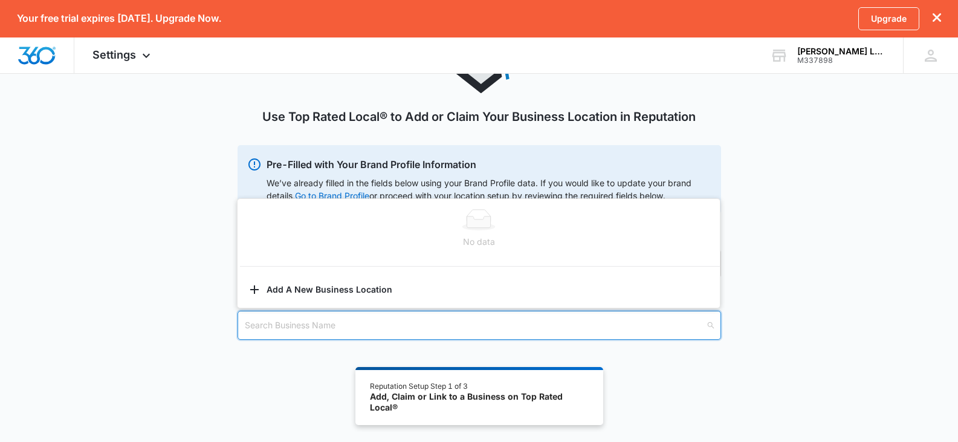
paste input "[PERSON_NAME] Law, P.C."
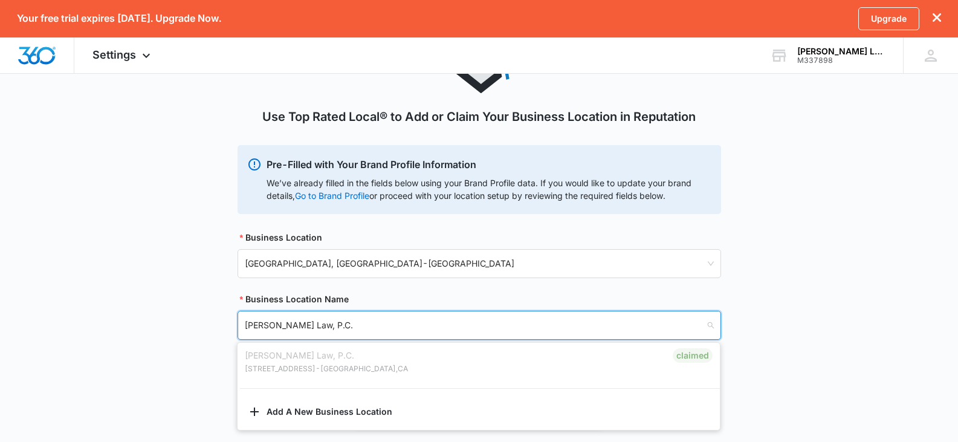
click at [701, 360] on div "Claimed" at bounding box center [693, 355] width 40 height 15
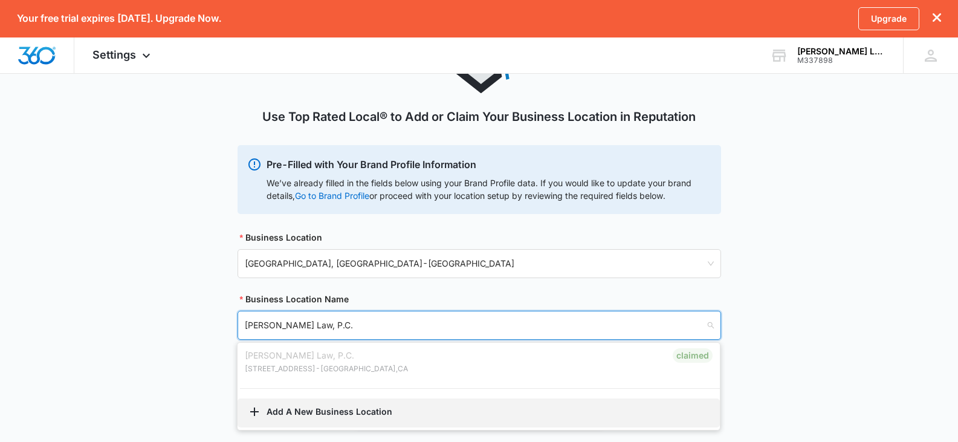
type input "[PERSON_NAME] Law, P.C."
click at [262, 409] on button "Add A New Business Location" at bounding box center [479, 412] width 483 height 29
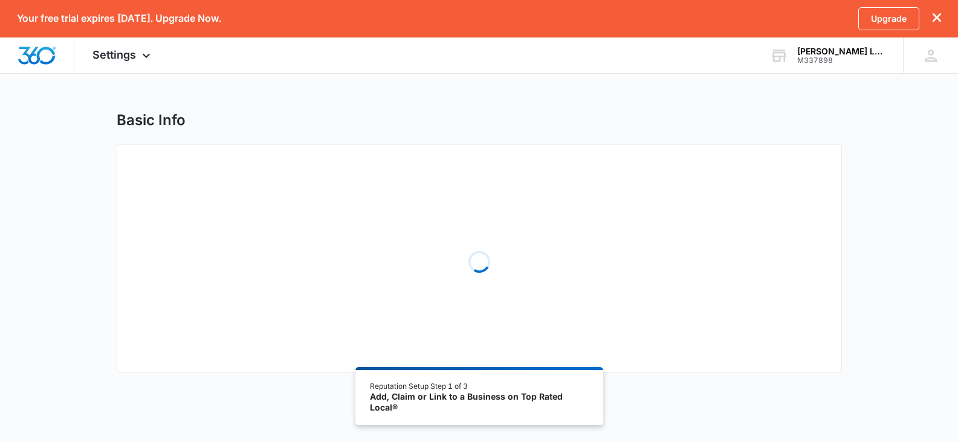
select select "[US_STATE]"
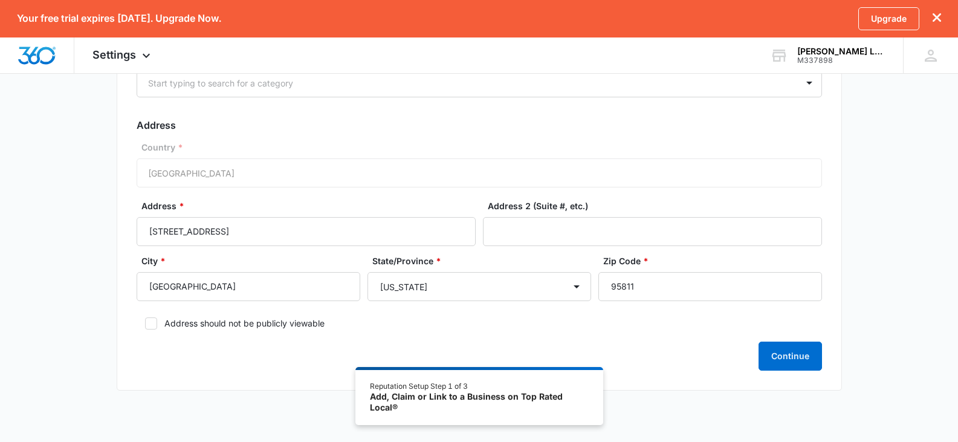
scroll to position [181, 0]
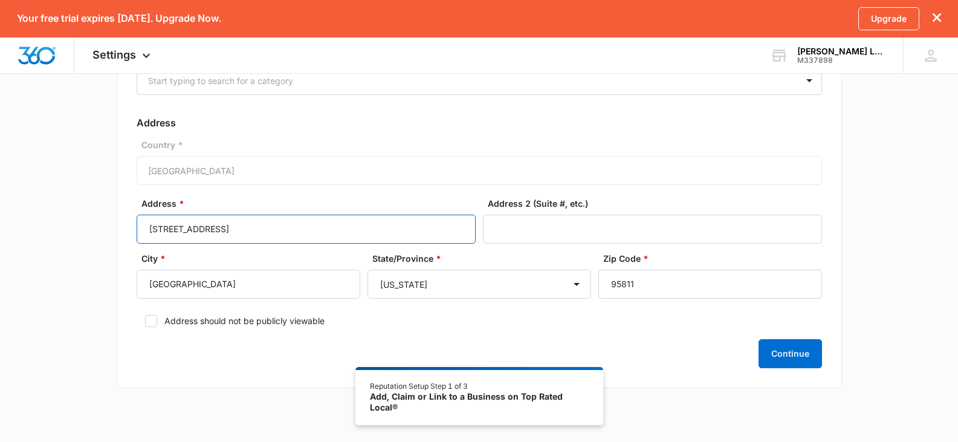
click at [295, 226] on input "[STREET_ADDRESS]" at bounding box center [306, 229] width 339 height 29
paste input "Ste 100 #4009"
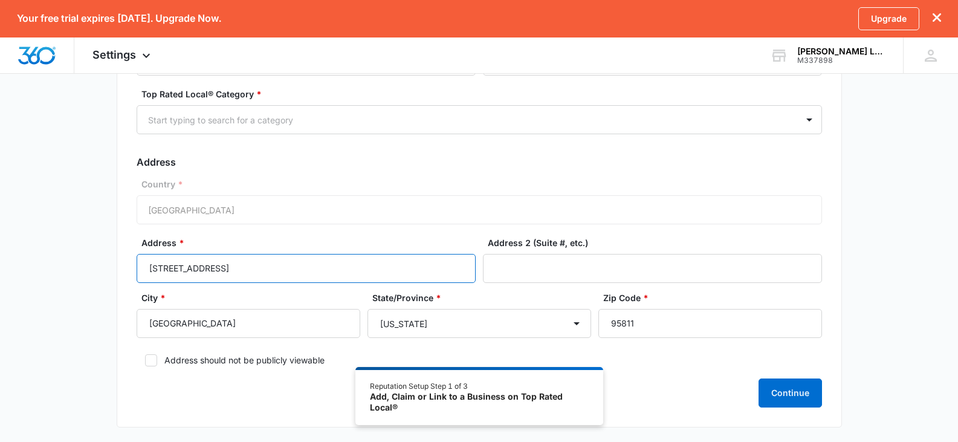
scroll to position [121, 0]
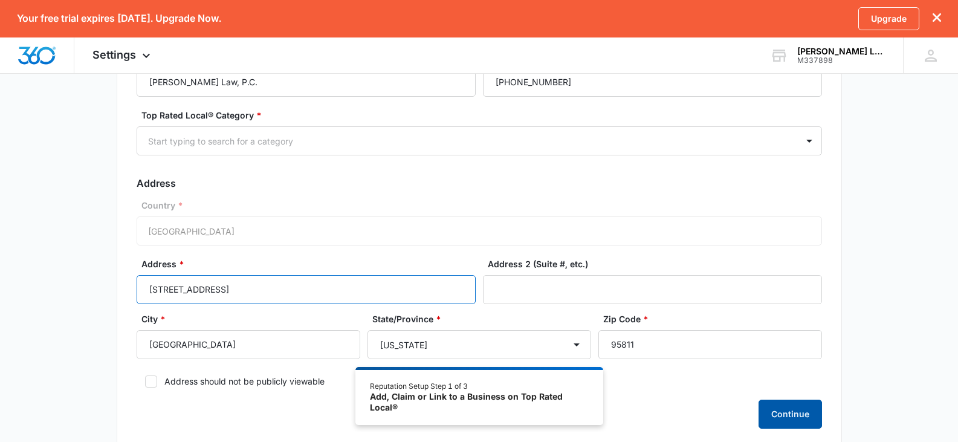
type input "[STREET_ADDRESS]"
click at [782, 409] on button "Continue" at bounding box center [790, 414] width 63 height 29
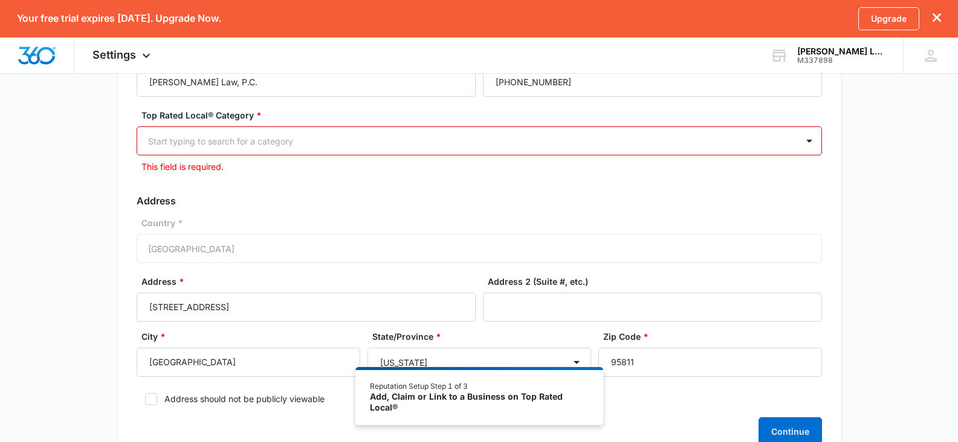
click at [319, 137] on div at bounding box center [465, 141] width 634 height 15
type input "emplo"
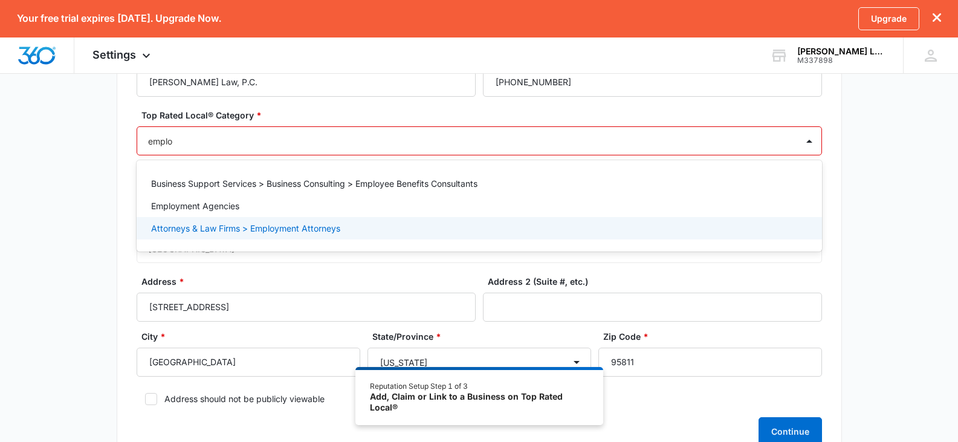
click at [241, 223] on p "Attorneys & Law Firms > Employment Attorneys" at bounding box center [245, 228] width 189 height 13
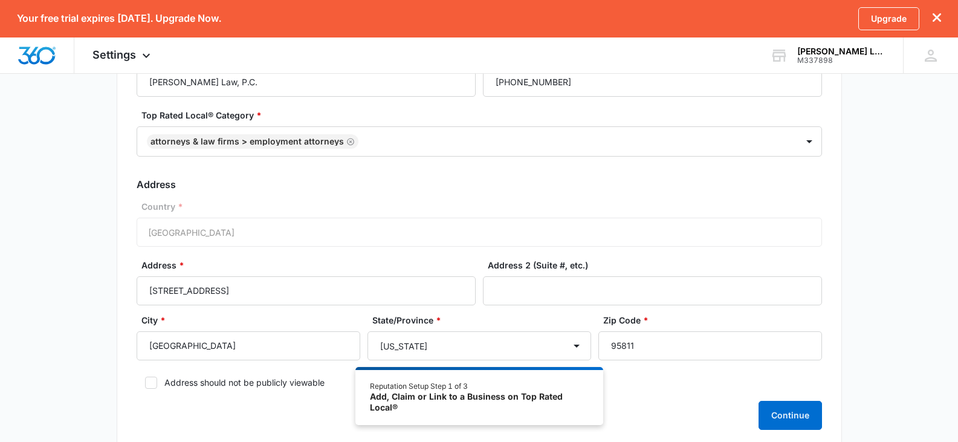
click at [892, 249] on div "Basic Info Business Location Name * [PERSON_NAME] Law, P.C. Business Phone * [P…" at bounding box center [479, 227] width 958 height 474
click at [779, 417] on button "Continue" at bounding box center [790, 415] width 63 height 29
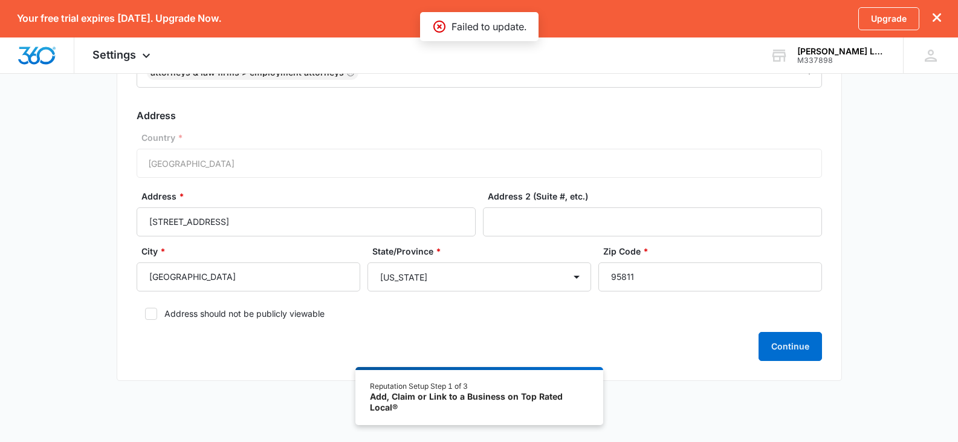
scroll to position [206, 0]
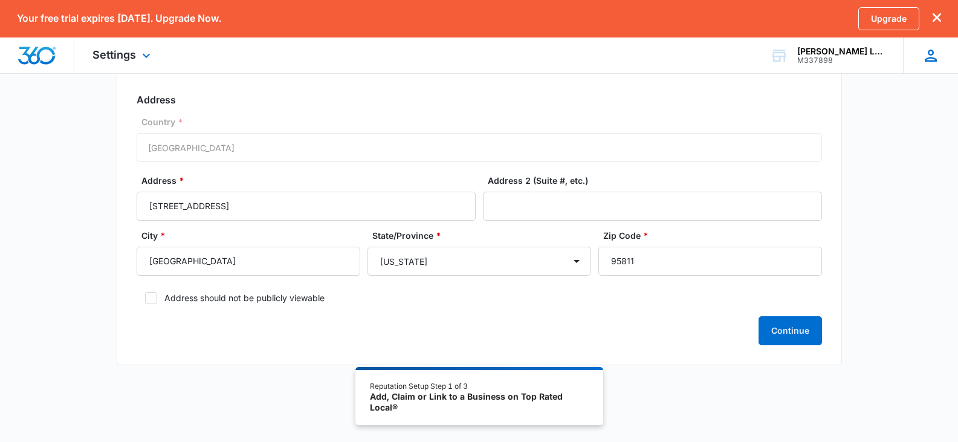
click at [932, 58] on icon at bounding box center [931, 56] width 12 height 12
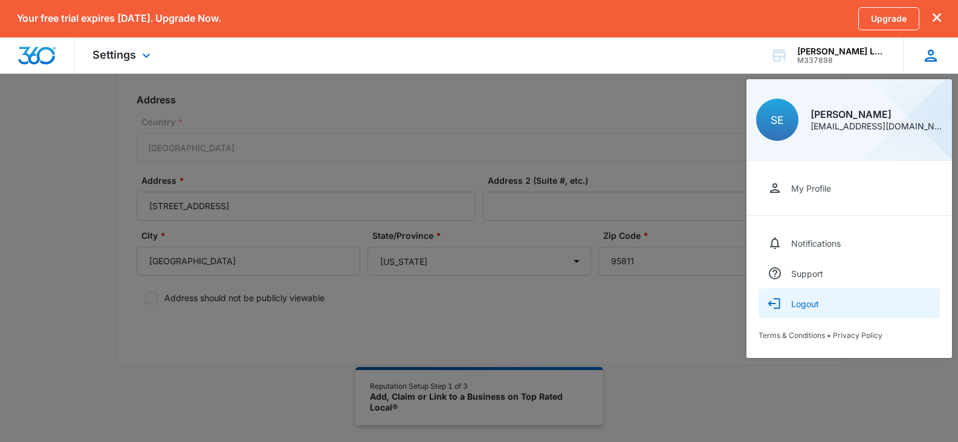
click at [816, 306] on div "Logout" at bounding box center [806, 304] width 28 height 10
